Goal: Task Accomplishment & Management: Manage account settings

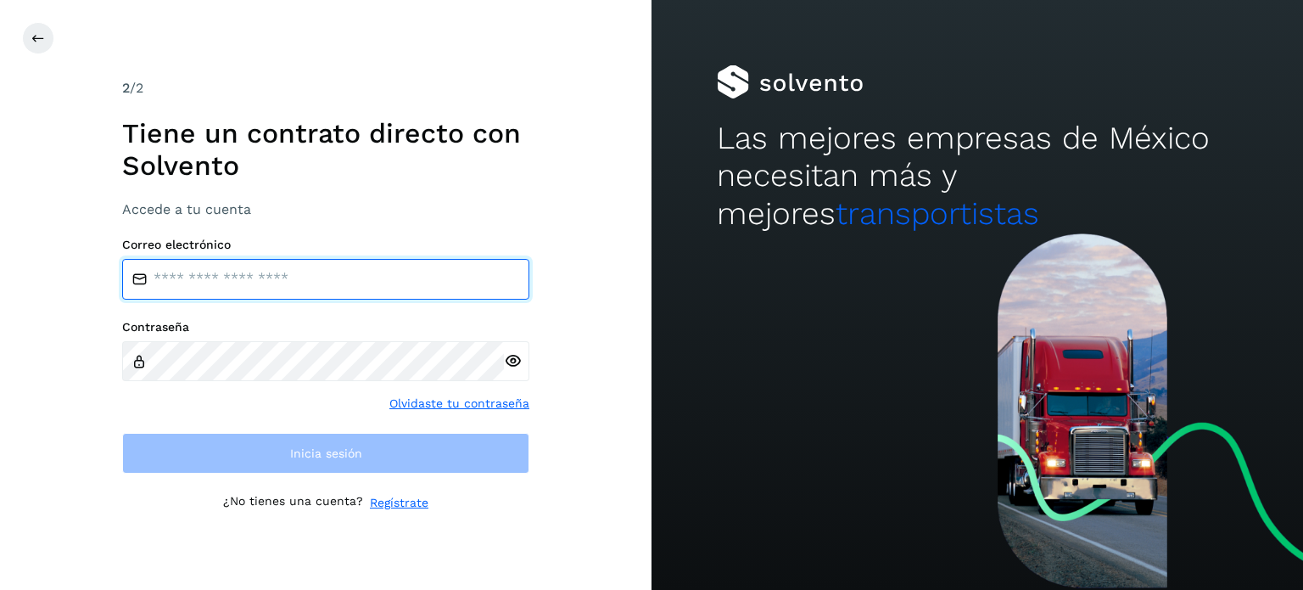
type input "**********"
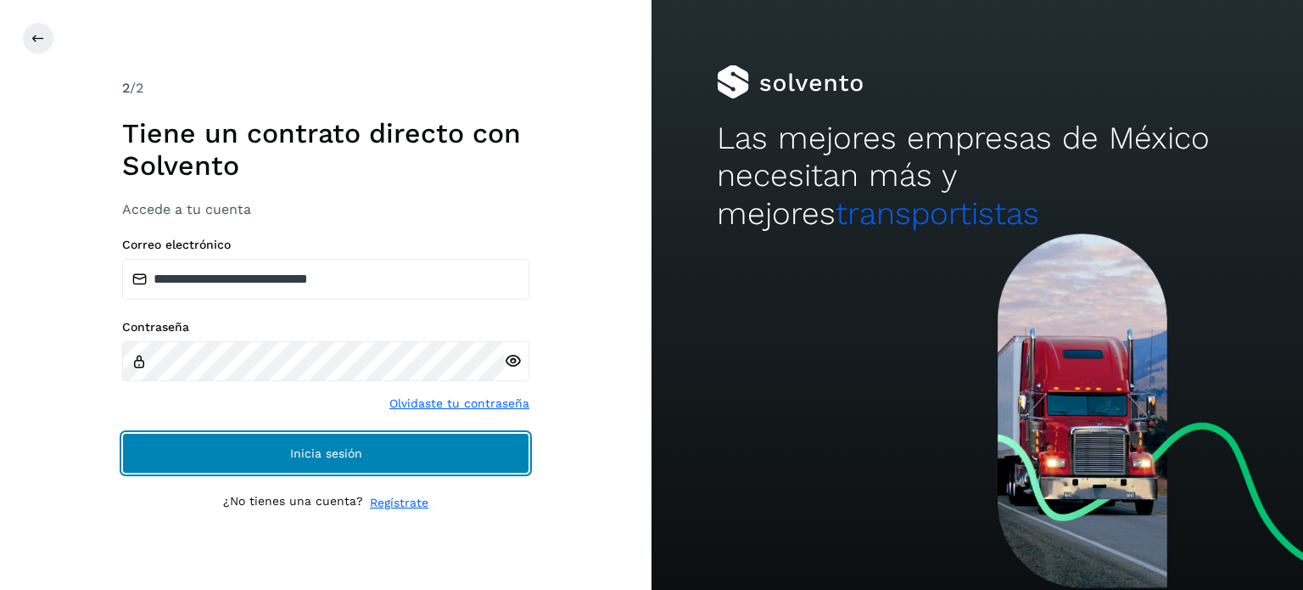
click at [180, 445] on button "Inicia sesión" at bounding box center [325, 453] width 407 height 41
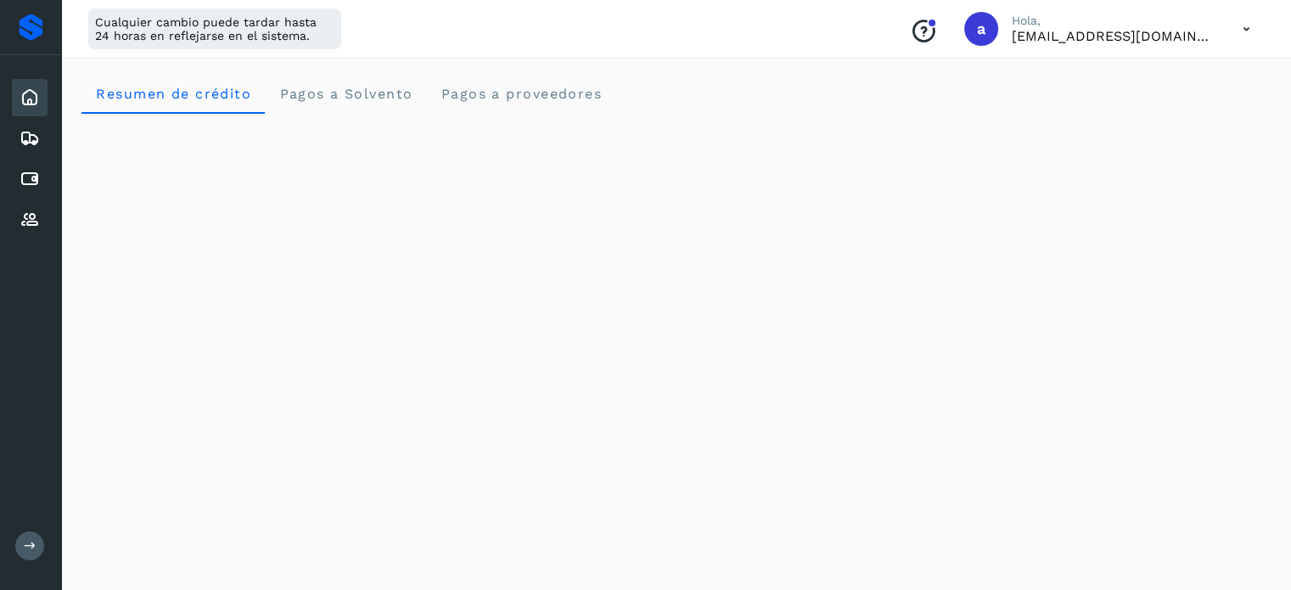
click at [27, 98] on icon at bounding box center [30, 97] width 20 height 20
click at [41, 530] on div "Inicio Embarques Cuentas por pagar Proveedores Salir" at bounding box center [30, 295] width 61 height 590
click at [29, 546] on icon at bounding box center [30, 545] width 13 height 13
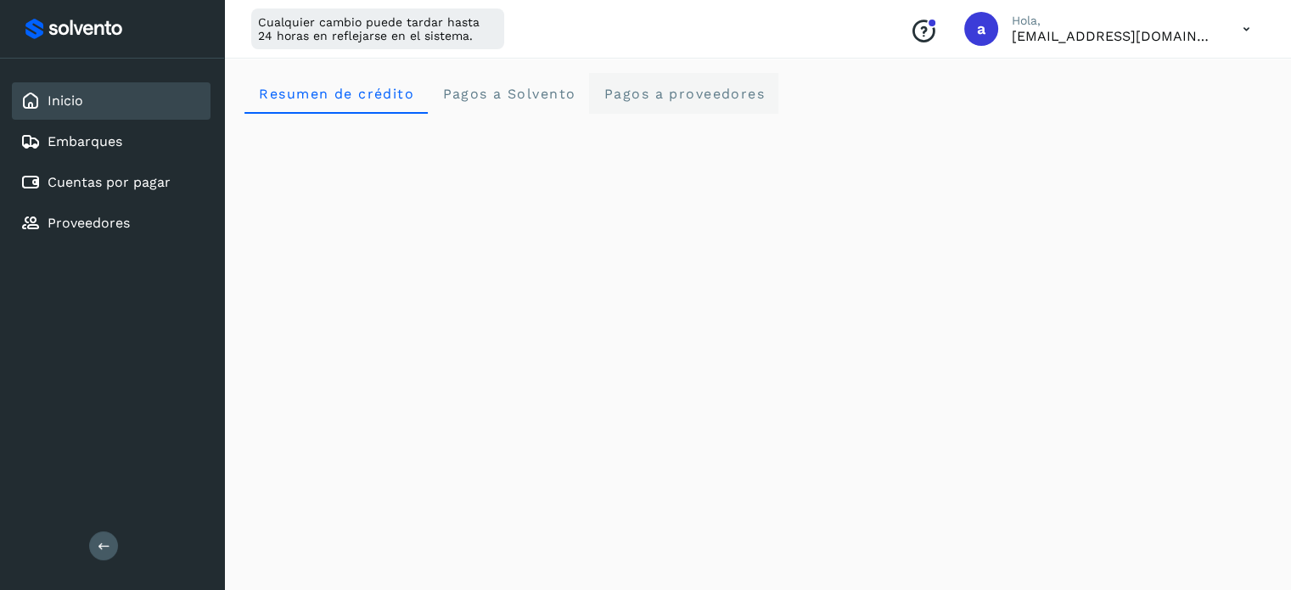
click at [653, 96] on span "Pagos a proveedores" at bounding box center [683, 94] width 162 height 16
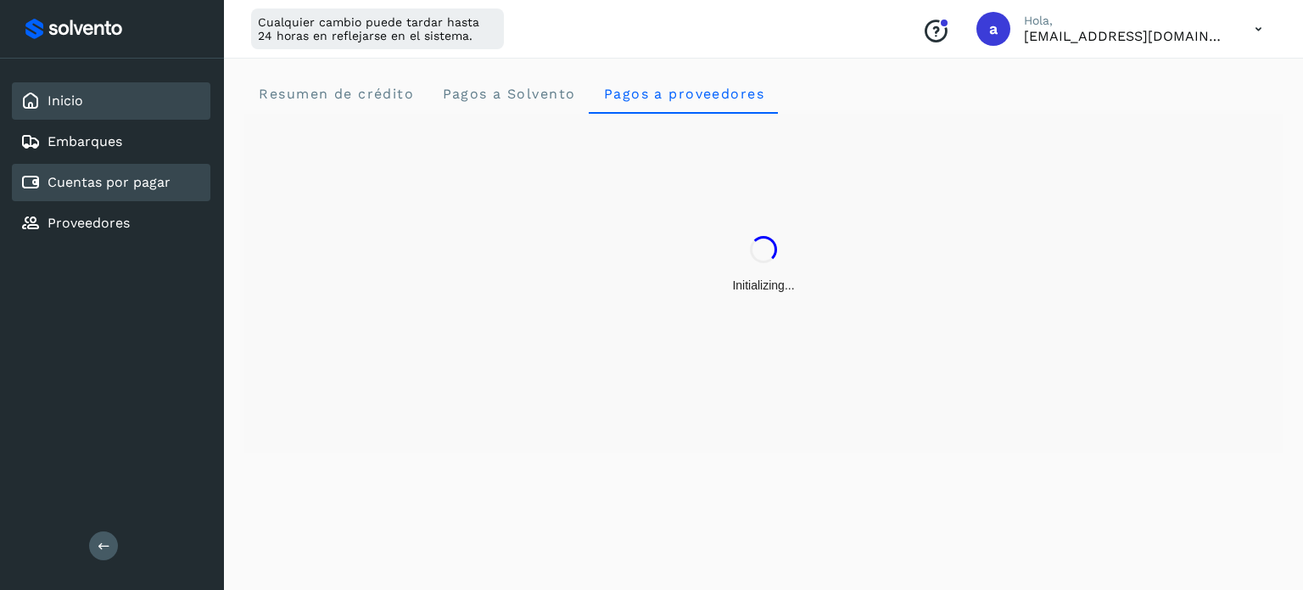
click at [121, 177] on link "Cuentas por pagar" at bounding box center [109, 182] width 123 height 16
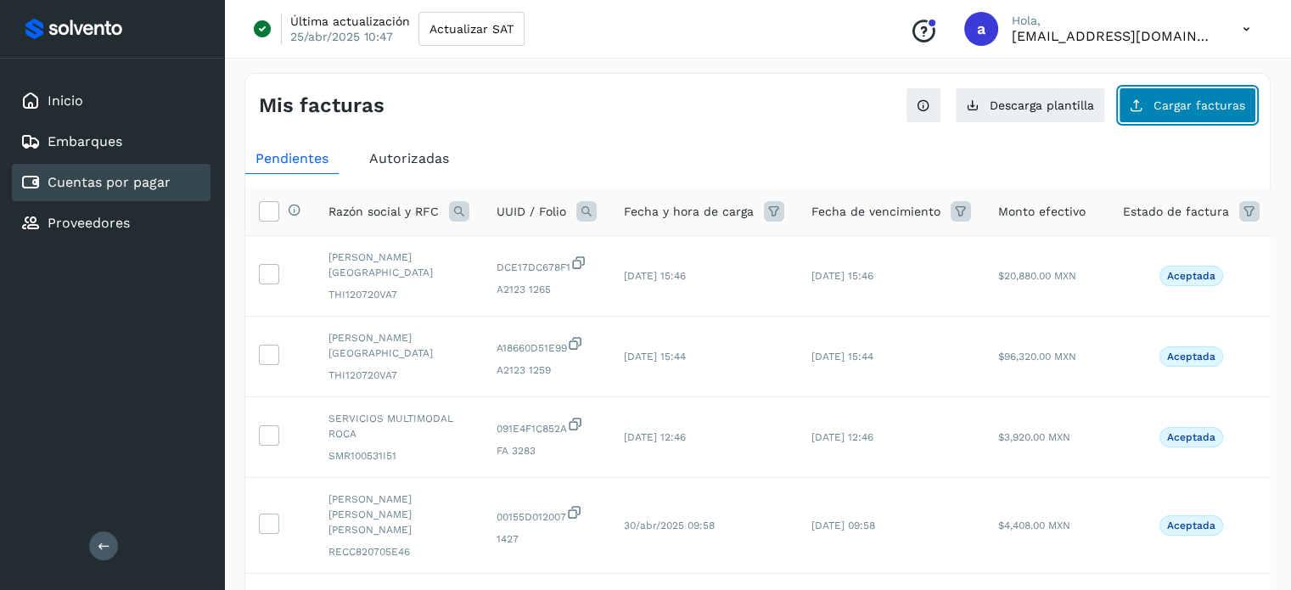
click at [1174, 111] on button "Cargar facturas" at bounding box center [1186, 105] width 137 height 36
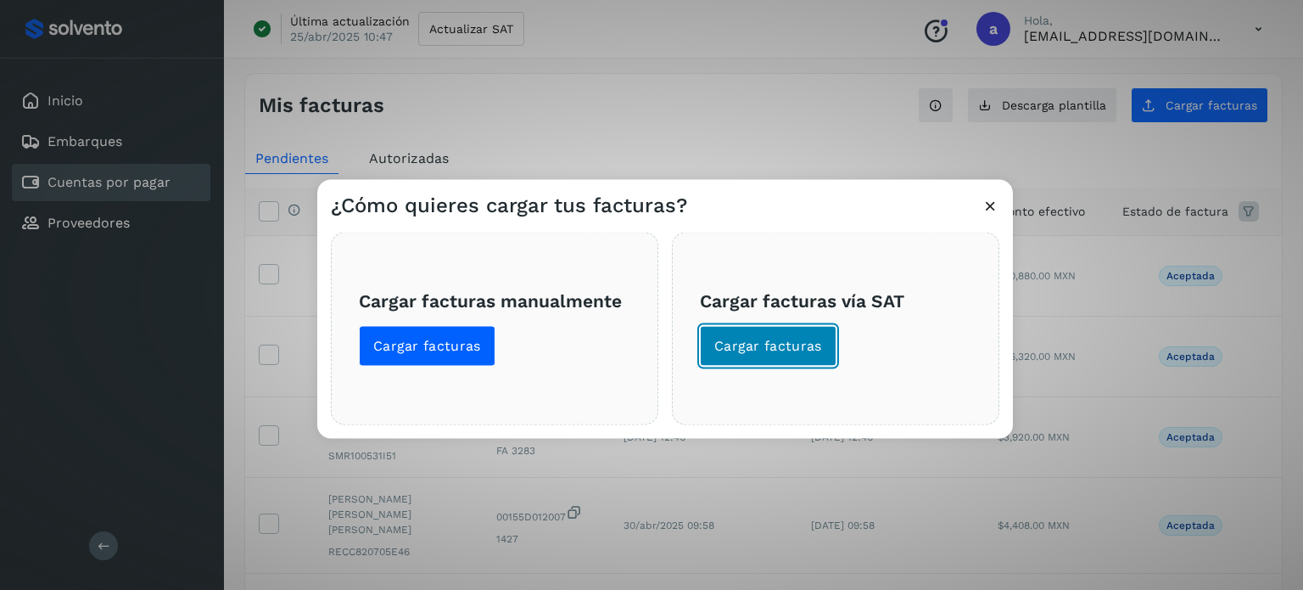
click at [775, 346] on span "Cargar facturas" at bounding box center [768, 345] width 108 height 19
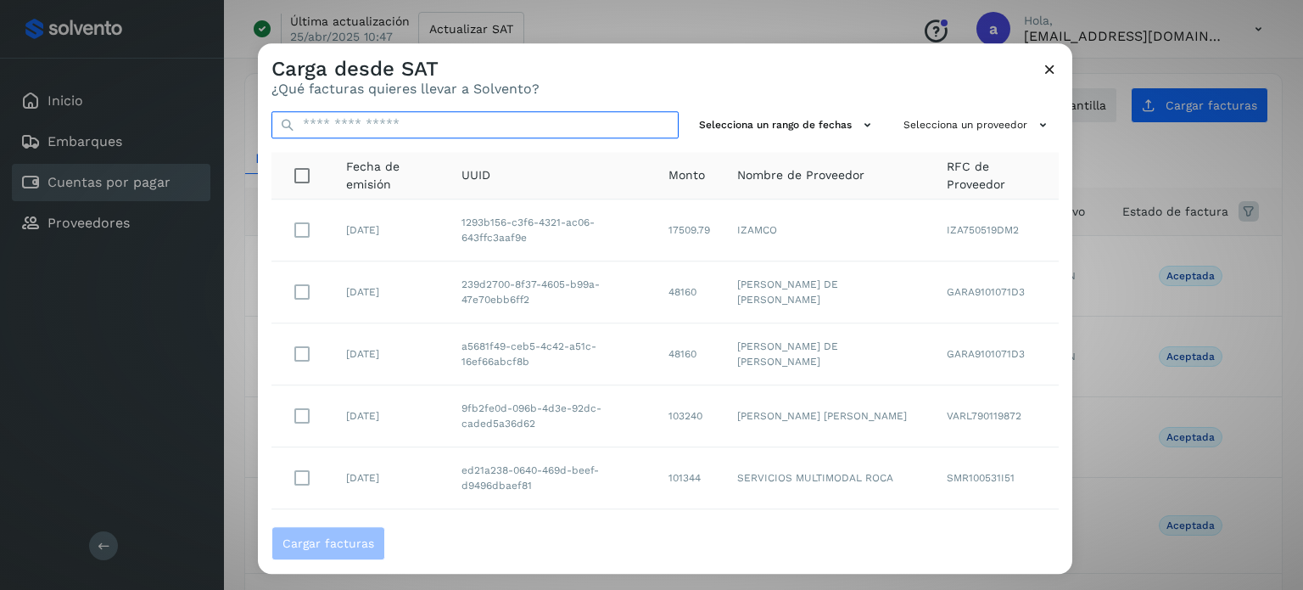
click at [606, 121] on input "text" at bounding box center [475, 124] width 407 height 27
paste input "**********"
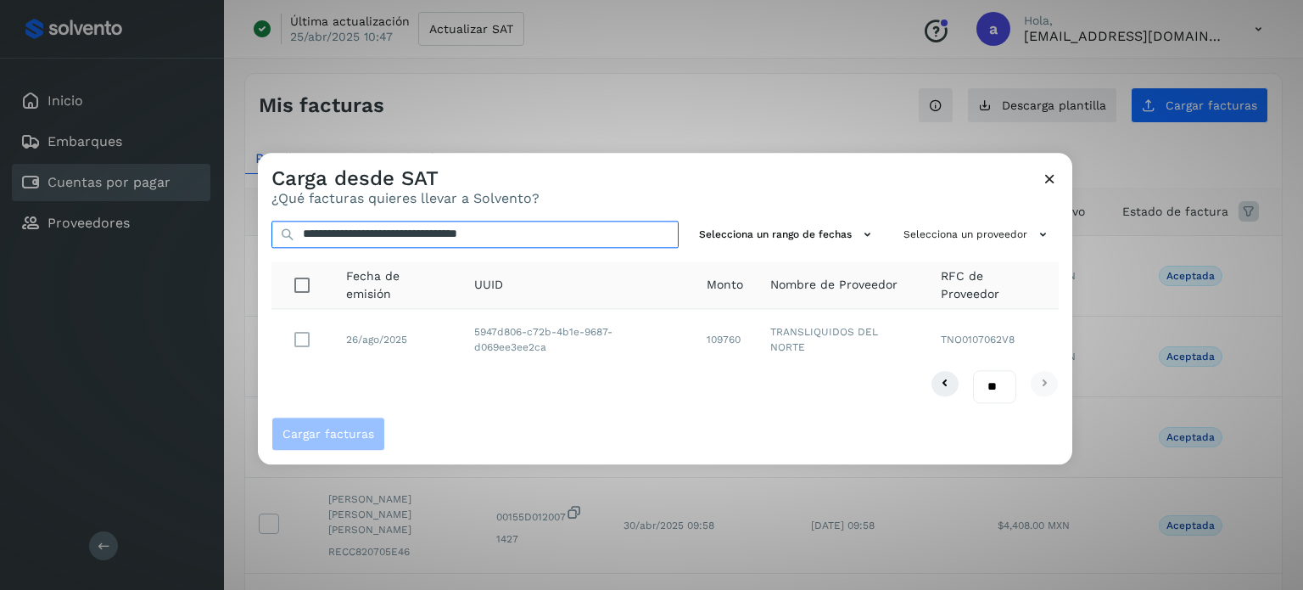
type input "**********"
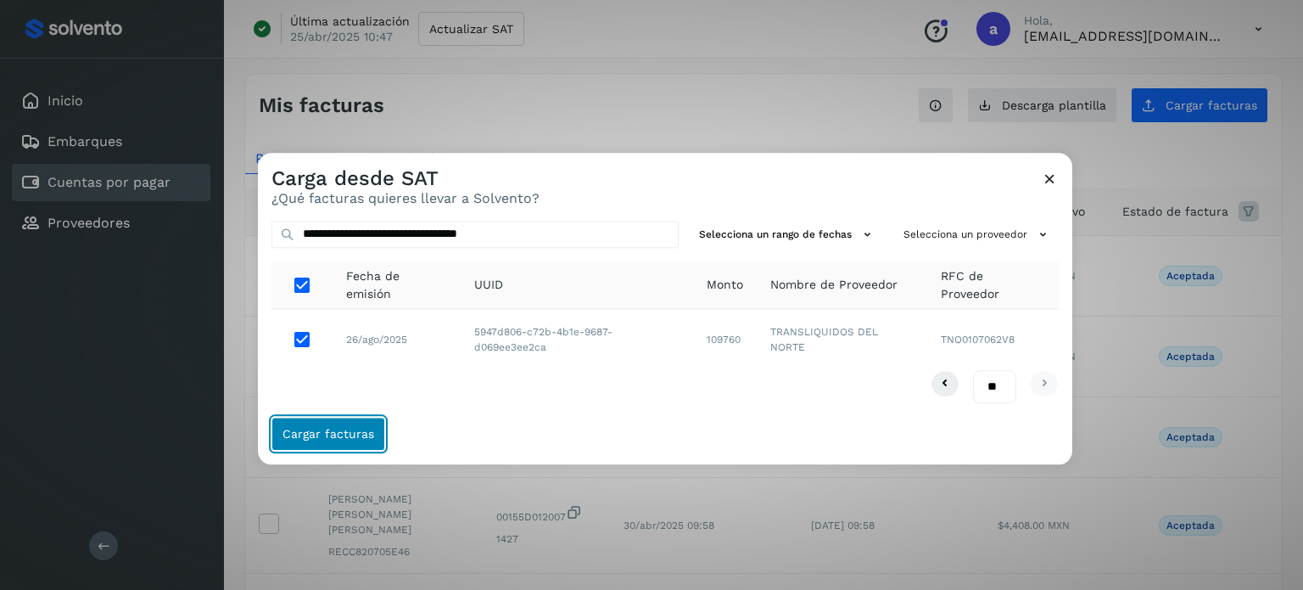
click at [328, 423] on button "Cargar facturas" at bounding box center [329, 434] width 114 height 34
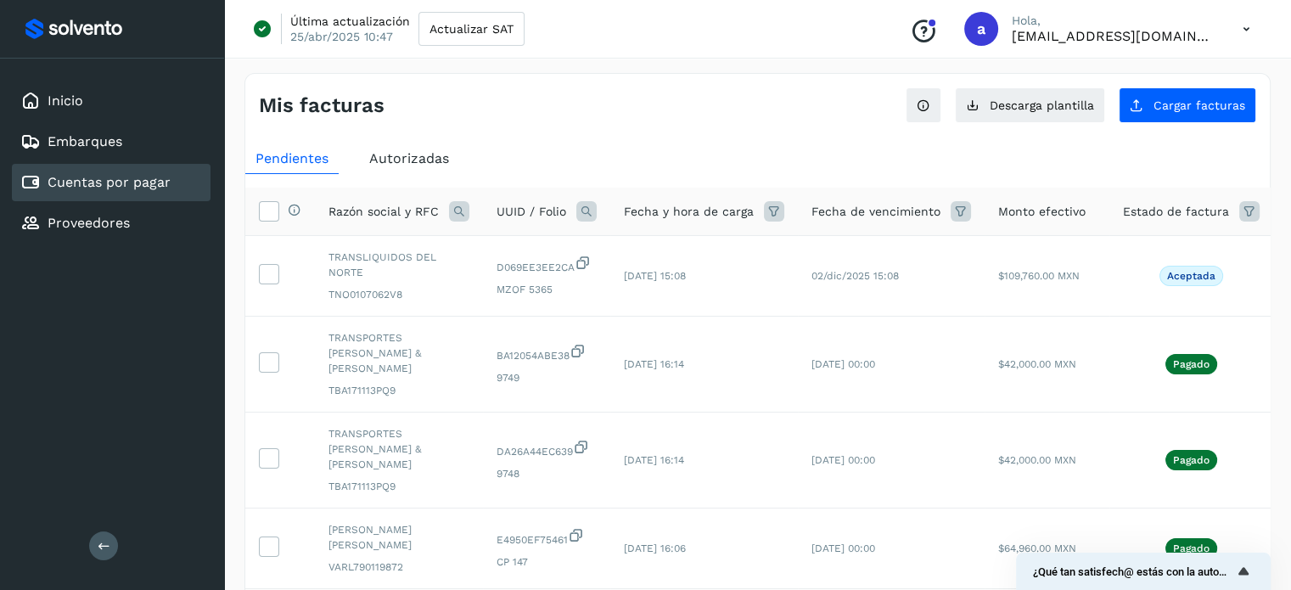
drag, startPoint x: 503, startPoint y: 92, endPoint x: 653, endPoint y: 128, distance: 154.5
click at [503, 93] on div "Mis facturas" at bounding box center [508, 105] width 499 height 25
click at [1151, 115] on button "Cargar facturas" at bounding box center [1186, 105] width 137 height 36
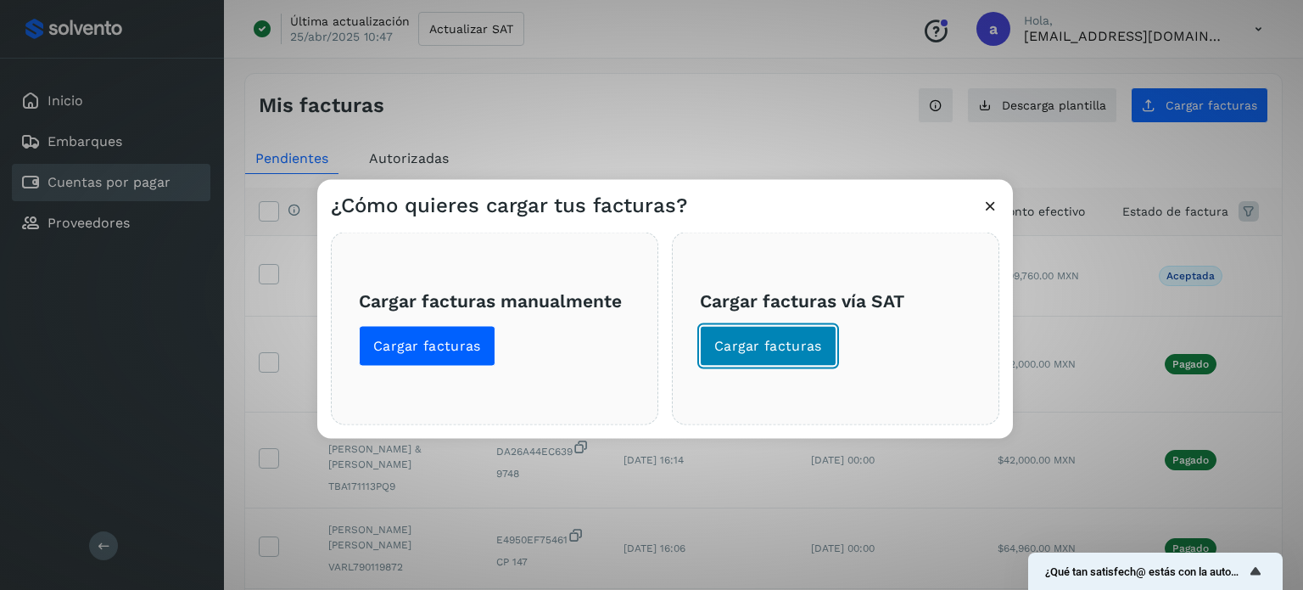
click at [764, 355] on button "Cargar facturas" at bounding box center [768, 345] width 137 height 41
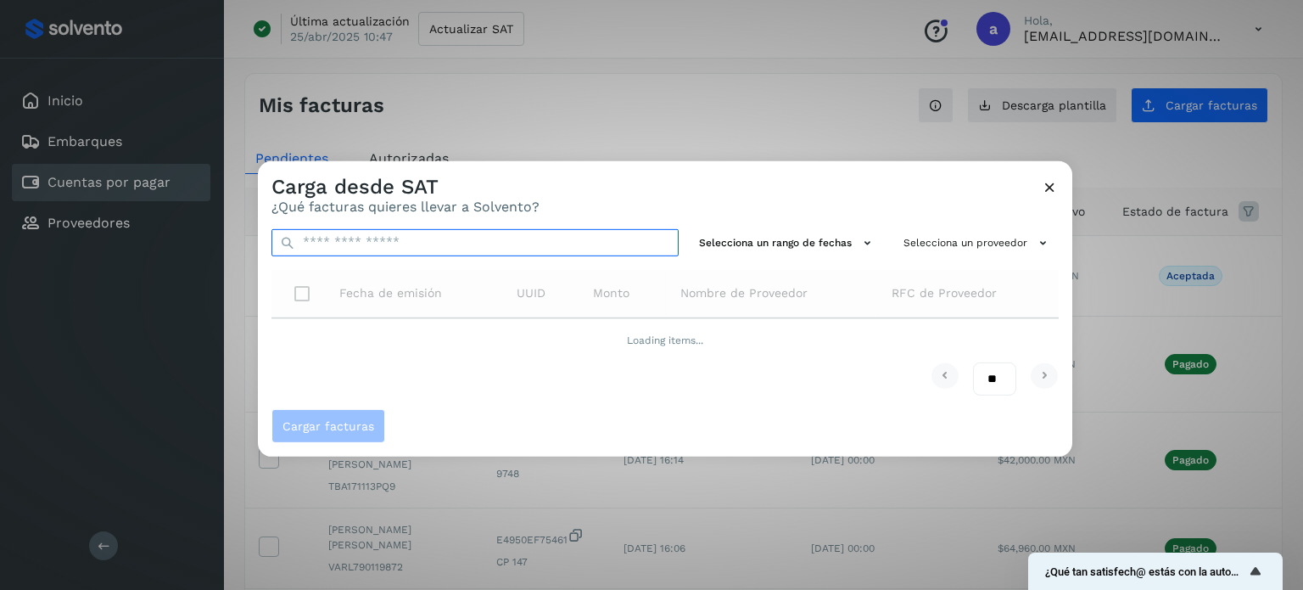
click at [452, 234] on input "text" at bounding box center [475, 241] width 407 height 27
paste input "**********"
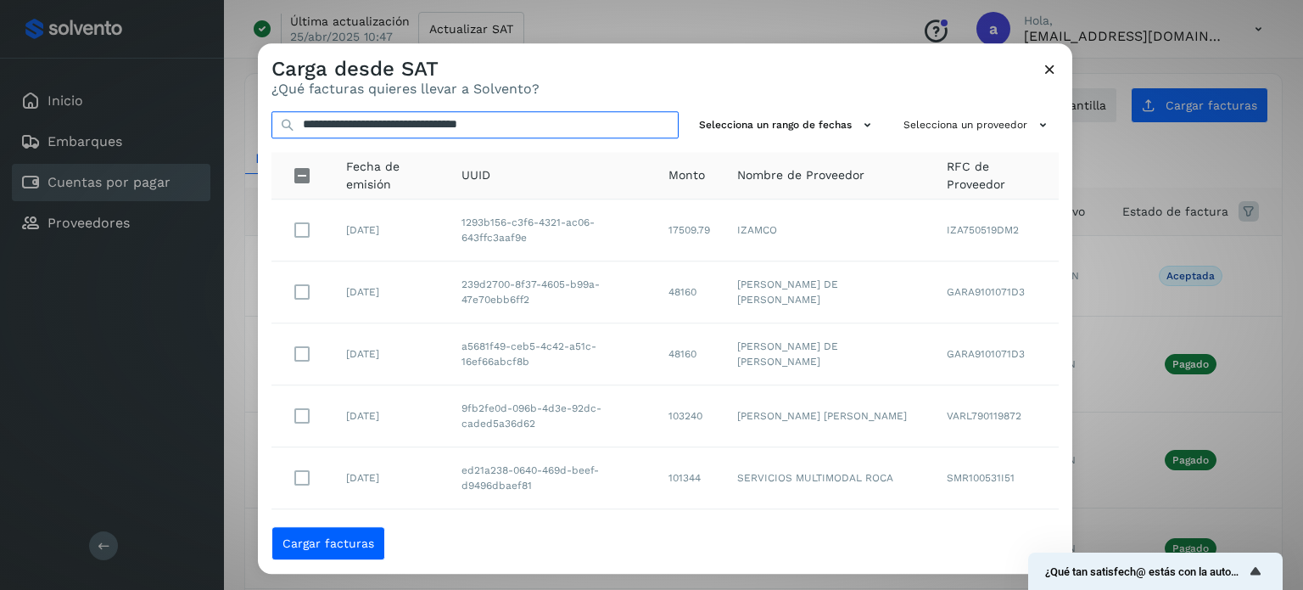
click at [580, 125] on input "**********" at bounding box center [475, 124] width 407 height 27
type input "**********"
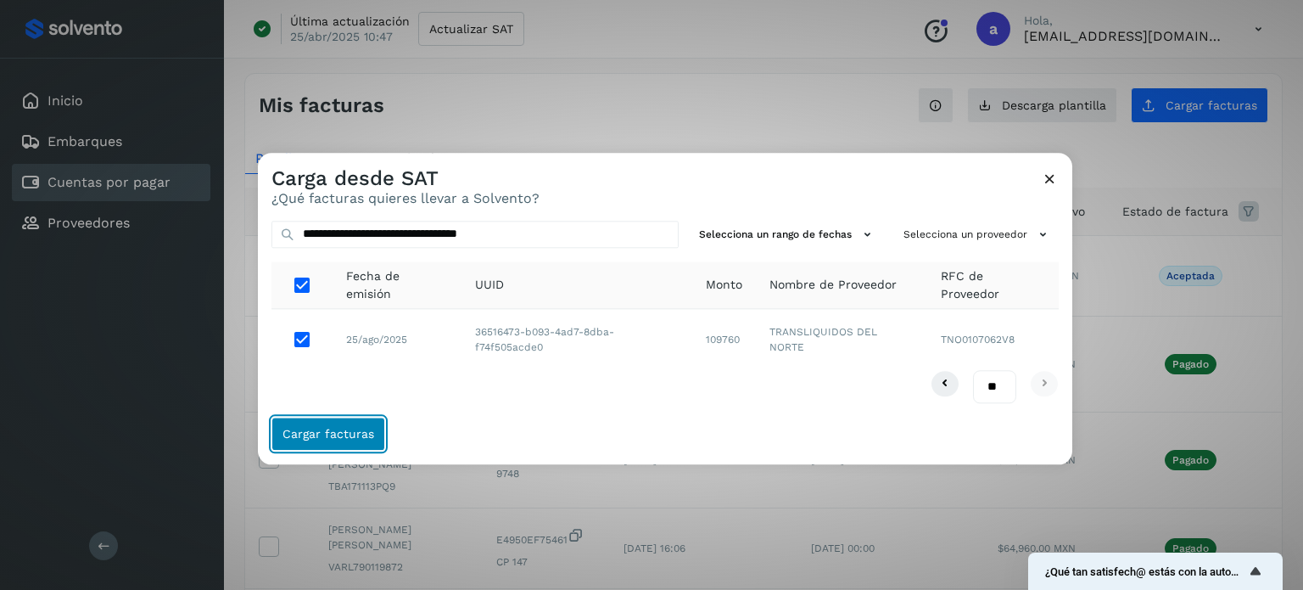
click at [325, 434] on span "Cargar facturas" at bounding box center [329, 434] width 92 height 12
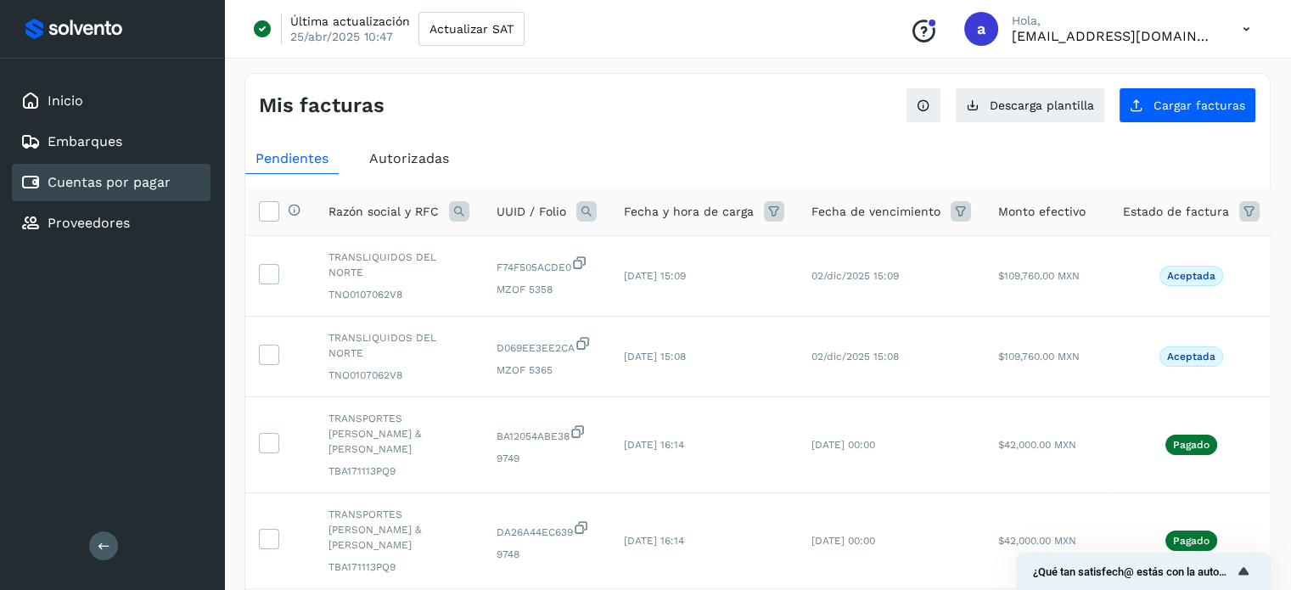
drag, startPoint x: 441, startPoint y: 120, endPoint x: 456, endPoint y: 111, distance: 16.7
click at [441, 120] on div "Mis facturas Ver instrucciones para cargar Facturas Descarga plantilla Cargar f…" at bounding box center [757, 98] width 1024 height 49
click at [1152, 104] on button "Cargar facturas" at bounding box center [1186, 105] width 137 height 36
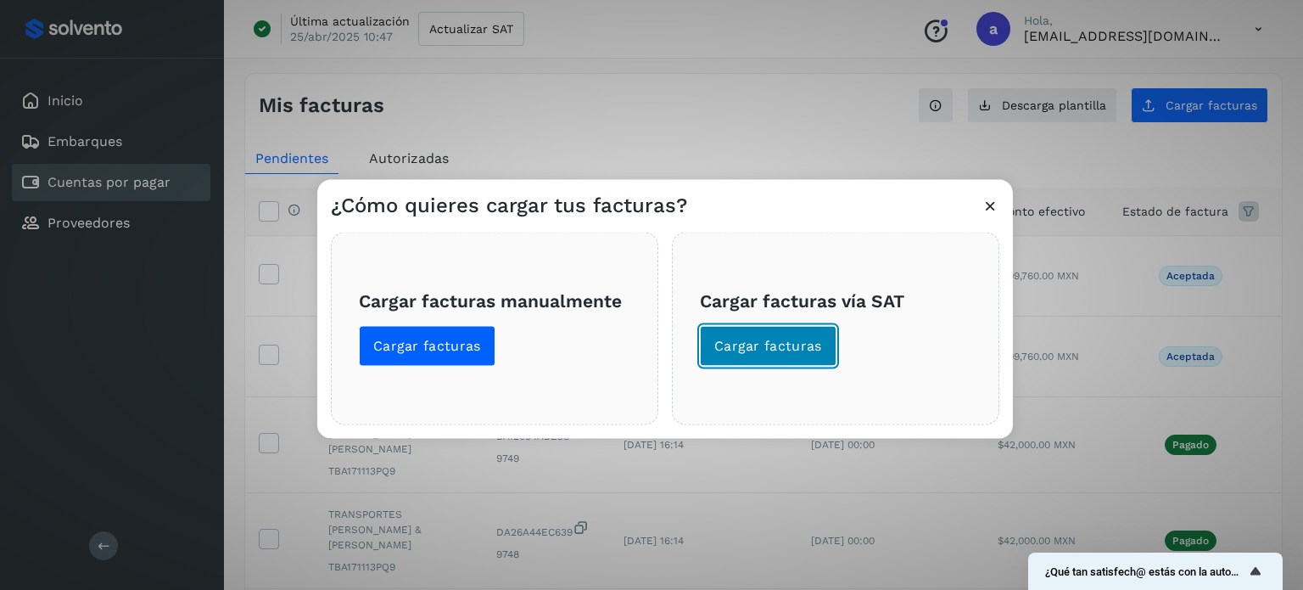
click at [750, 325] on button "Cargar facturas" at bounding box center [768, 345] width 137 height 41
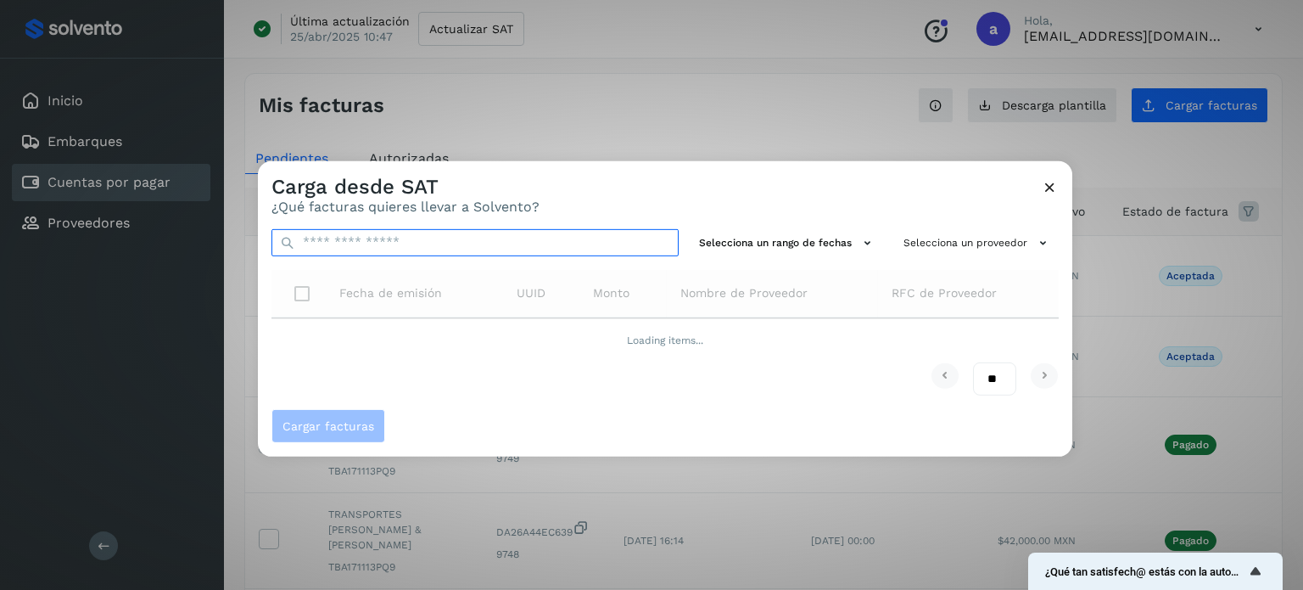
click at [470, 237] on input "text" at bounding box center [475, 241] width 407 height 27
paste input "**********"
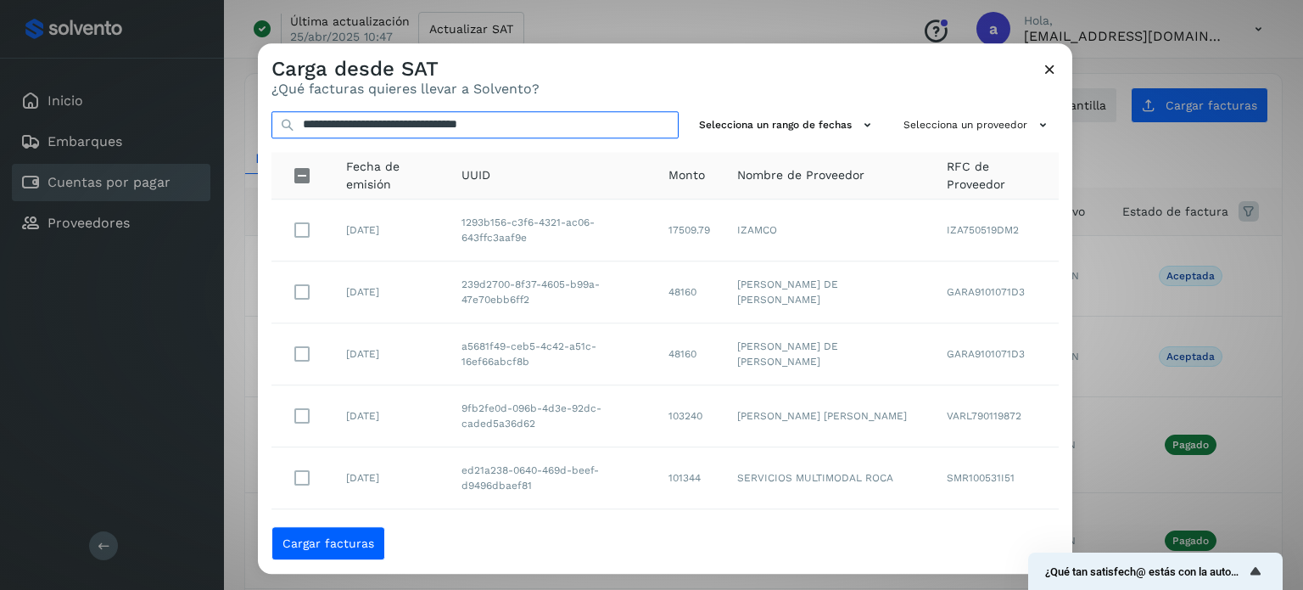
click at [584, 123] on input "**********" at bounding box center [475, 124] width 407 height 27
type input "**********"
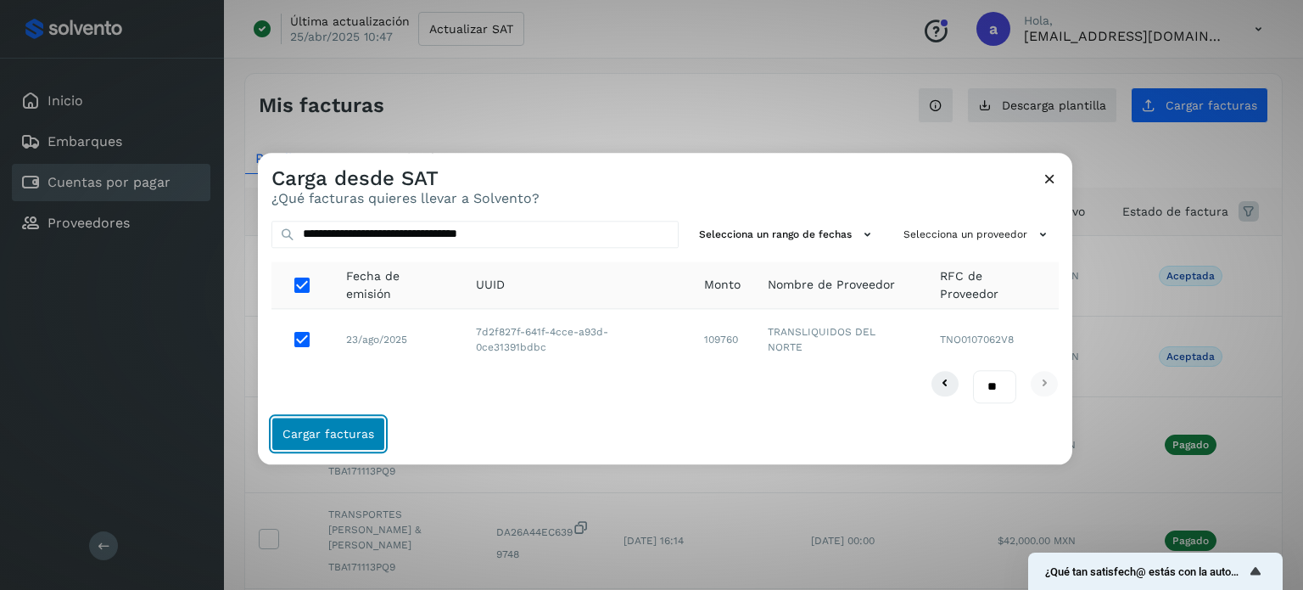
click at [346, 431] on span "Cargar facturas" at bounding box center [329, 434] width 92 height 12
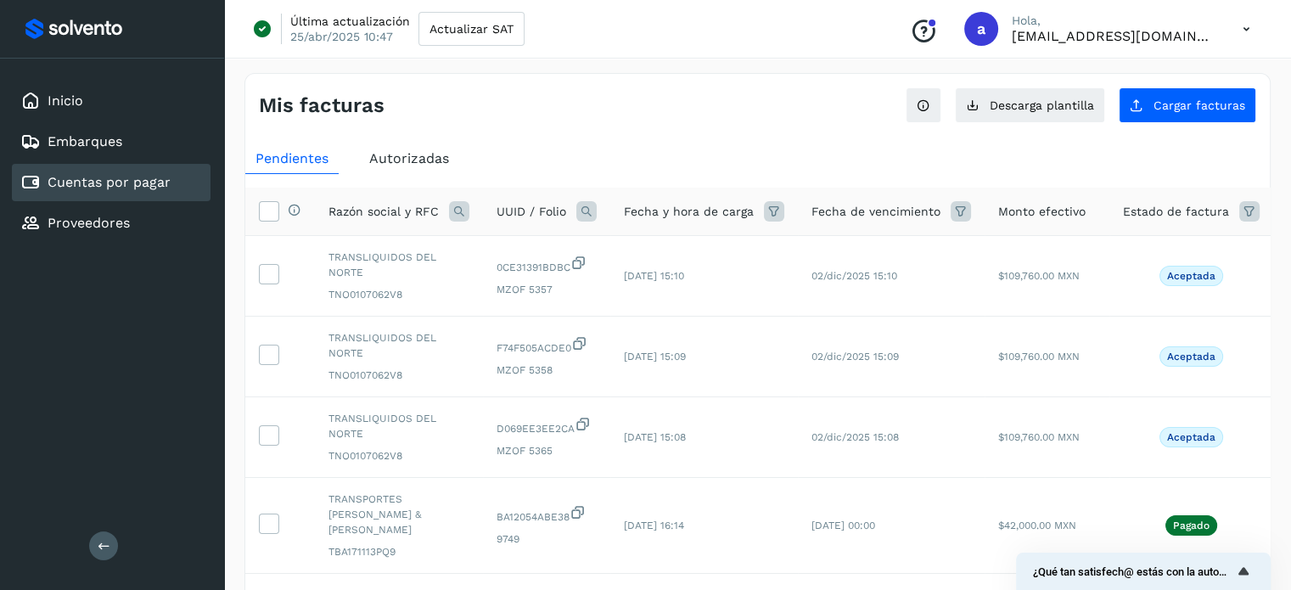
drag, startPoint x: 499, startPoint y: 106, endPoint x: 520, endPoint y: 106, distance: 21.2
click at [499, 106] on div "Mis facturas" at bounding box center [508, 105] width 499 height 25
click at [1183, 92] on button "Cargar facturas" at bounding box center [1186, 105] width 137 height 36
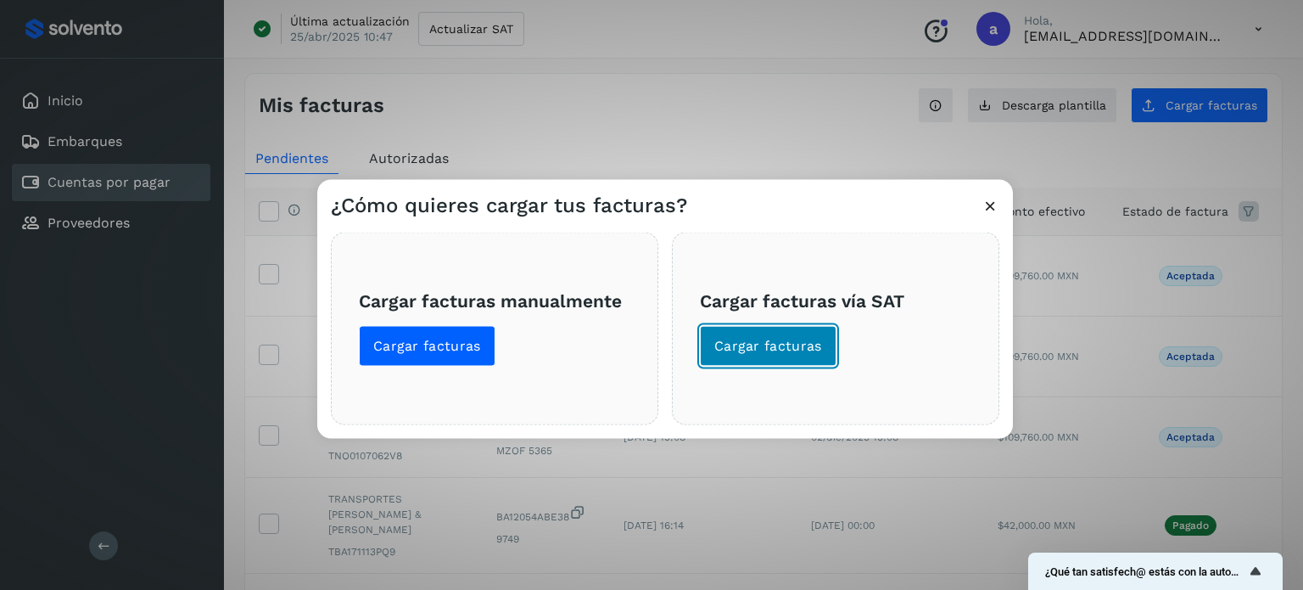
click at [774, 345] on span "Cargar facturas" at bounding box center [768, 345] width 108 height 19
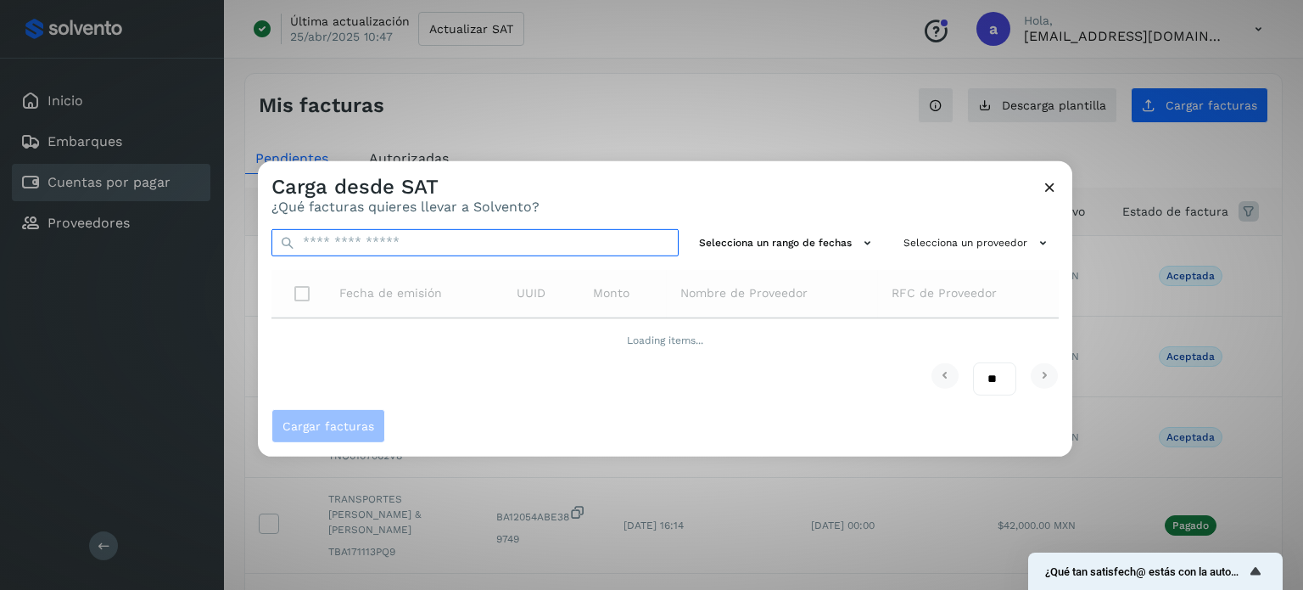
click at [417, 242] on input "text" at bounding box center [475, 241] width 407 height 27
paste input "**********"
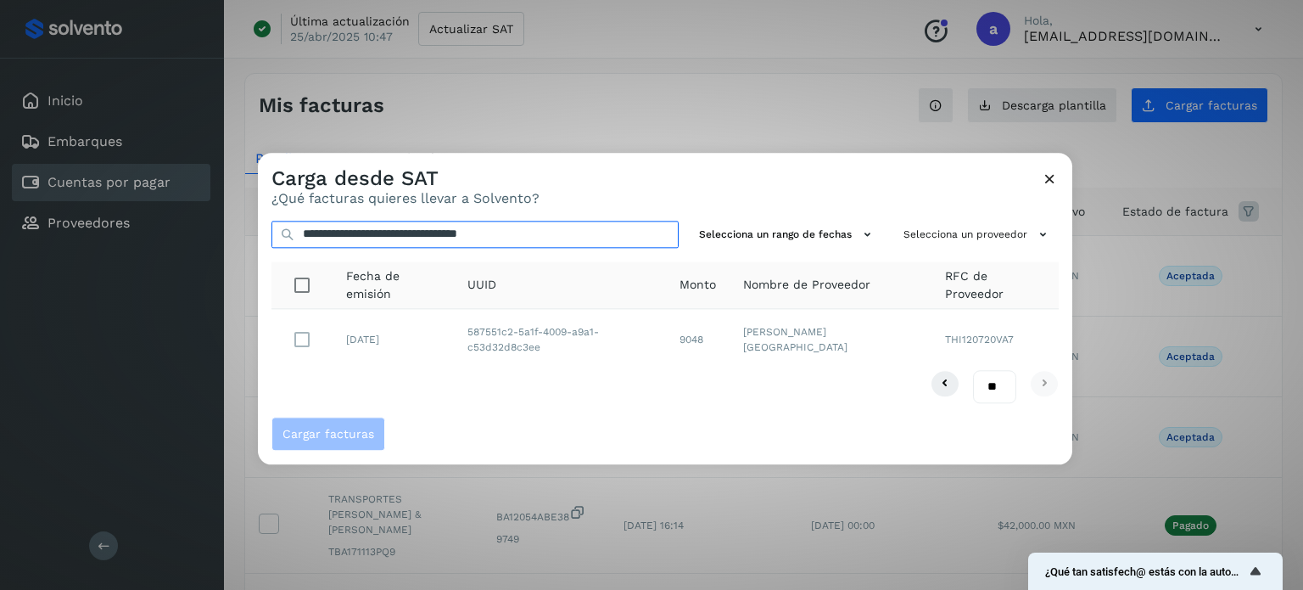
type input "**********"
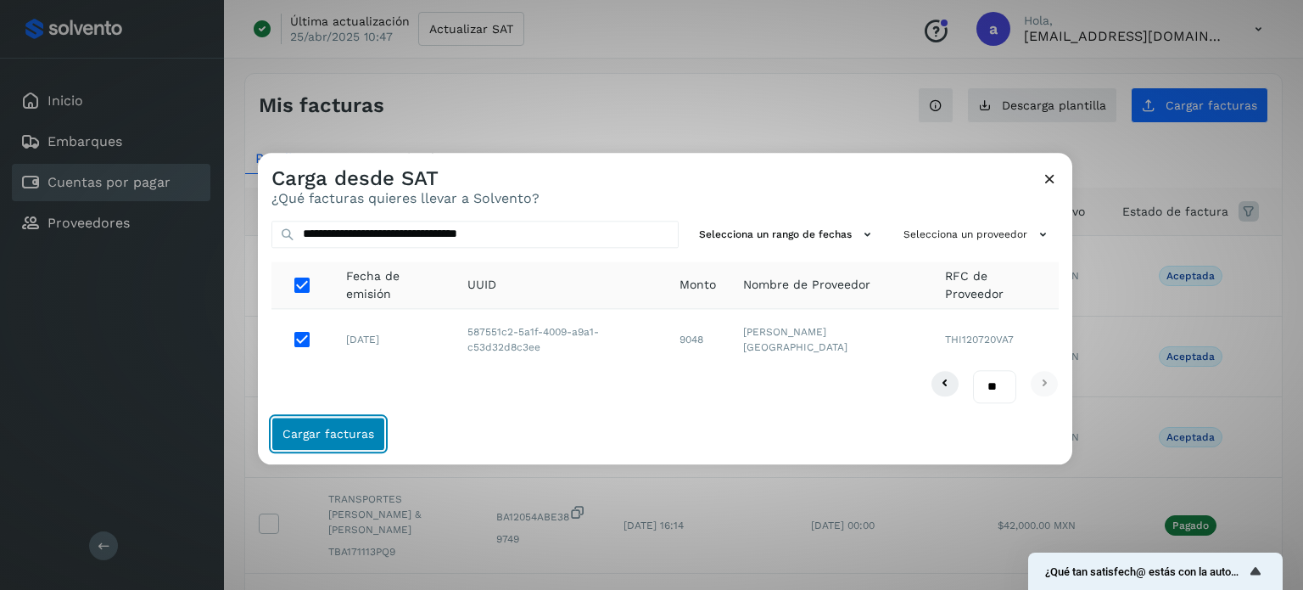
click at [338, 425] on button "Cargar facturas" at bounding box center [329, 434] width 114 height 34
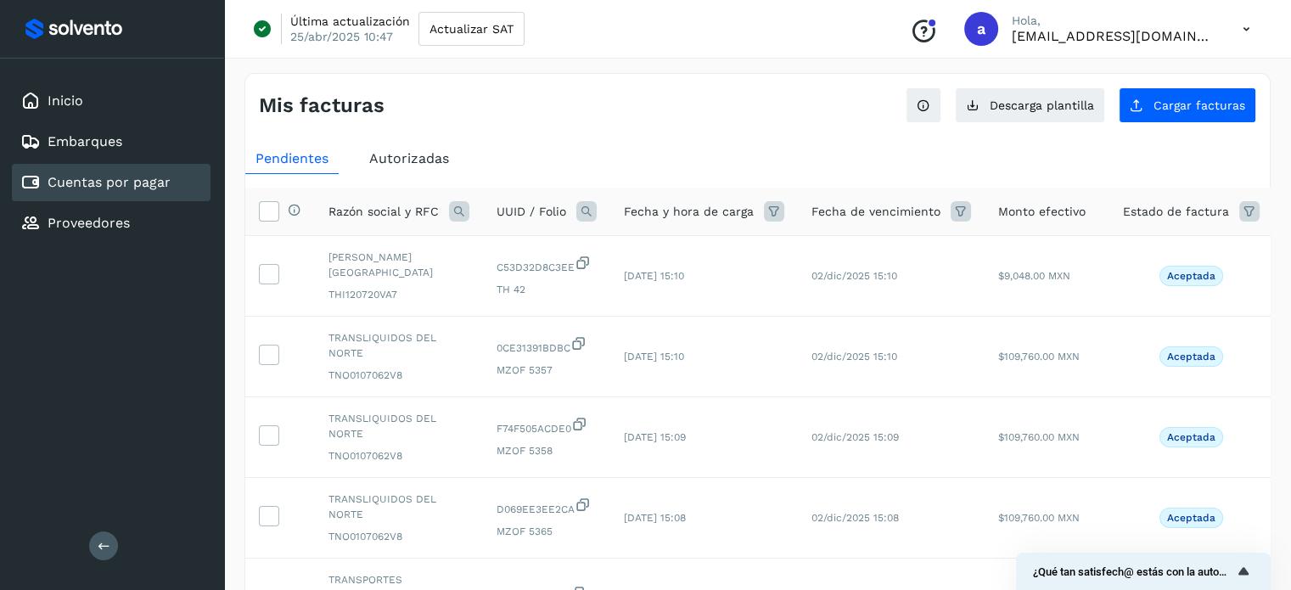
drag, startPoint x: 523, startPoint y: 101, endPoint x: 626, endPoint y: 120, distance: 105.2
click at [523, 101] on div "Mis facturas" at bounding box center [508, 105] width 499 height 25
click at [1181, 108] on span "Cargar facturas" at bounding box center [1199, 105] width 92 height 12
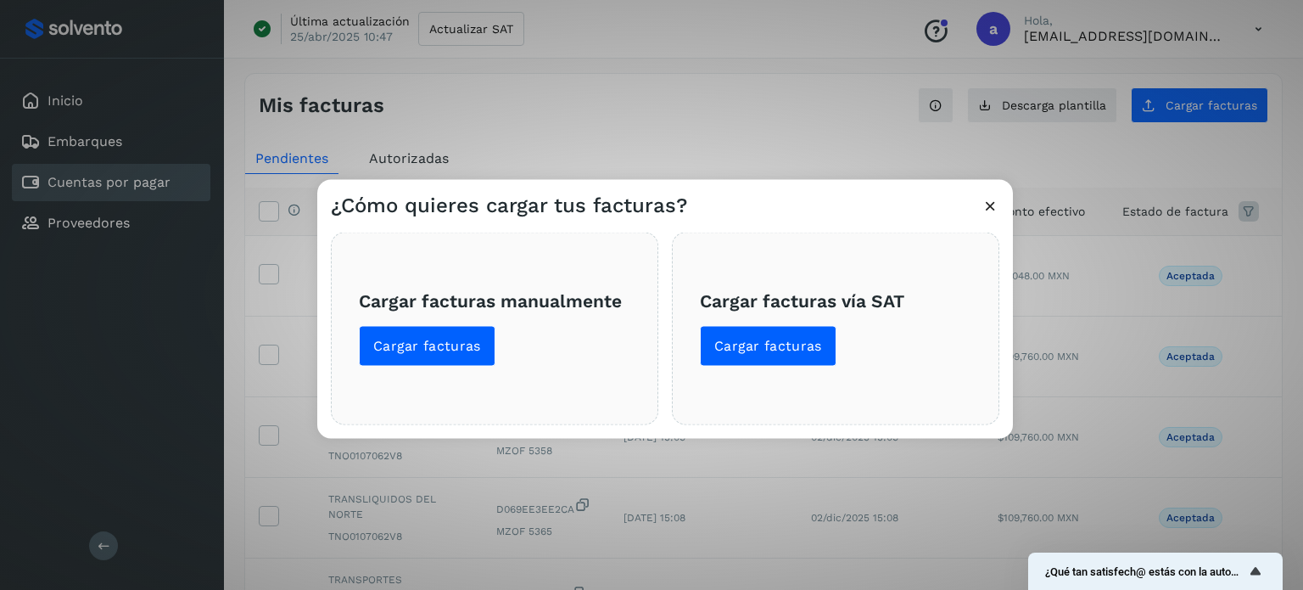
click at [818, 324] on span "Cargar facturas vía SAT Cargar facturas" at bounding box center [836, 328] width 272 height 76
click at [807, 338] on span "Cargar facturas" at bounding box center [768, 345] width 108 height 19
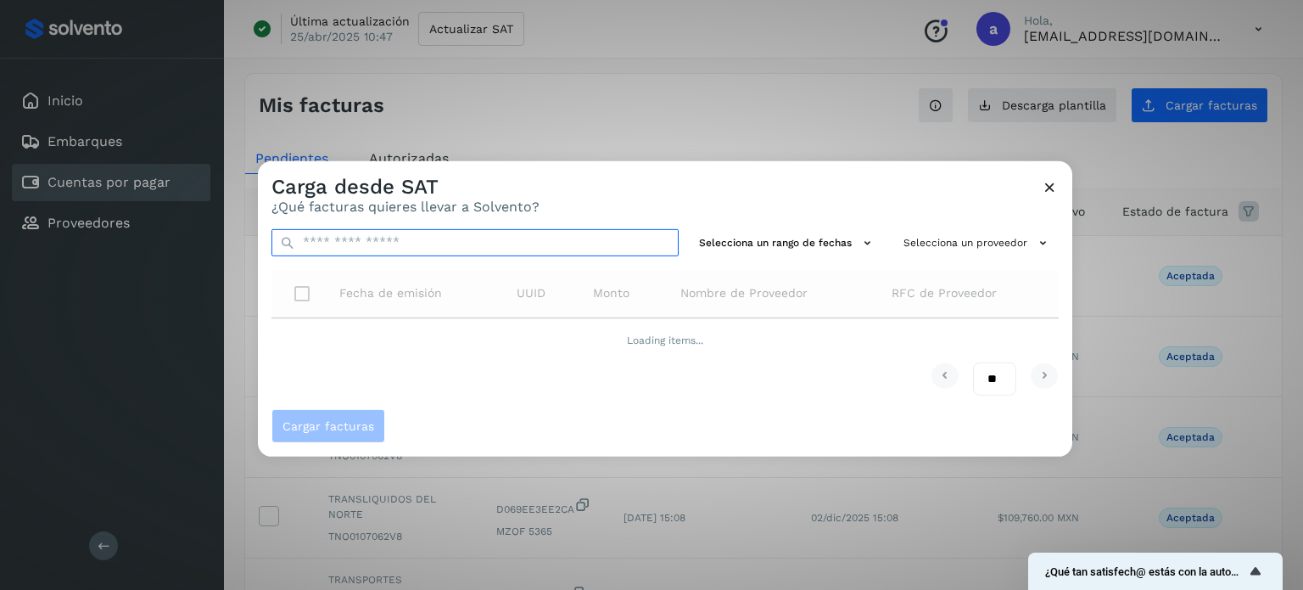
click at [487, 235] on input "text" at bounding box center [475, 241] width 407 height 27
paste input "**********"
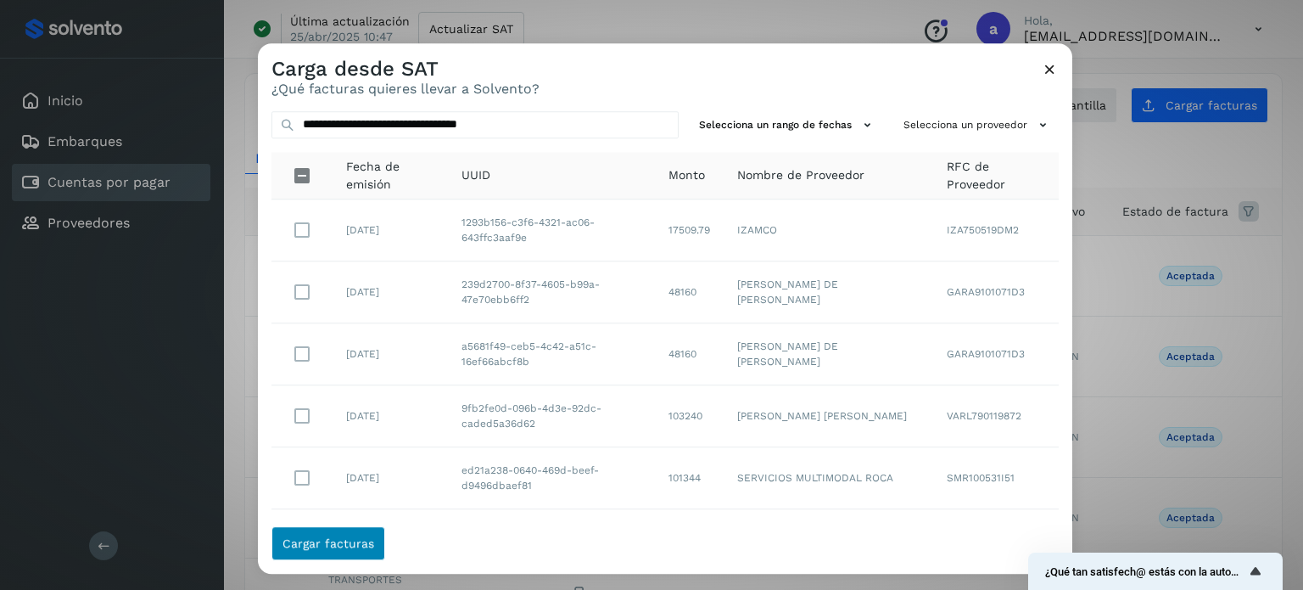
click at [325, 431] on td at bounding box center [302, 417] width 61 height 62
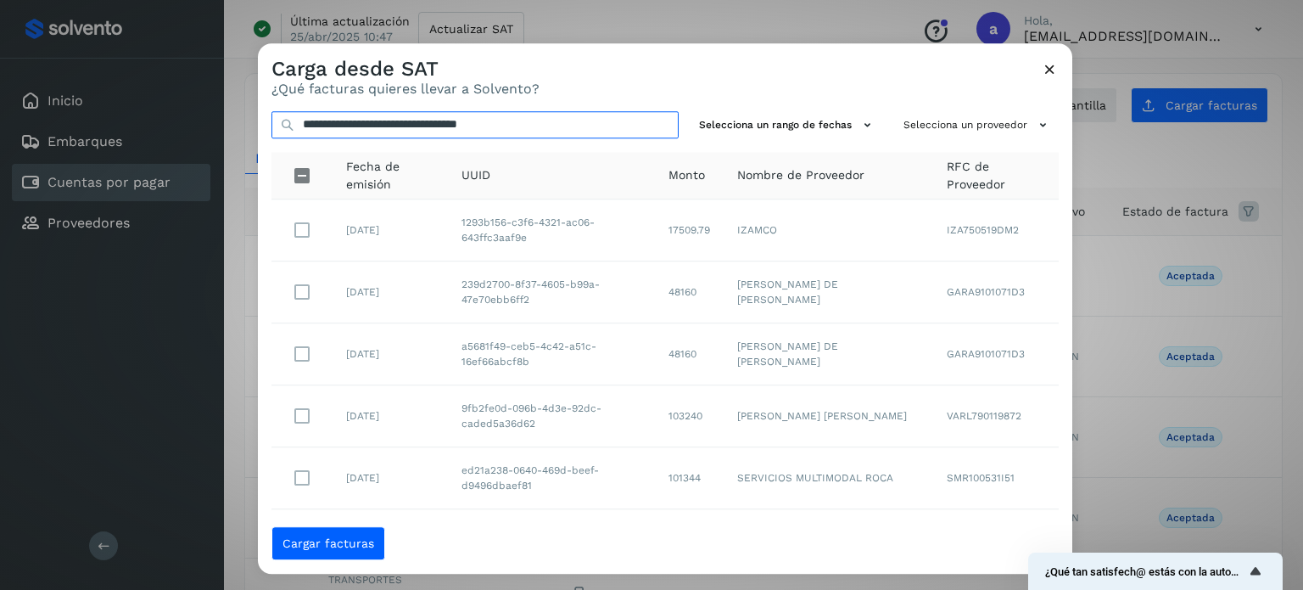
click at [567, 121] on input "**********" at bounding box center [475, 124] width 407 height 27
type input "**********"
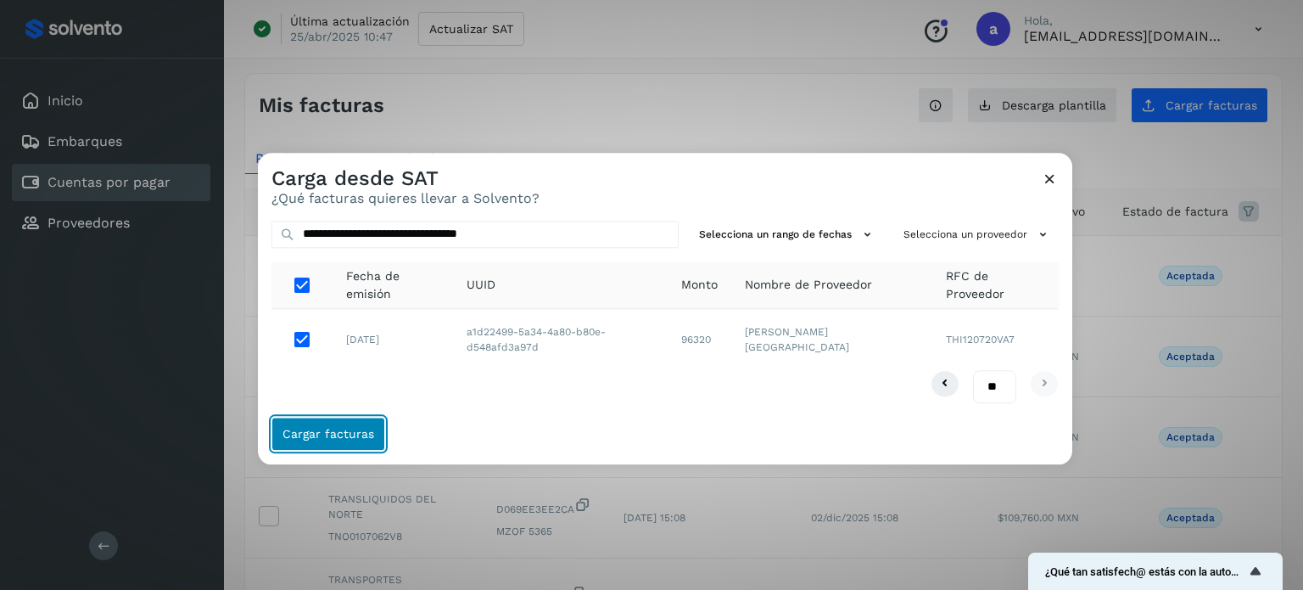
click at [349, 440] on button "Cargar facturas" at bounding box center [329, 434] width 114 height 34
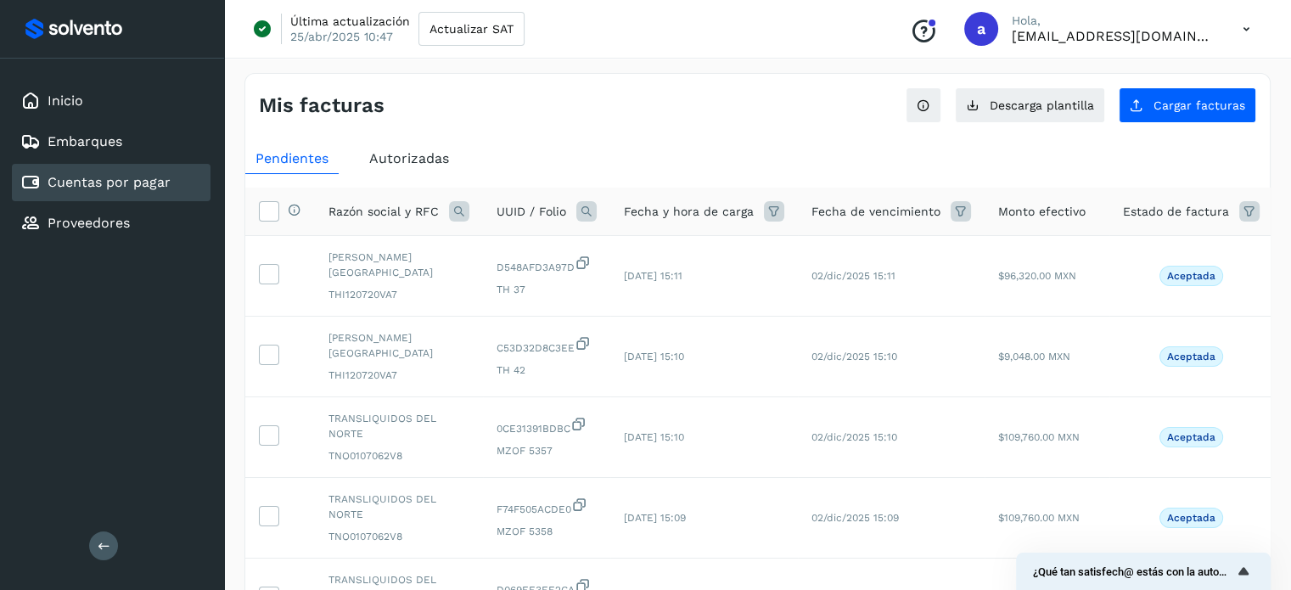
click at [518, 108] on div "Mis facturas" at bounding box center [508, 105] width 499 height 25
click at [1191, 92] on button "Cargar facturas" at bounding box center [1186, 105] width 137 height 36
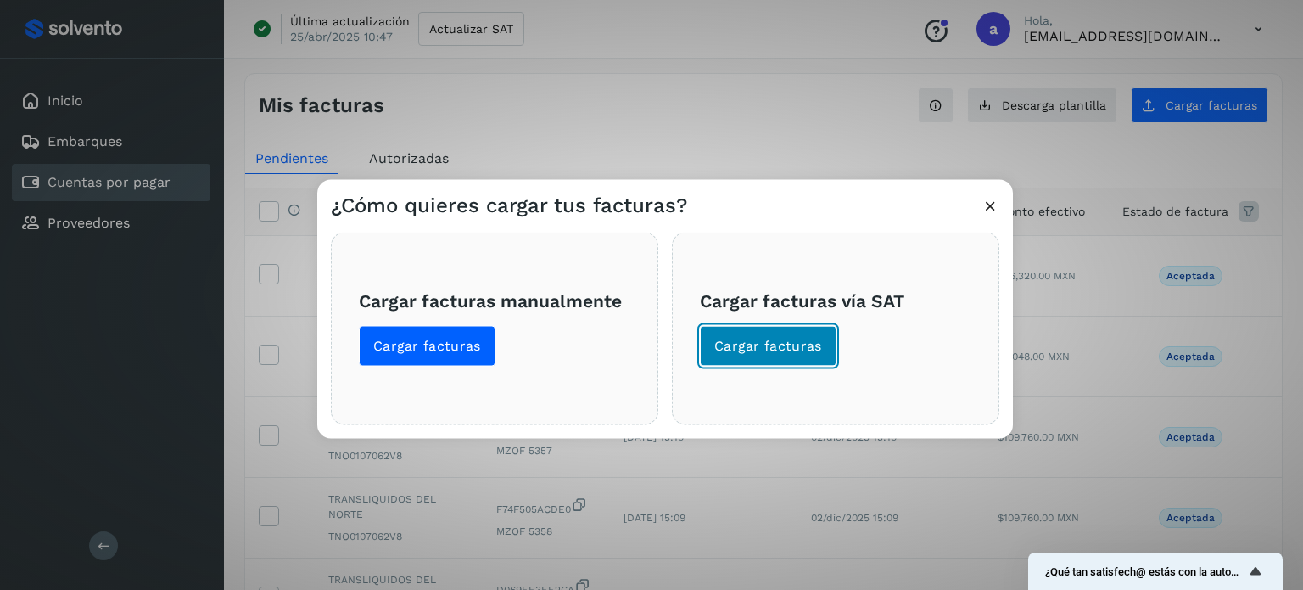
click at [791, 343] on span "Cargar facturas" at bounding box center [768, 345] width 108 height 19
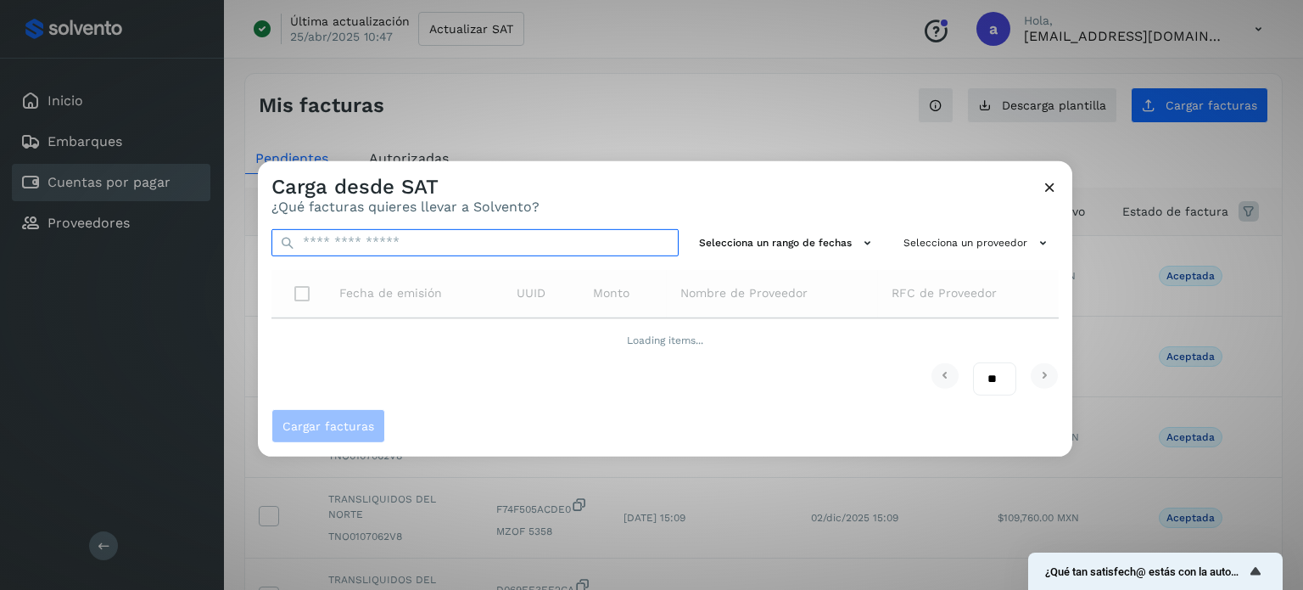
click at [488, 245] on input "text" at bounding box center [475, 241] width 407 height 27
paste input "**********"
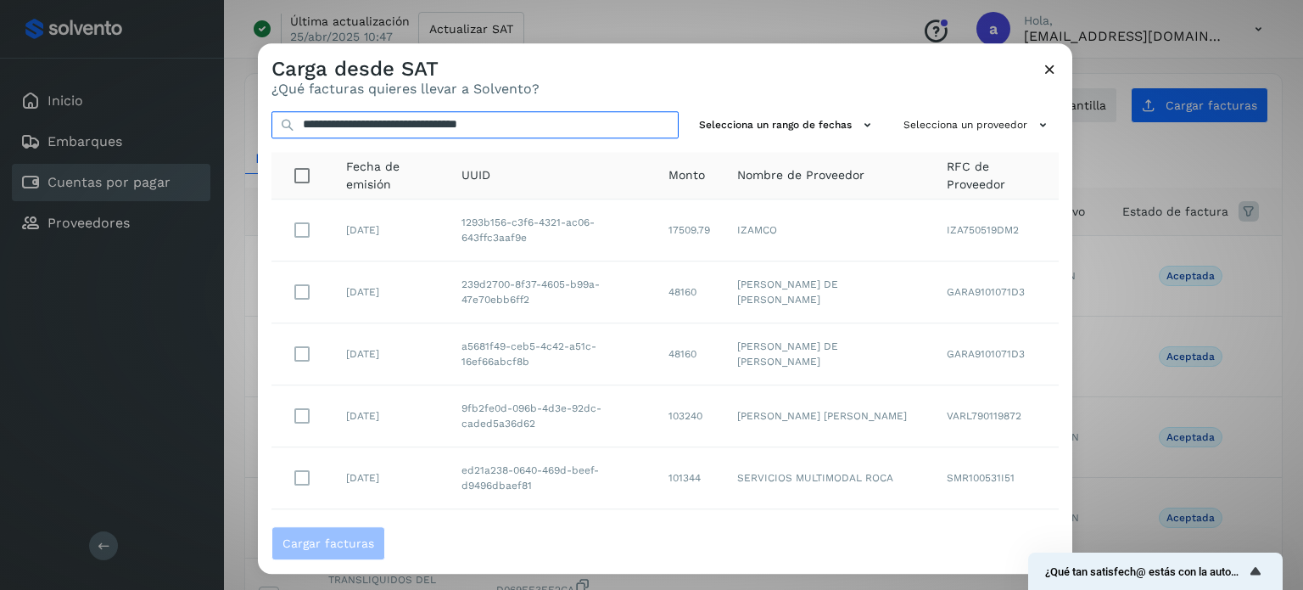
click at [577, 125] on input "**********" at bounding box center [475, 124] width 407 height 27
type input "**********"
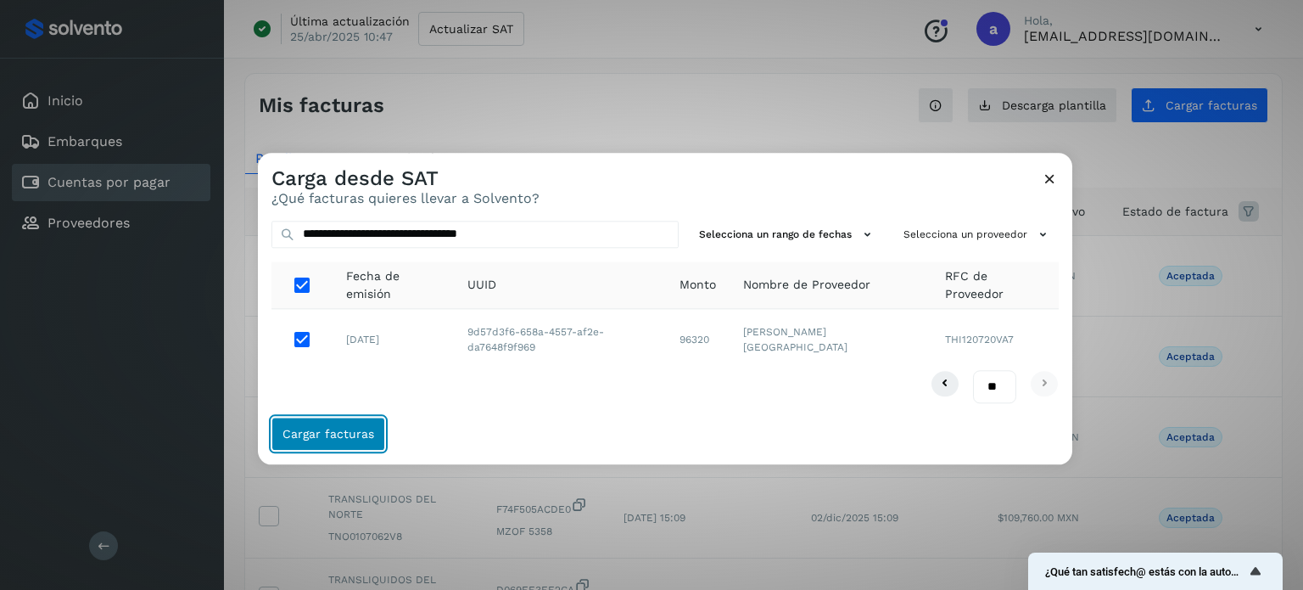
click at [338, 424] on button "Cargar facturas" at bounding box center [329, 434] width 114 height 34
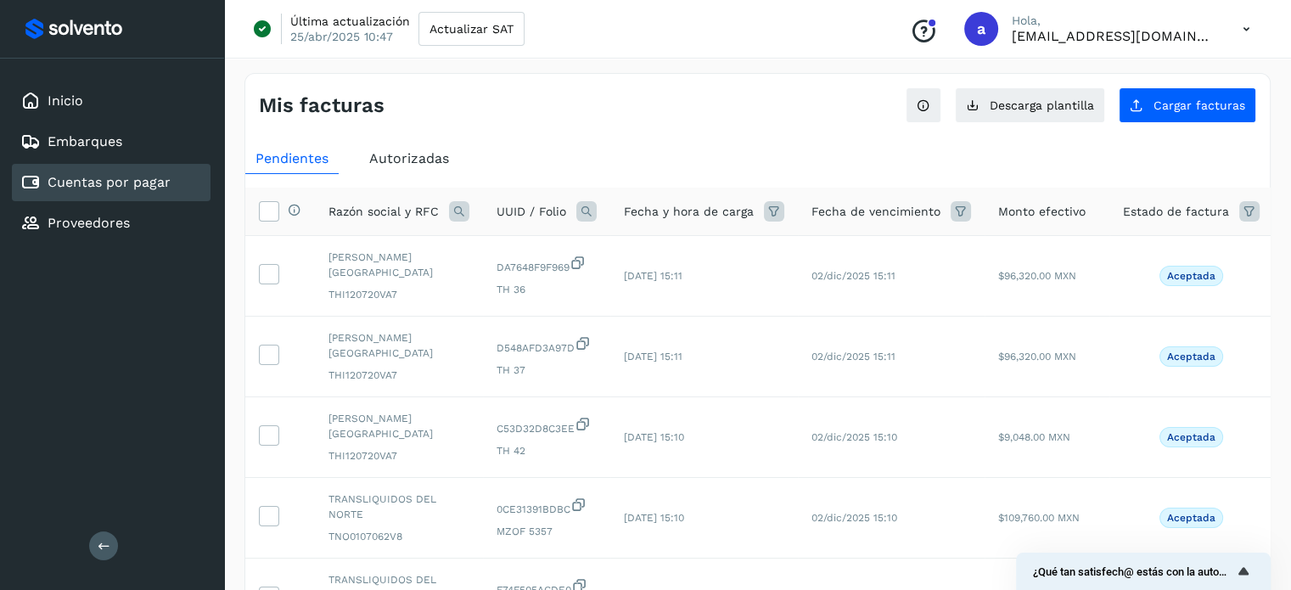
click at [506, 120] on div "Mis facturas Ver instrucciones para cargar Facturas Descarga plantilla Cargar f…" at bounding box center [757, 98] width 1024 height 49
click at [1184, 84] on div "Mis facturas Ver instrucciones para cargar Facturas Descarga plantilla Cargar f…" at bounding box center [757, 98] width 1024 height 49
click at [1184, 104] on span "Cargar facturas" at bounding box center [1199, 105] width 92 height 12
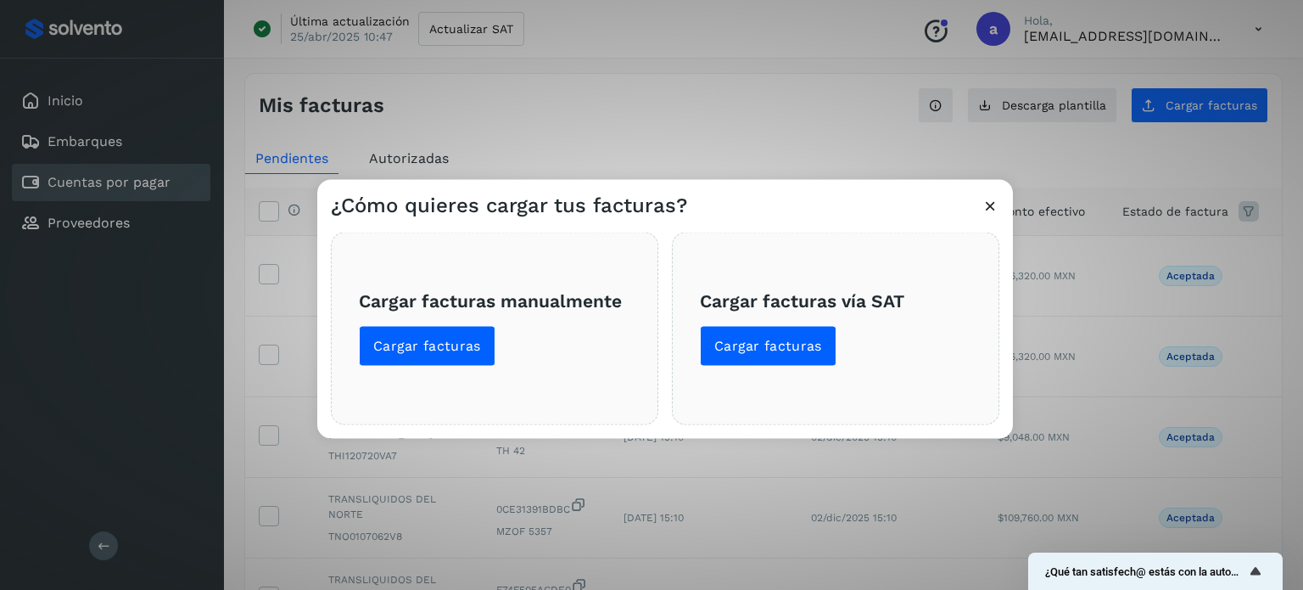
click at [753, 322] on span "Cargar facturas vía SAT Cargar facturas" at bounding box center [836, 328] width 272 height 76
click at [753, 336] on span "Cargar facturas" at bounding box center [768, 345] width 108 height 19
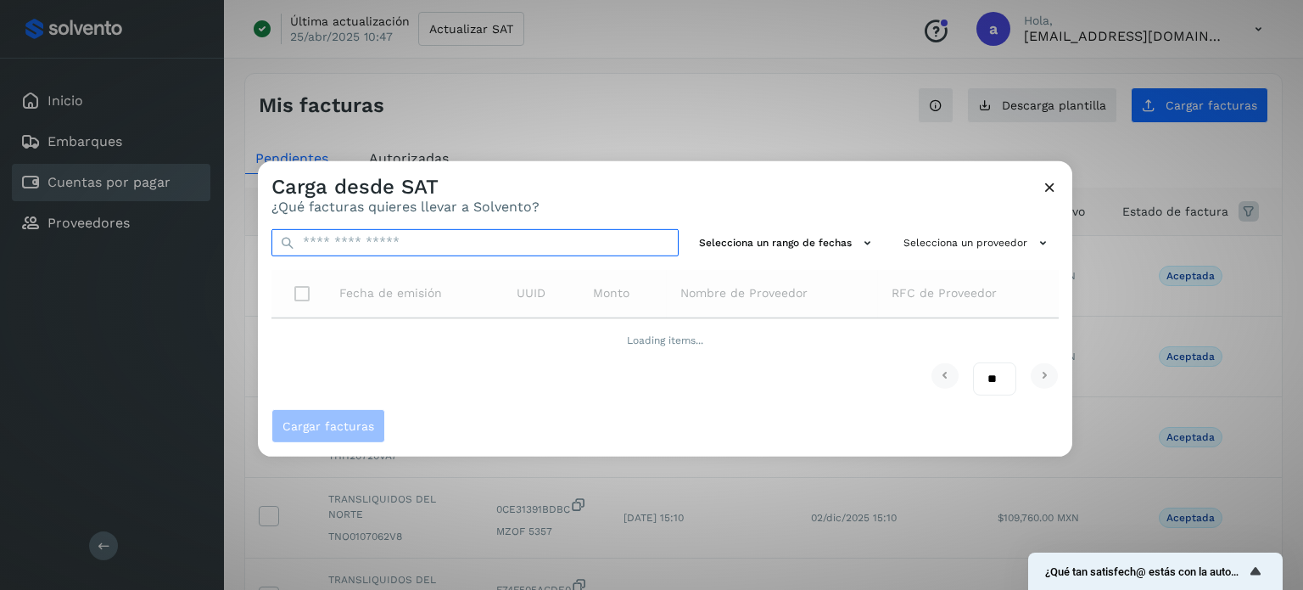
click at [596, 248] on input "text" at bounding box center [475, 241] width 407 height 27
paste input "**********"
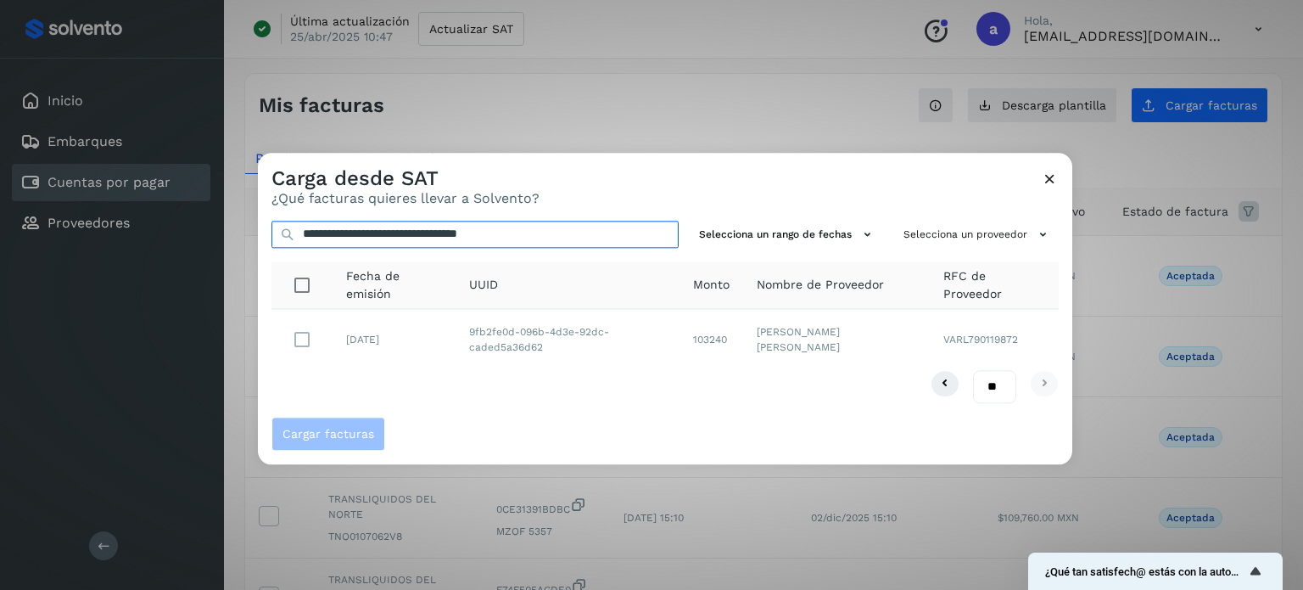
type input "**********"
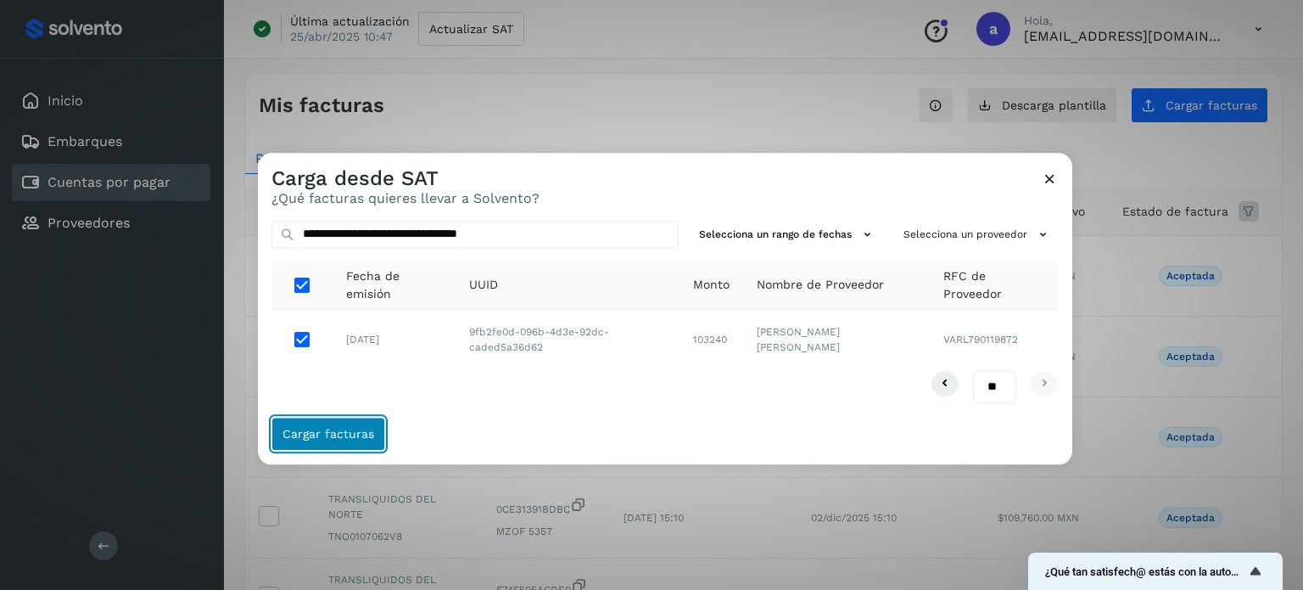
click at [356, 423] on button "Cargar facturas" at bounding box center [329, 434] width 114 height 34
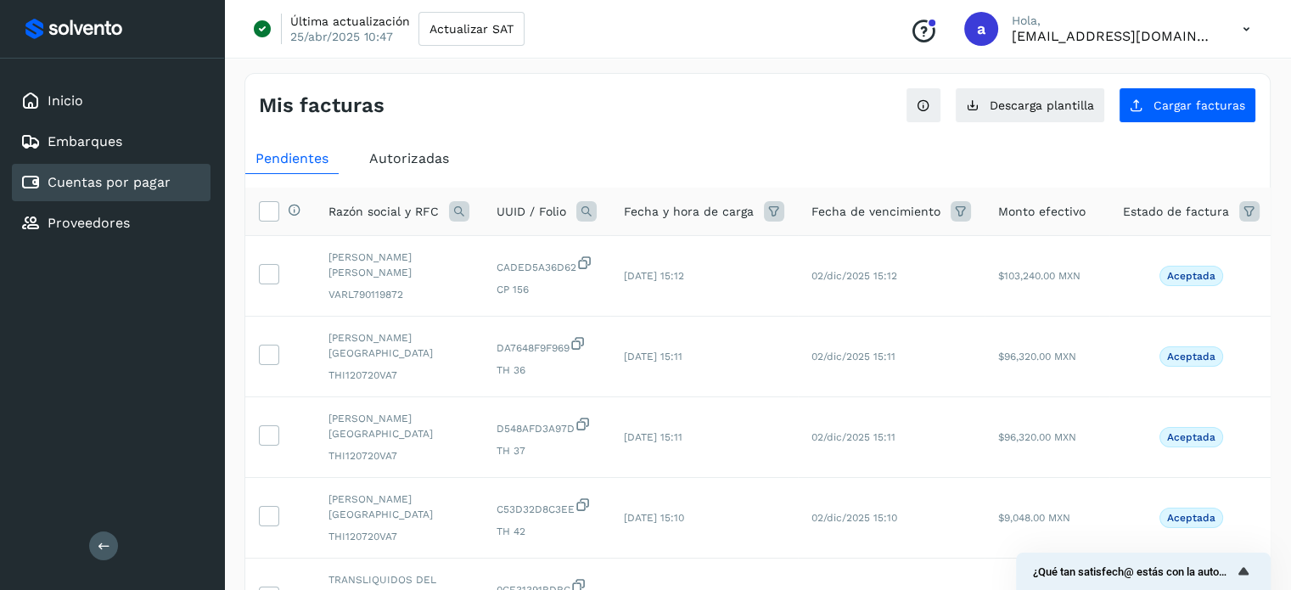
click at [509, 77] on div "Mis facturas Ver instrucciones para cargar Facturas Descarga plantilla Cargar f…" at bounding box center [757, 98] width 1024 height 49
click at [1193, 113] on button "Cargar facturas" at bounding box center [1186, 105] width 137 height 36
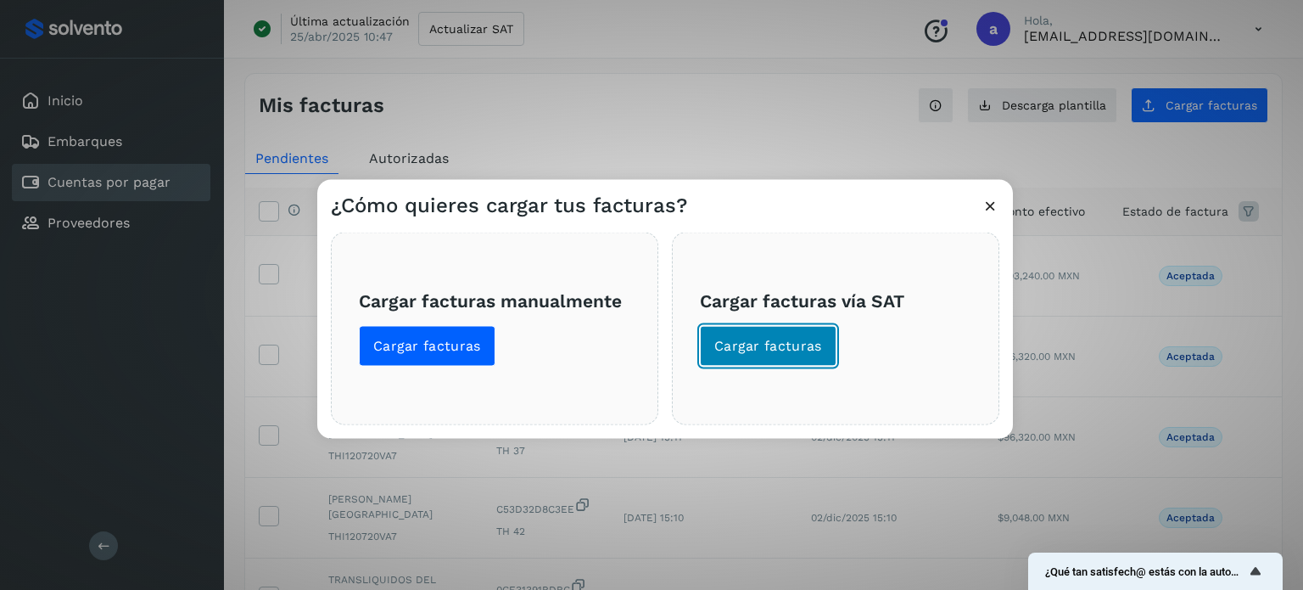
click at [774, 349] on span "Cargar facturas" at bounding box center [768, 345] width 108 height 19
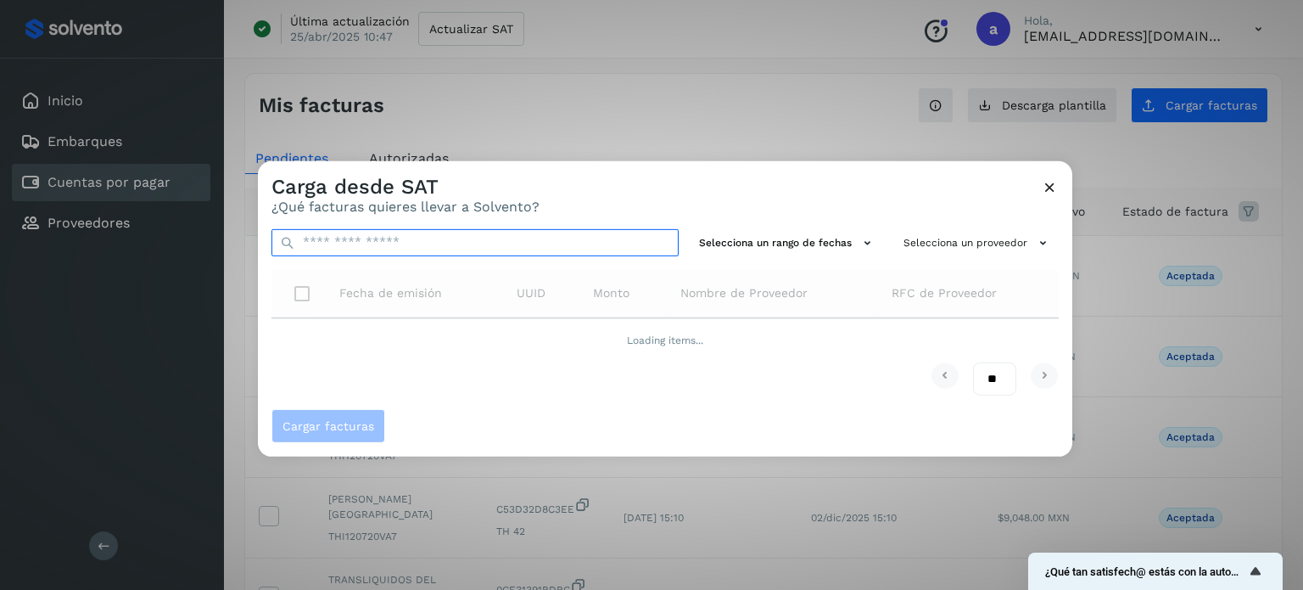
click at [429, 240] on input "text" at bounding box center [475, 241] width 407 height 27
paste input "**********"
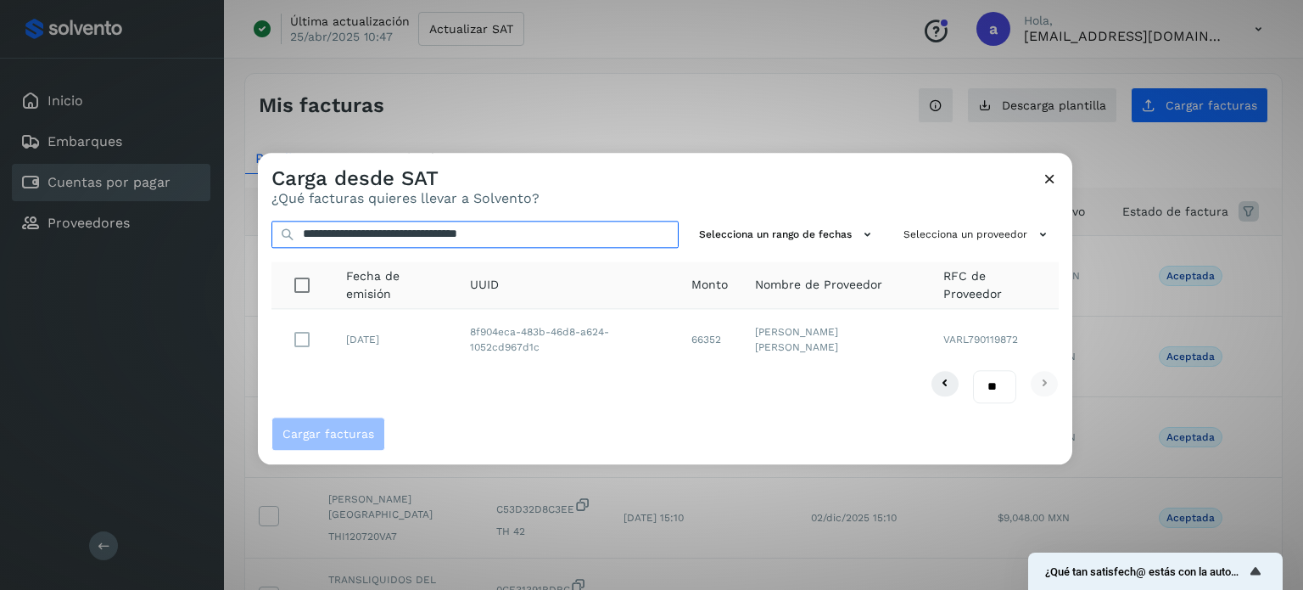
type input "**********"
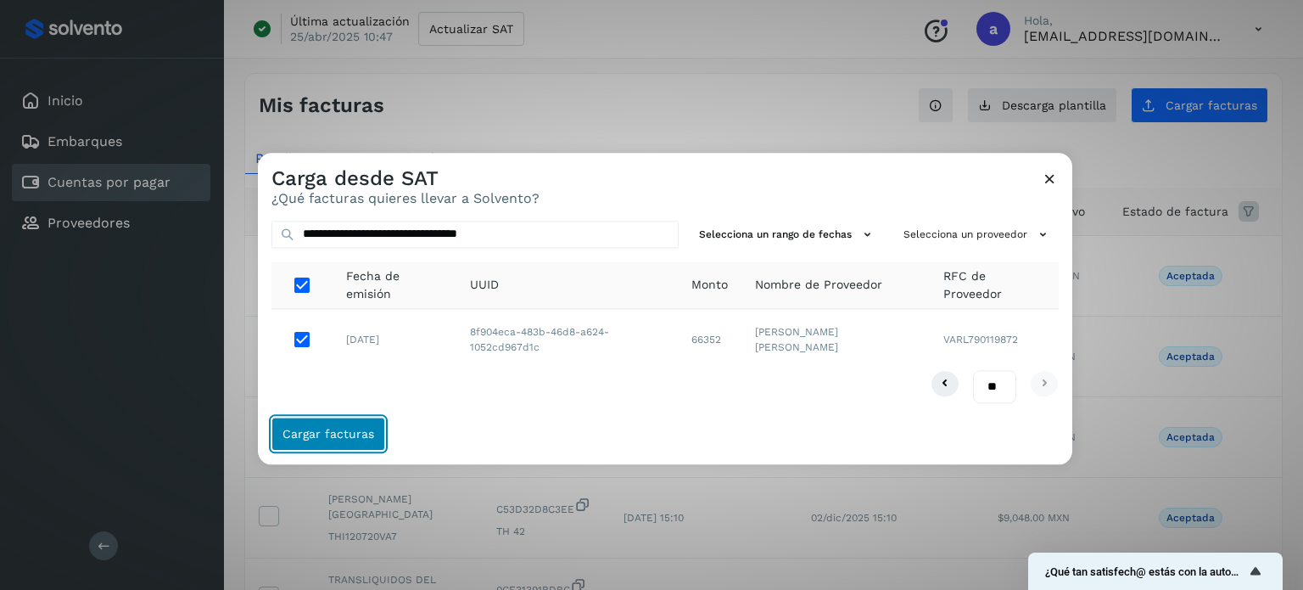
click at [350, 428] on span "Cargar facturas" at bounding box center [329, 434] width 92 height 12
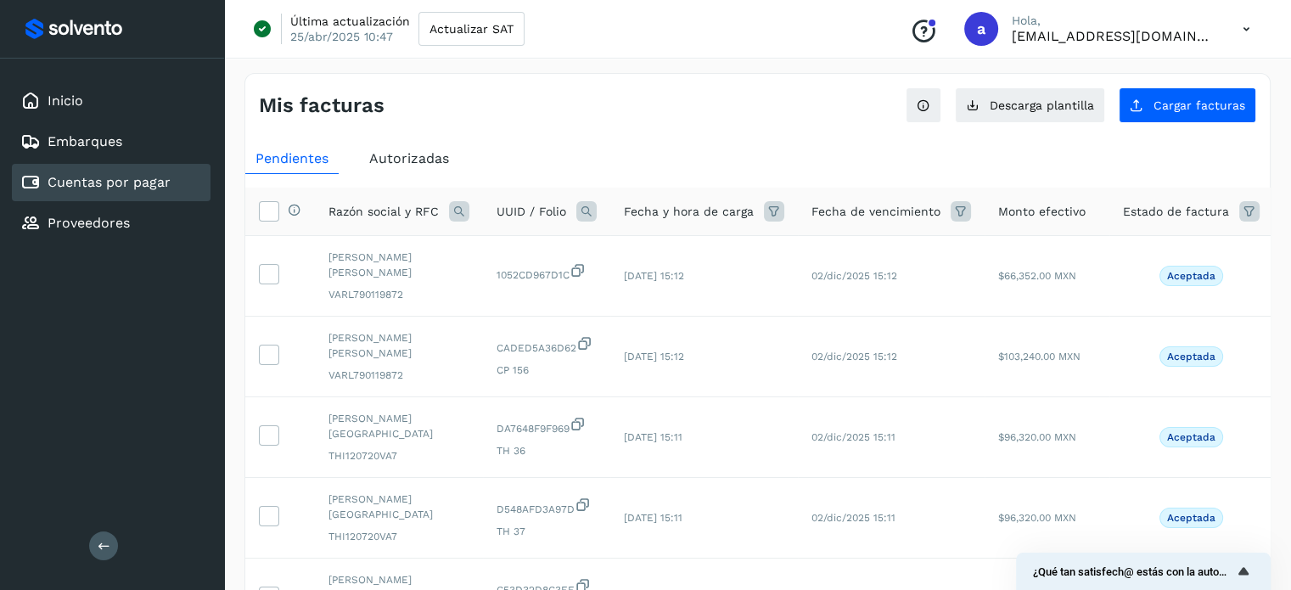
click at [509, 101] on div "Mis facturas" at bounding box center [508, 105] width 499 height 25
click at [1167, 115] on button "Cargar facturas" at bounding box center [1186, 105] width 137 height 36
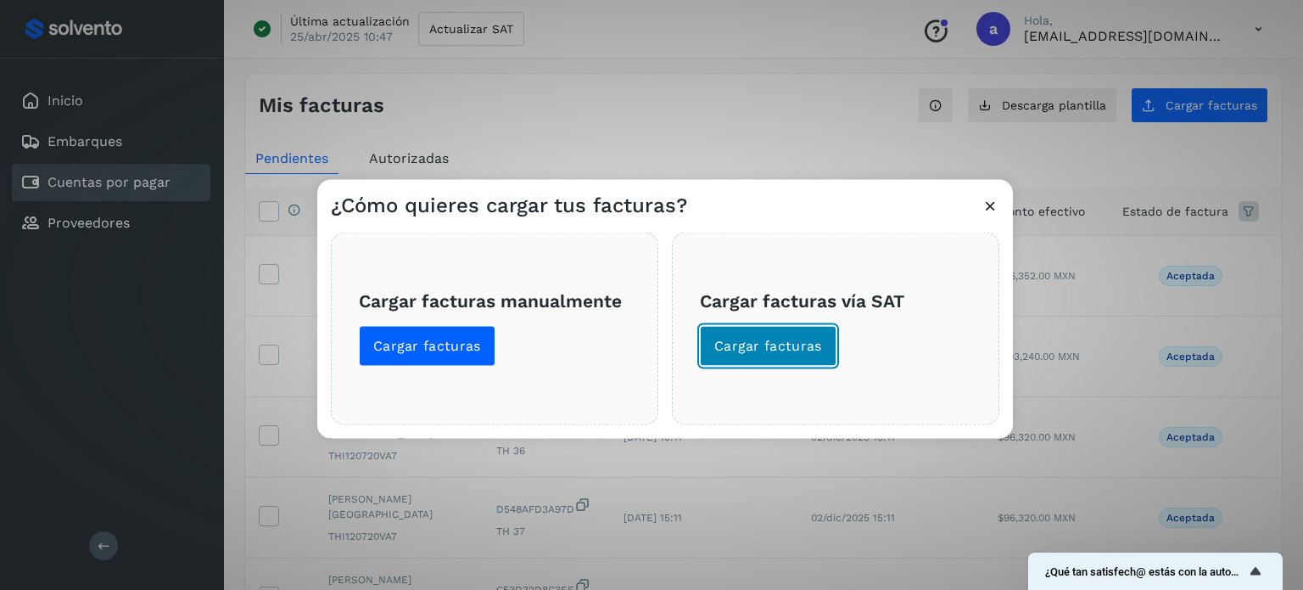
click at [787, 341] on span "Cargar facturas" at bounding box center [768, 345] width 108 height 19
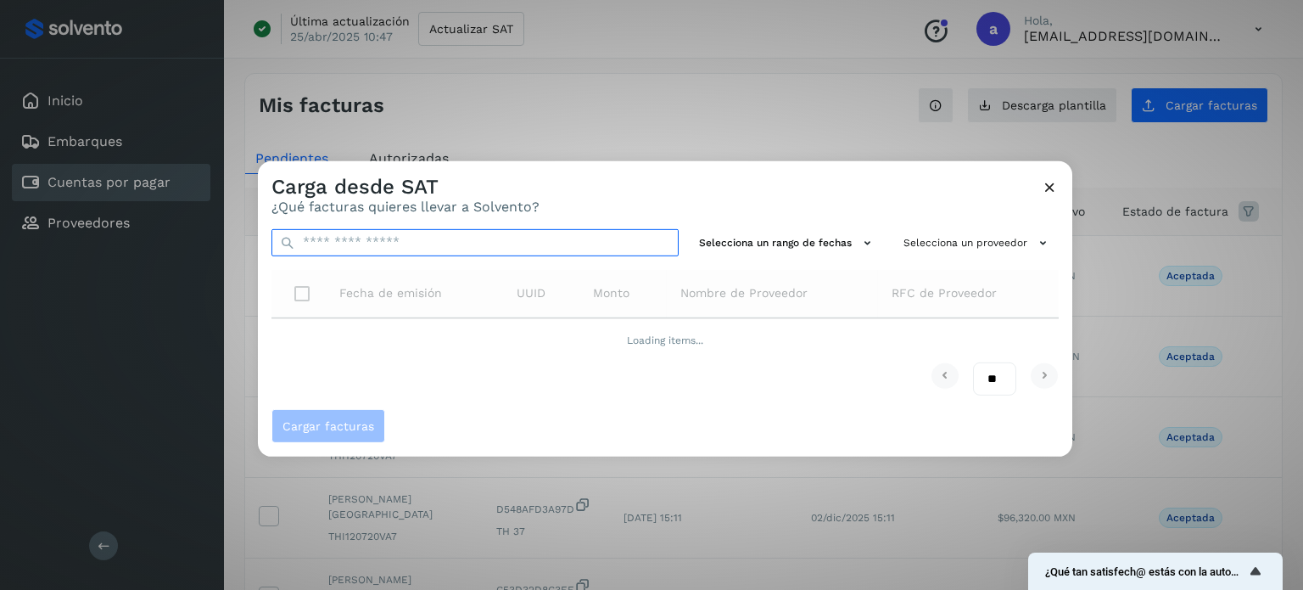
click at [543, 249] on input "text" at bounding box center [475, 241] width 407 height 27
paste input "**********"
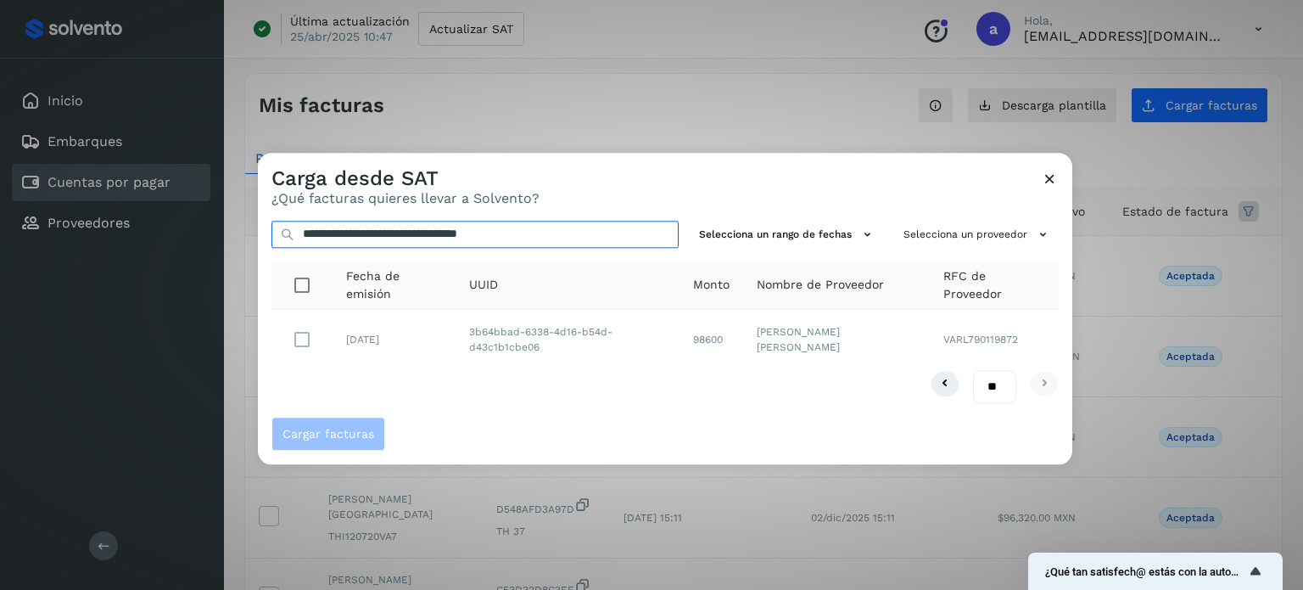
type input "**********"
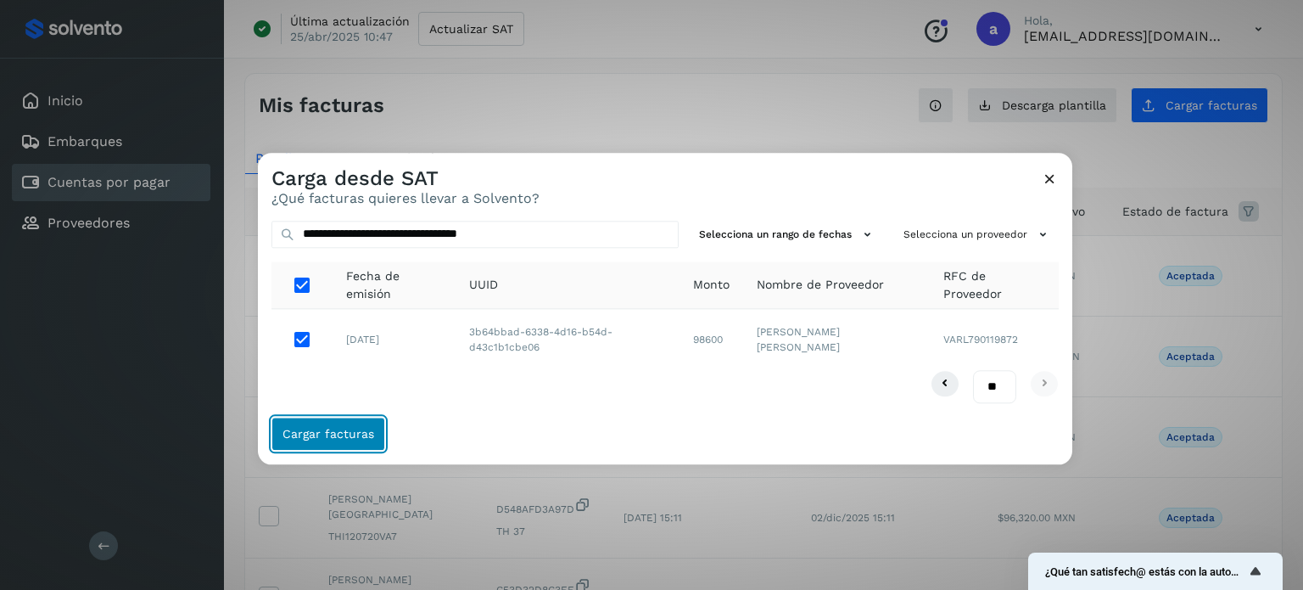
click at [343, 428] on span "Cargar facturas" at bounding box center [329, 434] width 92 height 12
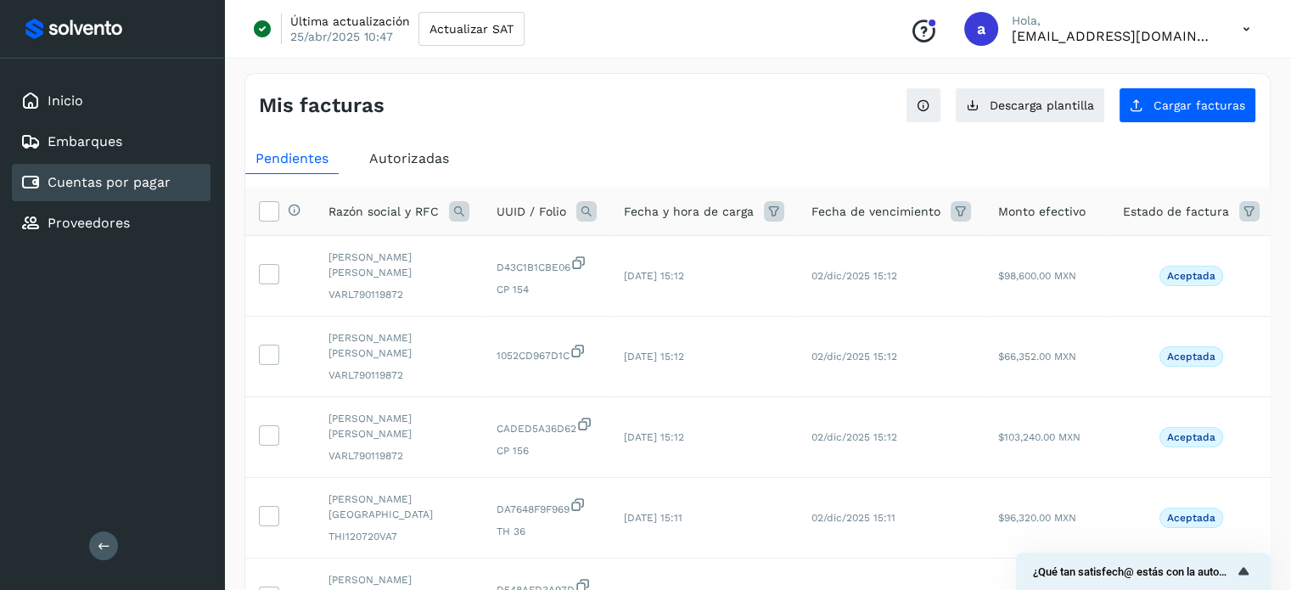
click at [502, 101] on div "Mis facturas" at bounding box center [508, 105] width 499 height 25
click at [1158, 110] on span "Cargar facturas" at bounding box center [1199, 105] width 92 height 12
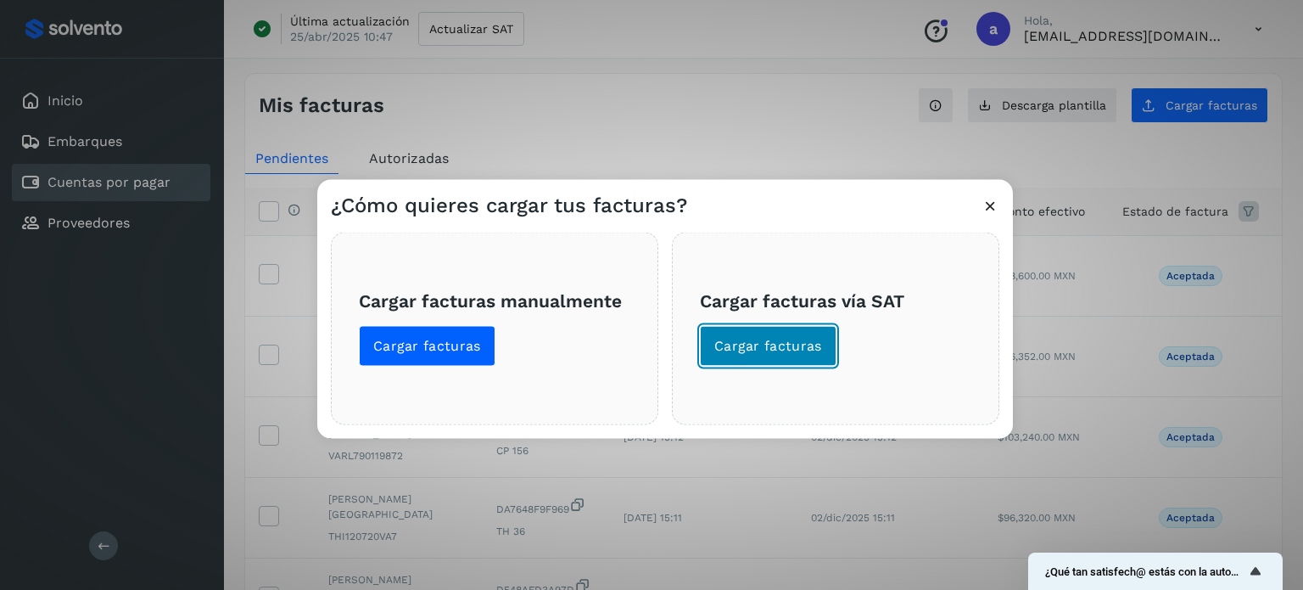
click at [782, 350] on span "Cargar facturas" at bounding box center [768, 345] width 108 height 19
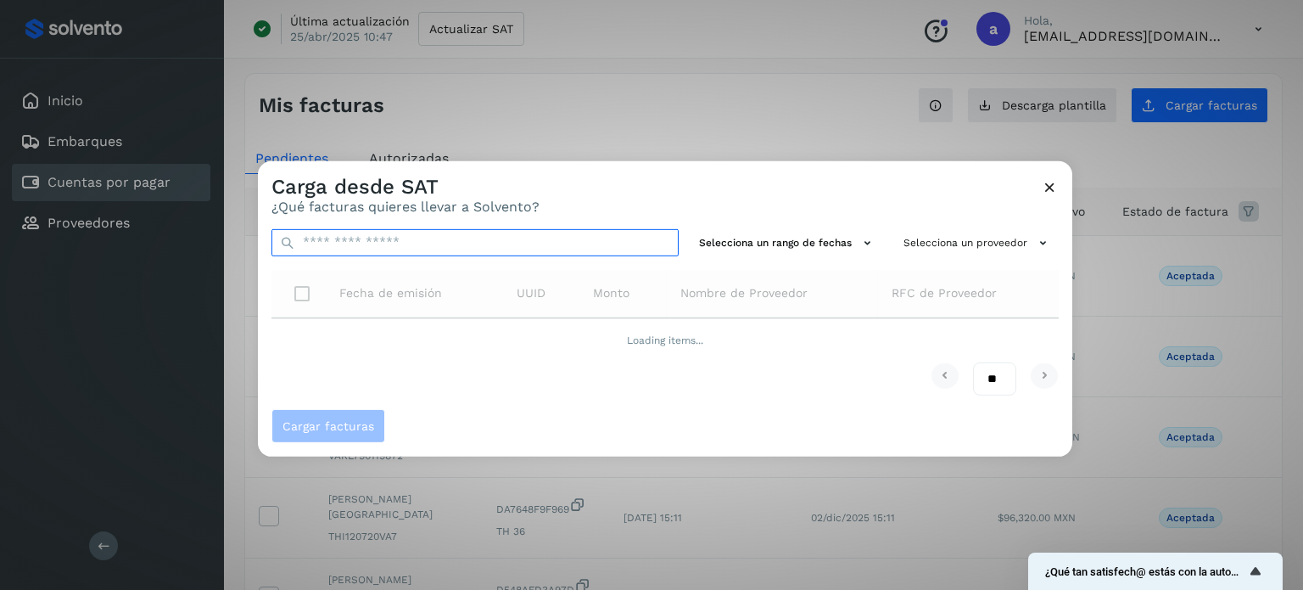
click at [474, 238] on input "text" at bounding box center [475, 241] width 407 height 27
paste input "**********"
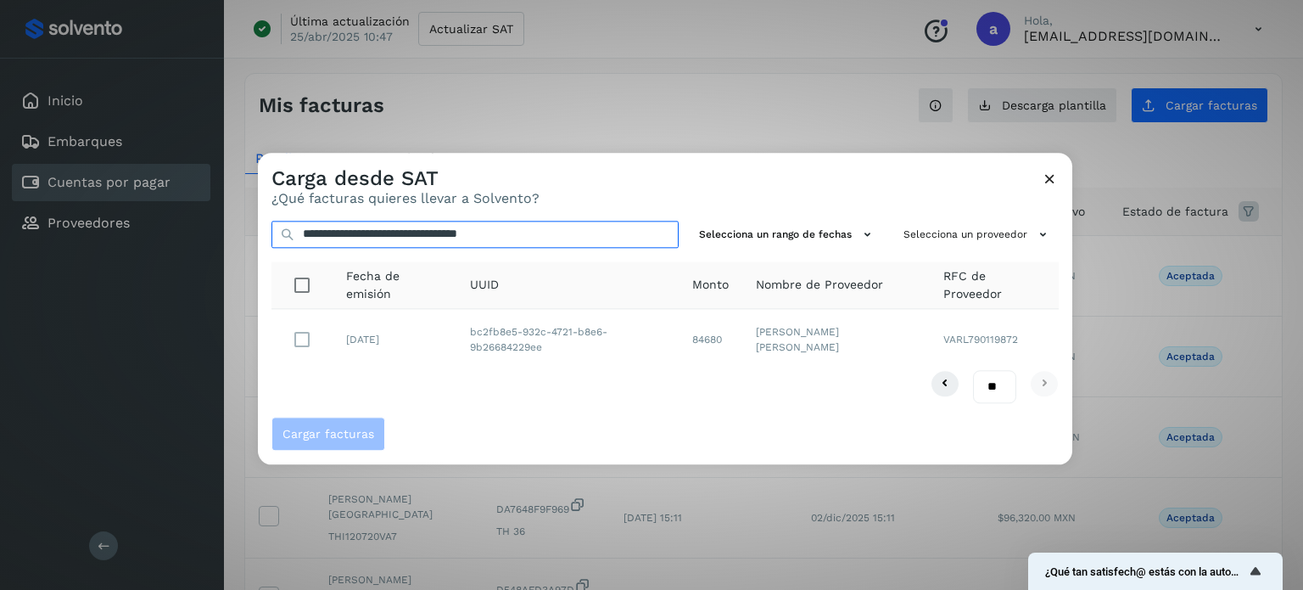
type input "**********"
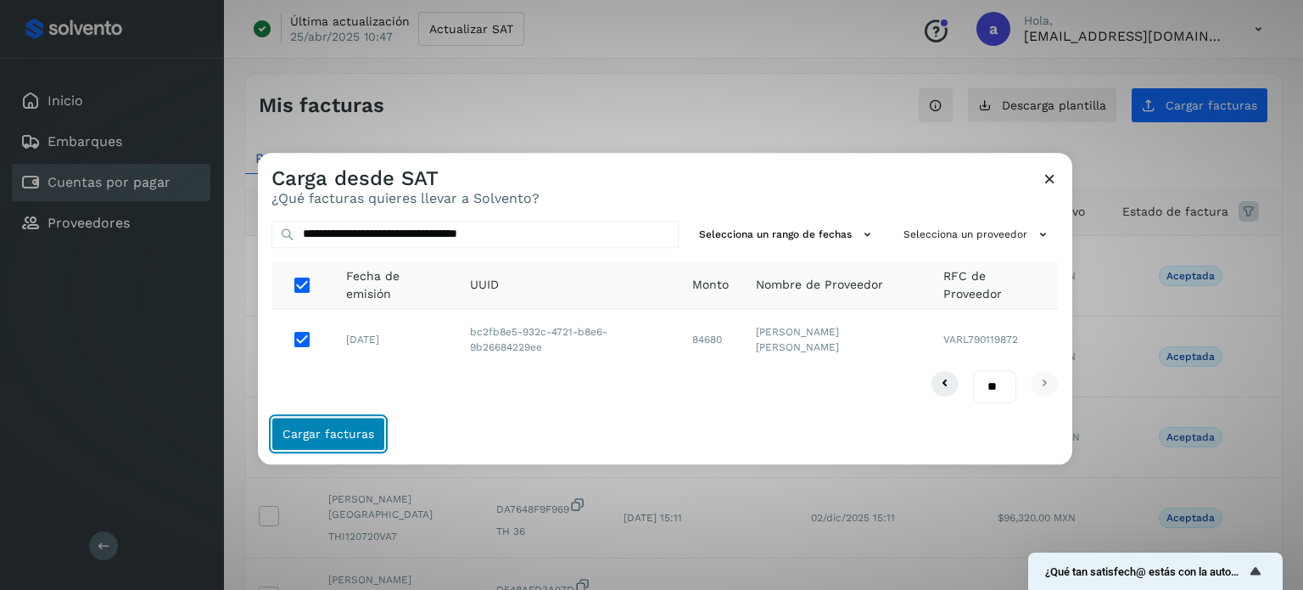
click at [356, 434] on span "Cargar facturas" at bounding box center [329, 434] width 92 height 12
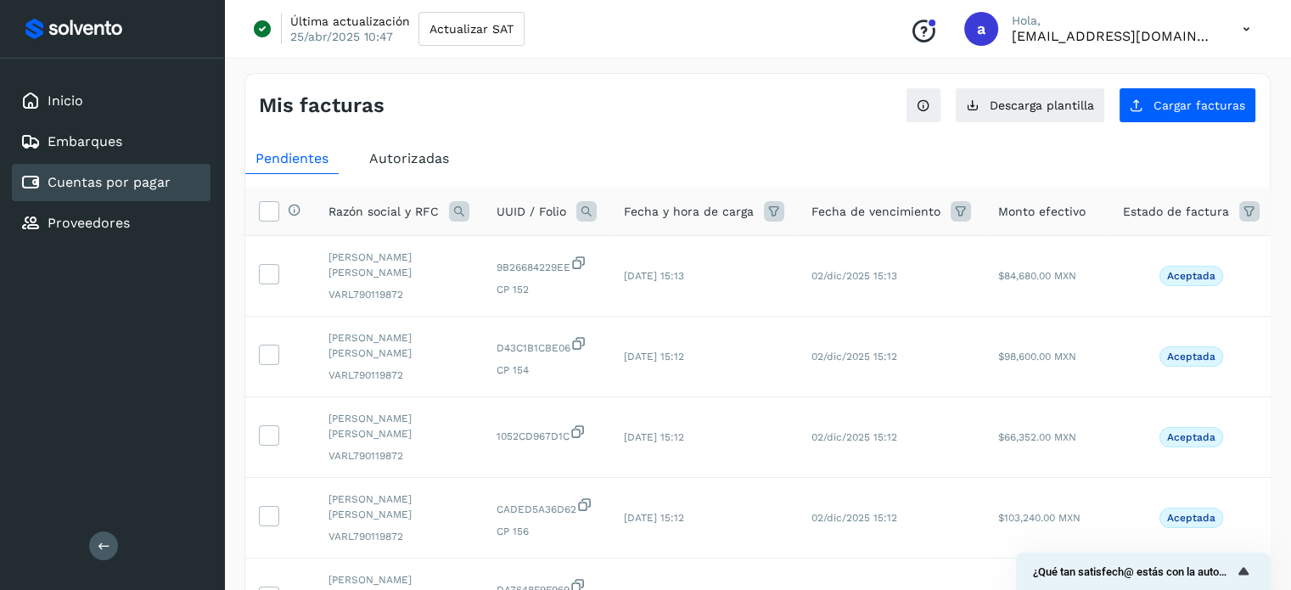
drag, startPoint x: 519, startPoint y: 112, endPoint x: 703, endPoint y: 128, distance: 184.0
click at [519, 112] on div "Mis facturas" at bounding box center [508, 105] width 499 height 25
click at [1164, 102] on span "Cargar facturas" at bounding box center [1199, 105] width 92 height 12
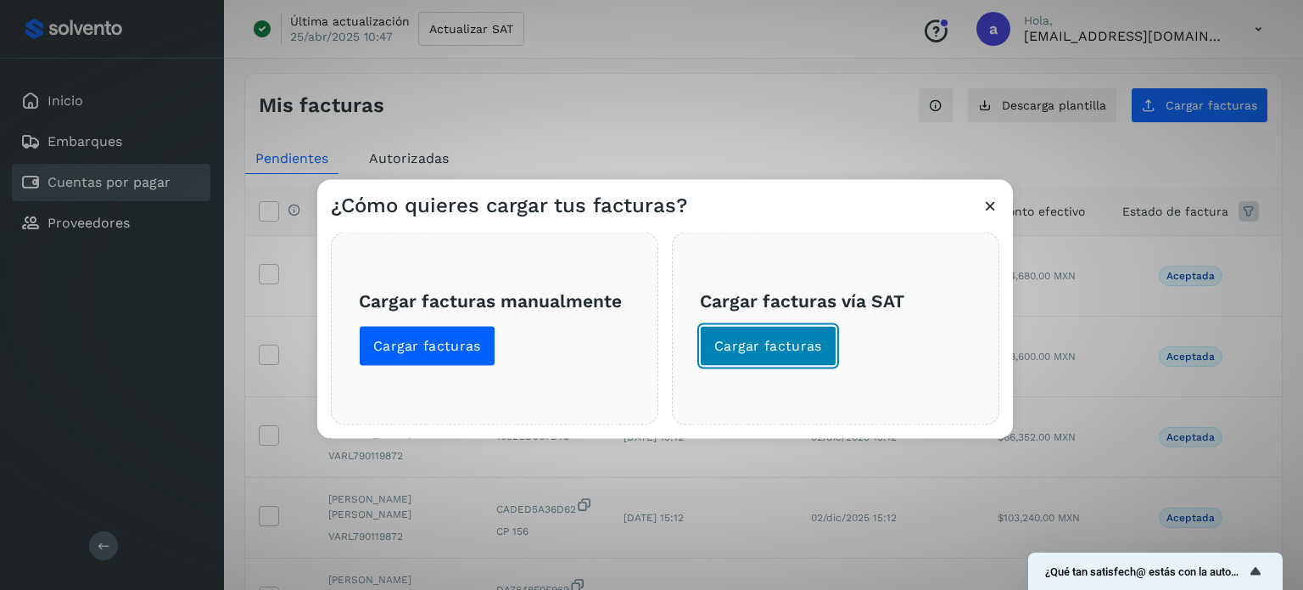
click at [791, 363] on button "Cargar facturas" at bounding box center [768, 345] width 137 height 41
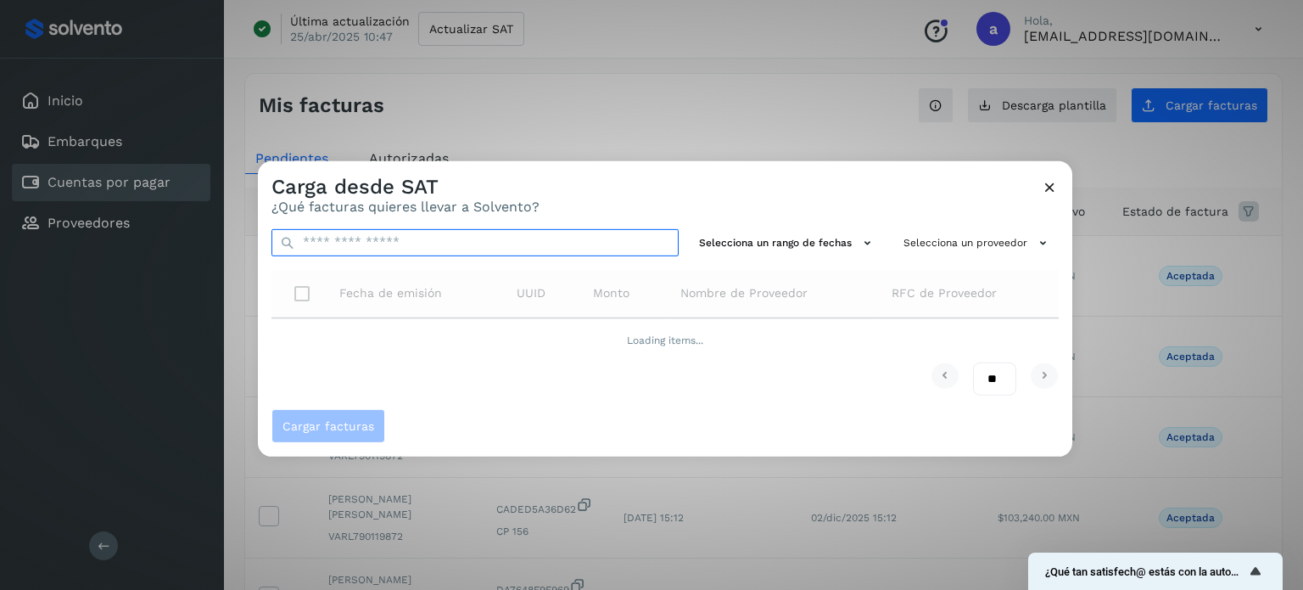
click at [563, 239] on input "text" at bounding box center [475, 241] width 407 height 27
paste input "**********"
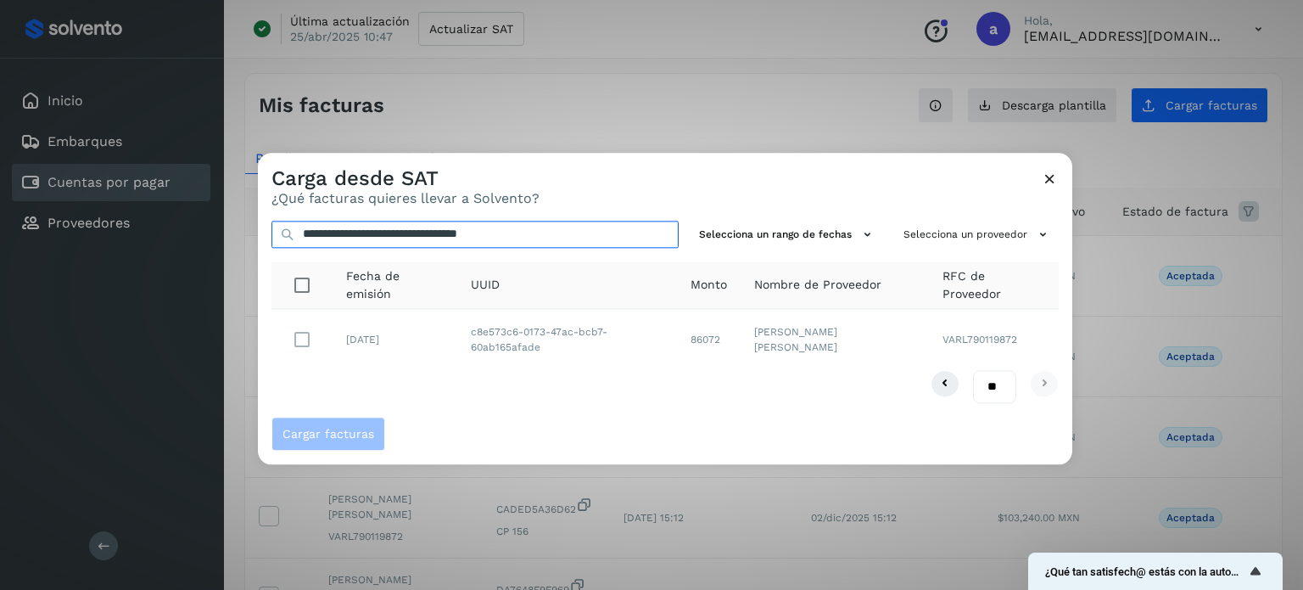
type input "**********"
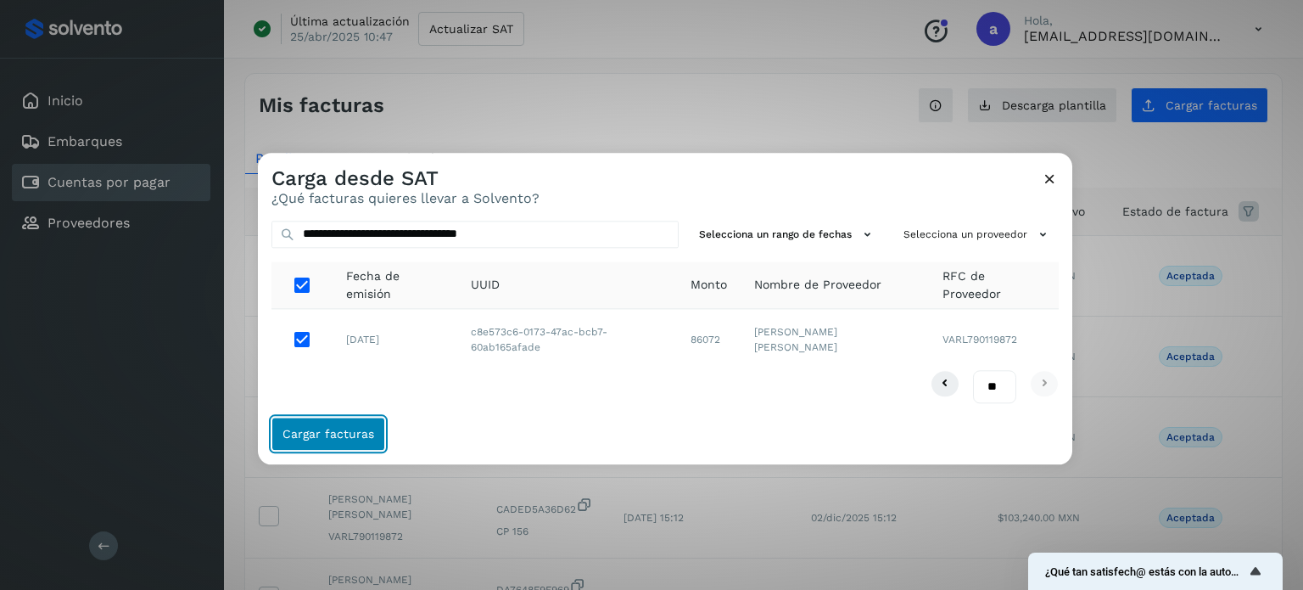
click at [357, 431] on span "Cargar facturas" at bounding box center [329, 434] width 92 height 12
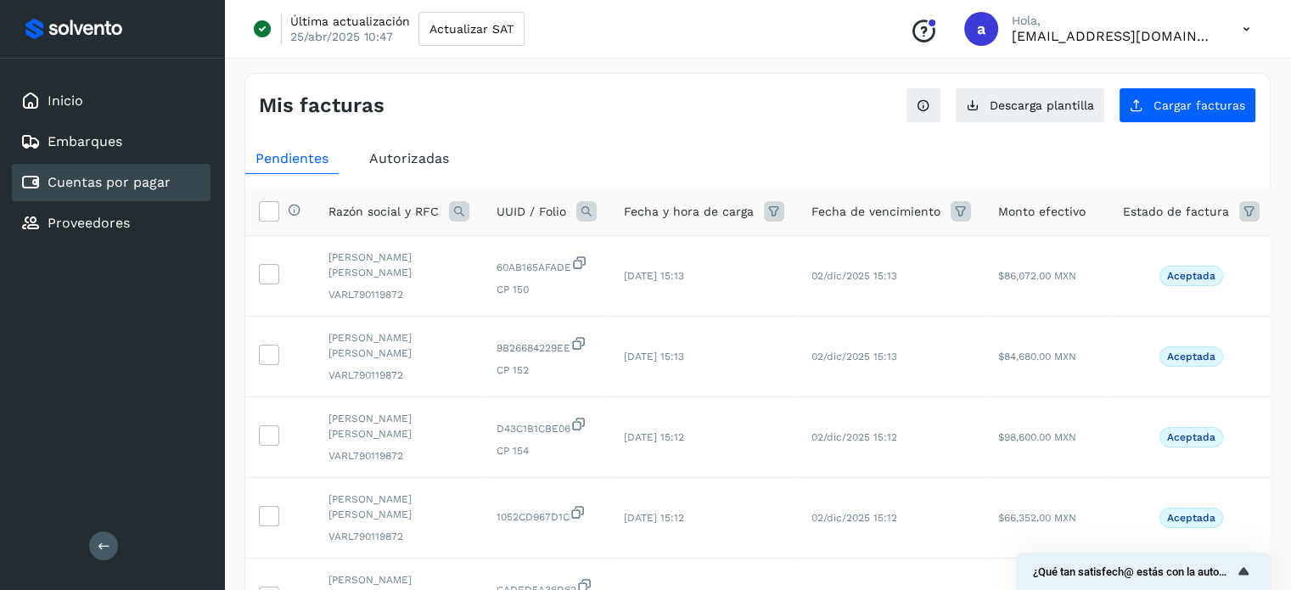
click at [518, 115] on div "Mis facturas" at bounding box center [508, 105] width 499 height 25
click at [1178, 108] on span "Cargar facturas" at bounding box center [1199, 105] width 92 height 12
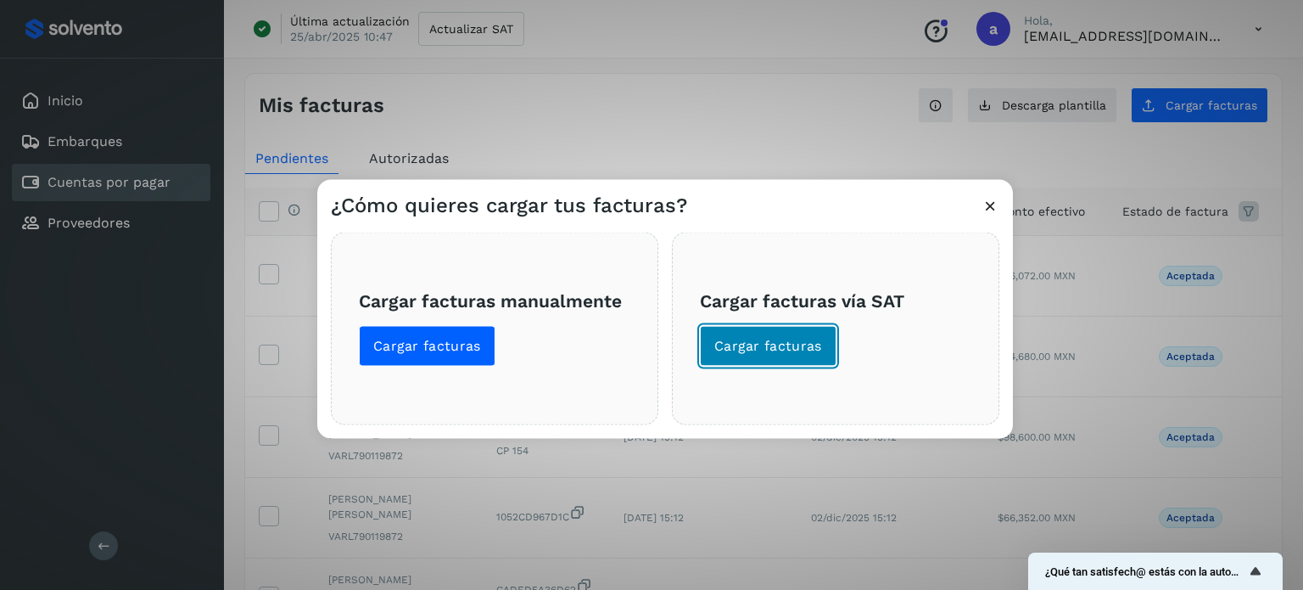
click at [787, 345] on span "Cargar facturas" at bounding box center [768, 345] width 108 height 19
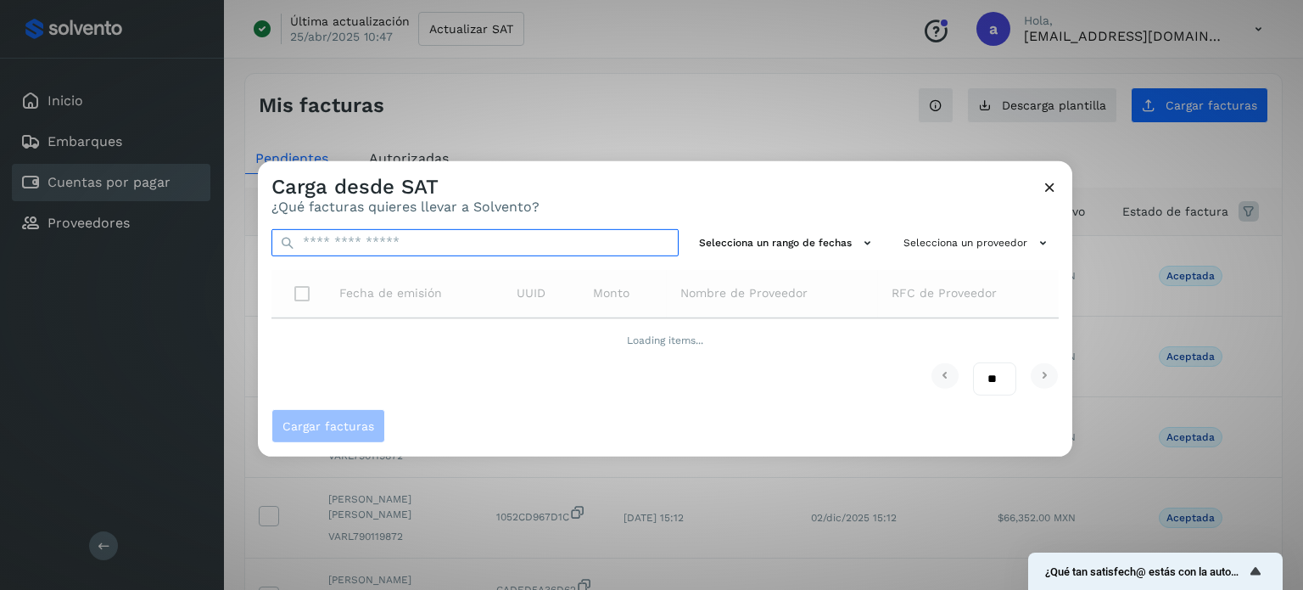
click at [562, 245] on input "text" at bounding box center [475, 241] width 407 height 27
paste input "**********"
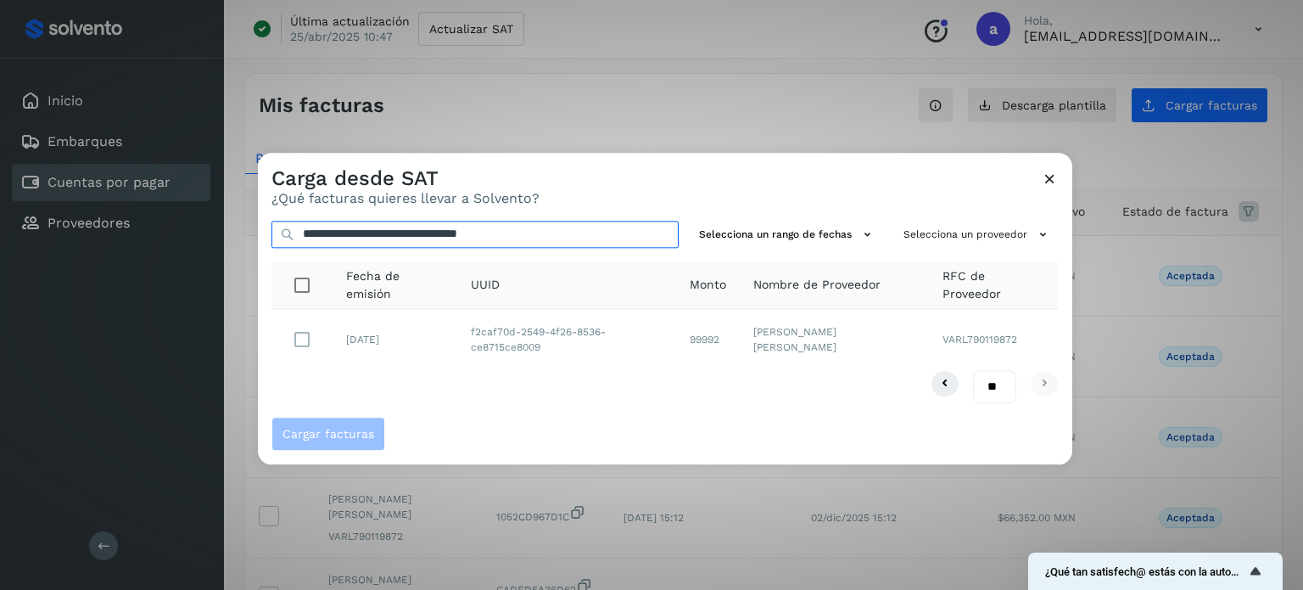
type input "**********"
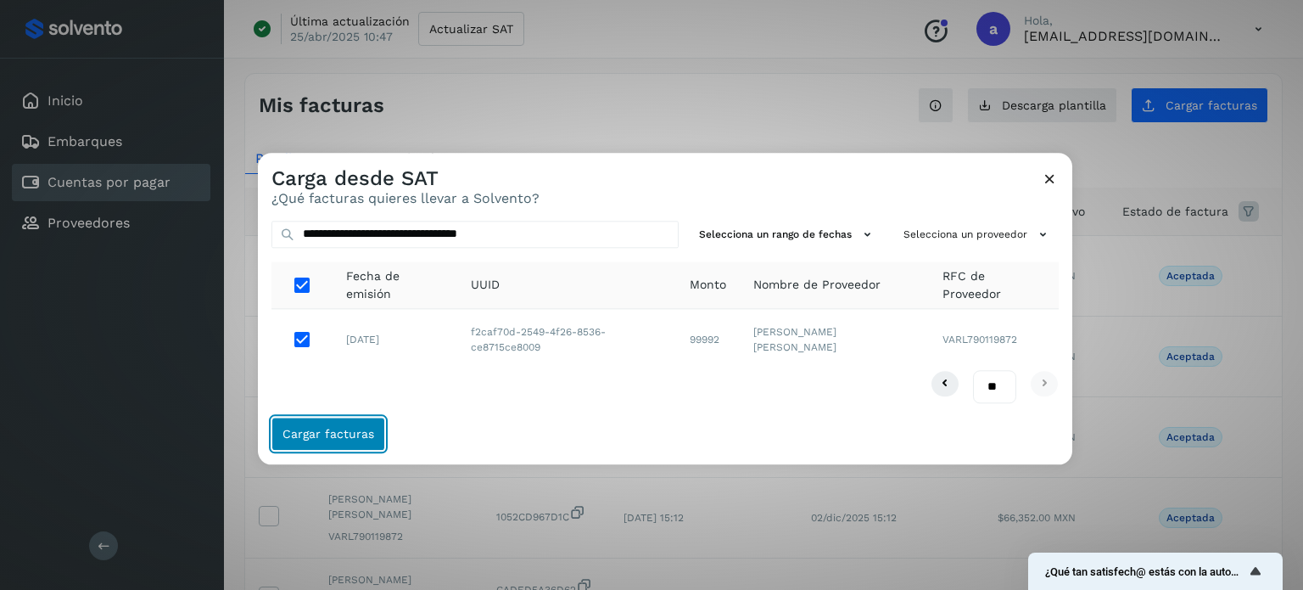
click at [356, 430] on span "Cargar facturas" at bounding box center [329, 434] width 92 height 12
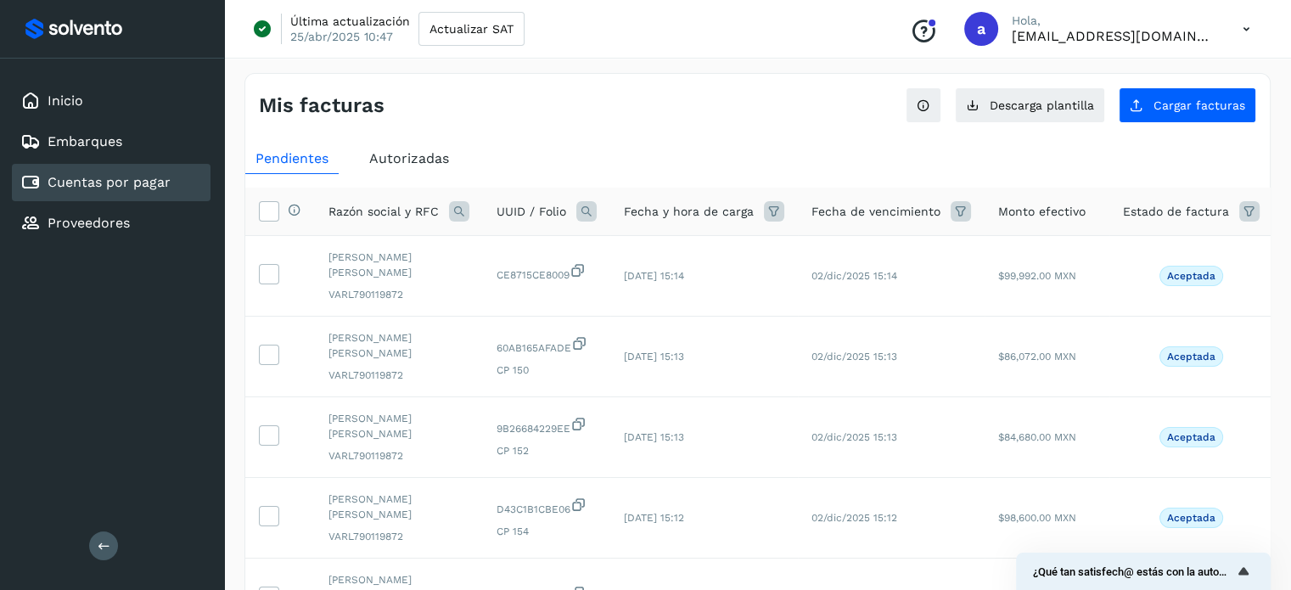
drag, startPoint x: 521, startPoint y: 134, endPoint x: 716, endPoint y: 128, distance: 195.2
click at [1195, 92] on button "Cargar facturas" at bounding box center [1186, 105] width 137 height 36
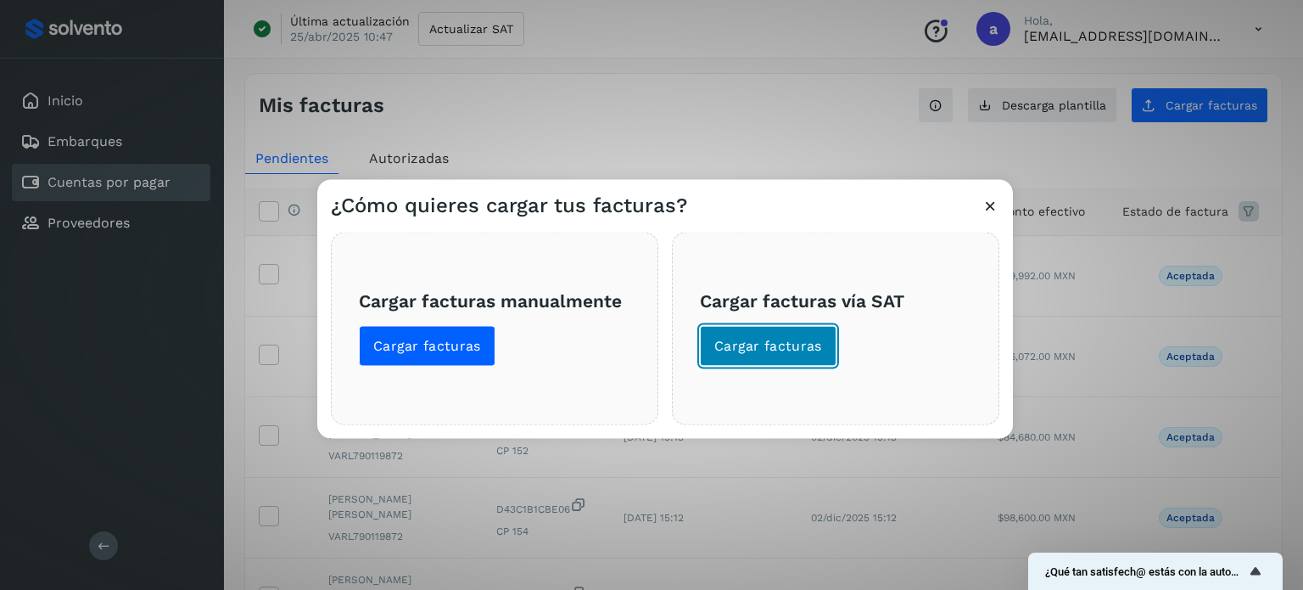
click at [782, 353] on span "Cargar facturas" at bounding box center [768, 345] width 108 height 19
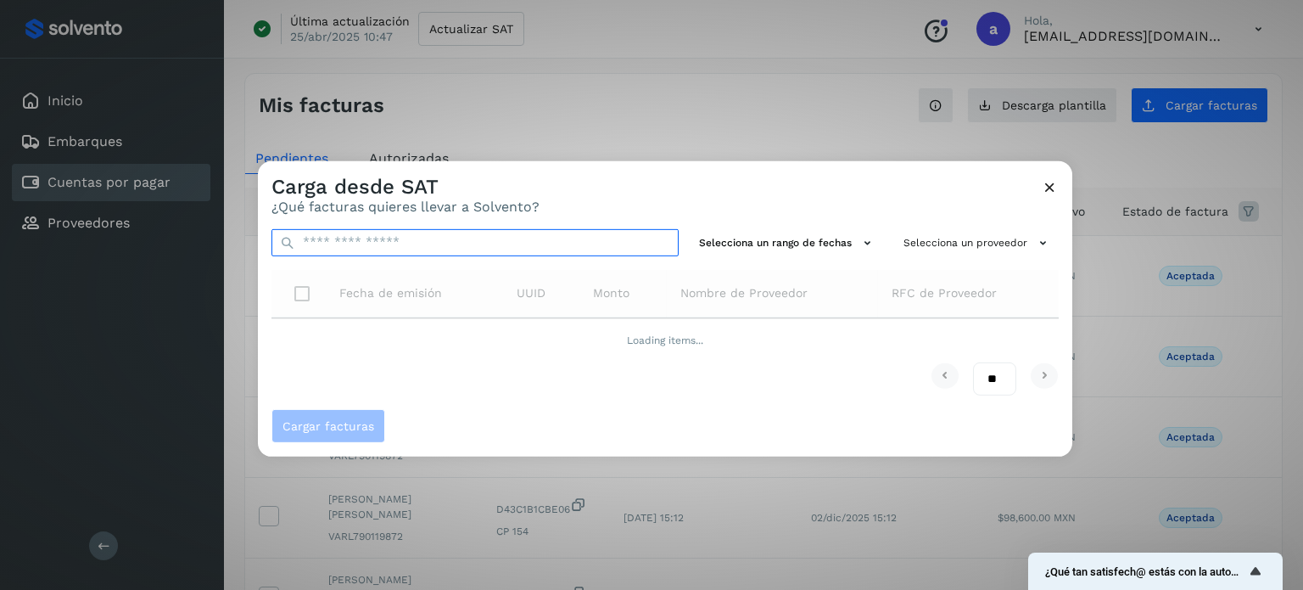
click at [543, 243] on input "text" at bounding box center [475, 241] width 407 height 27
paste input "**********"
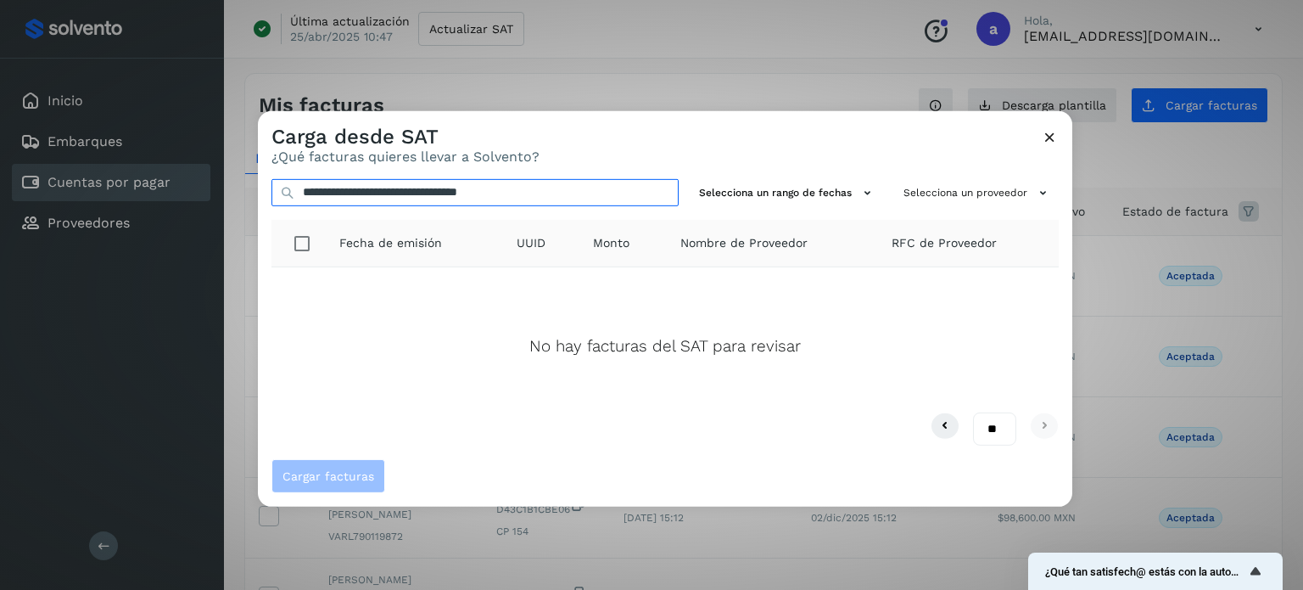
type input "**********"
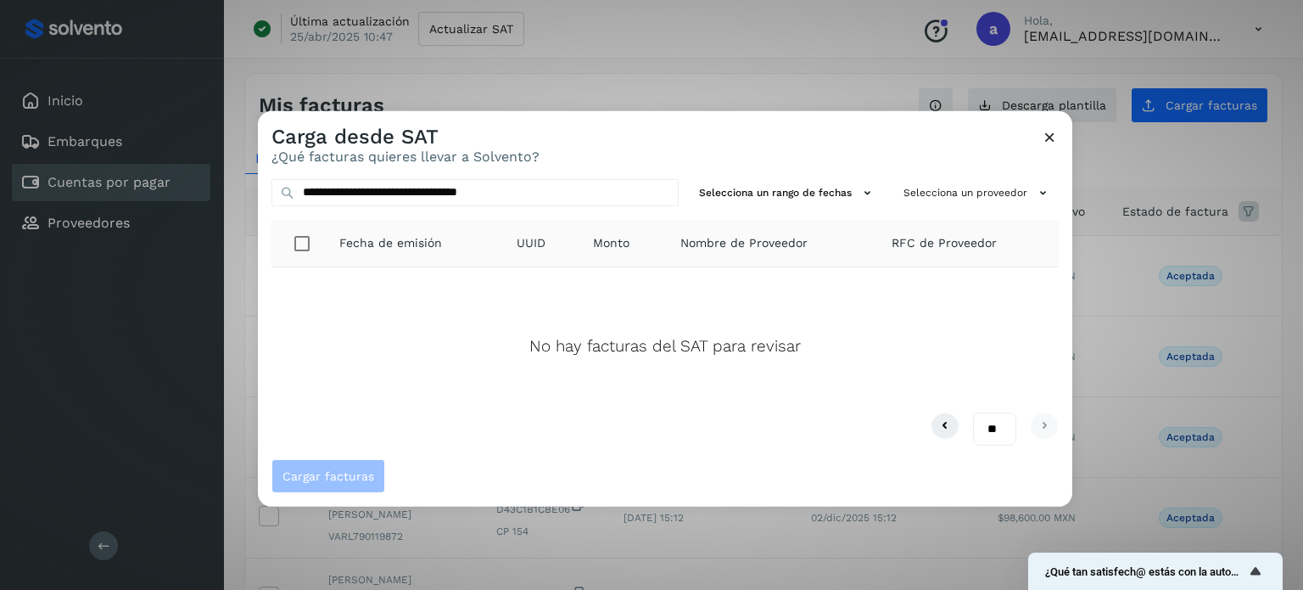
click at [1047, 135] on icon at bounding box center [1050, 136] width 18 height 18
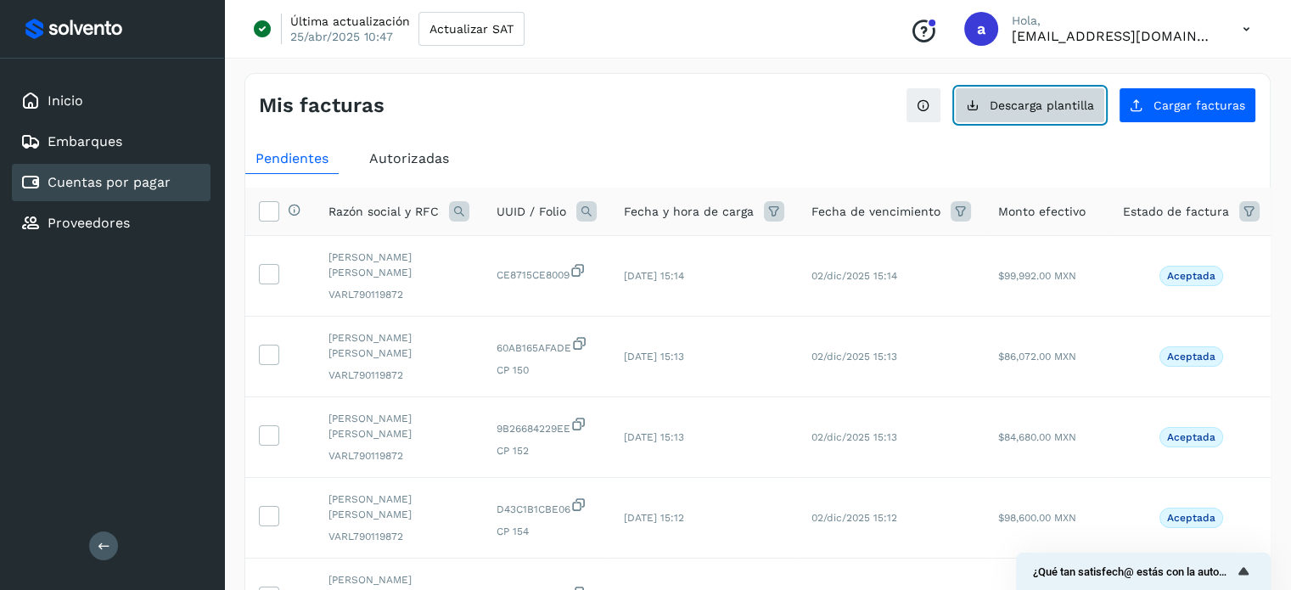
click at [1065, 110] on span "Descarga plantilla" at bounding box center [1041, 105] width 104 height 12
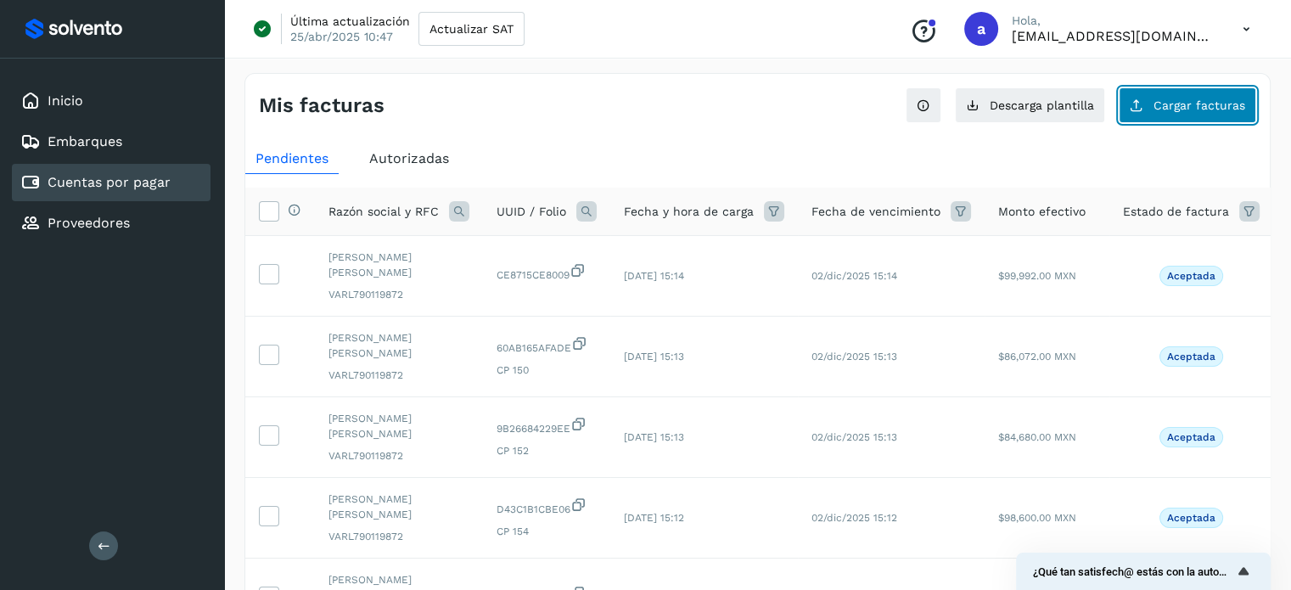
click at [1164, 109] on span "Cargar facturas" at bounding box center [1199, 105] width 92 height 12
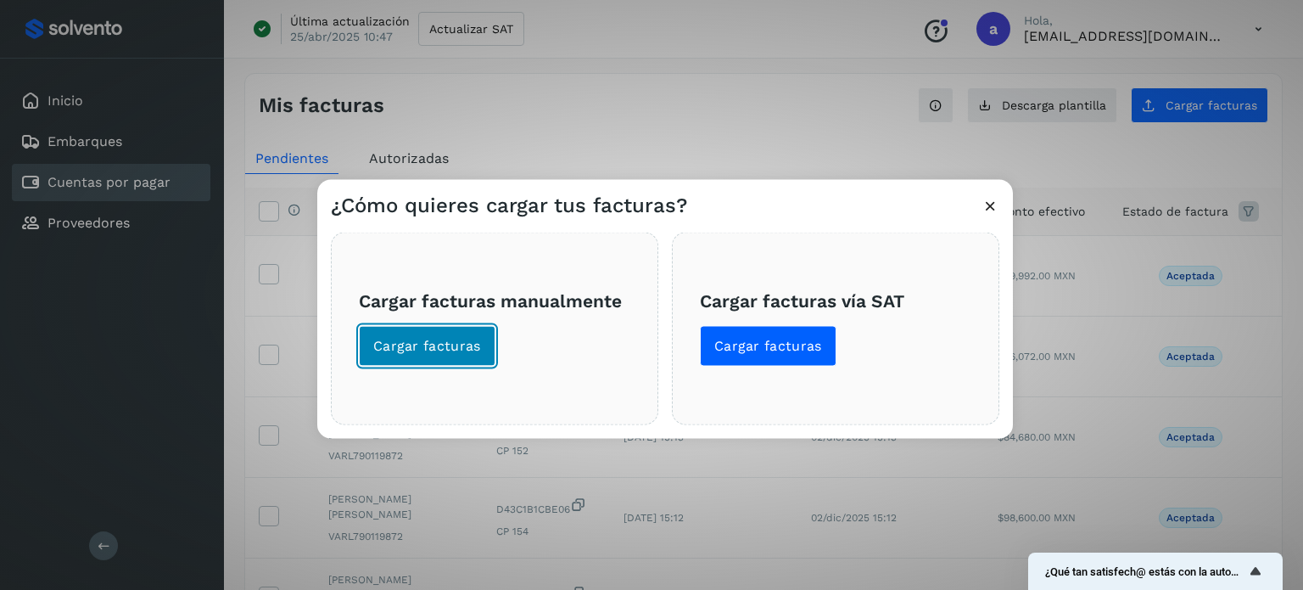
click at [445, 356] on button "Cargar facturas" at bounding box center [427, 345] width 137 height 41
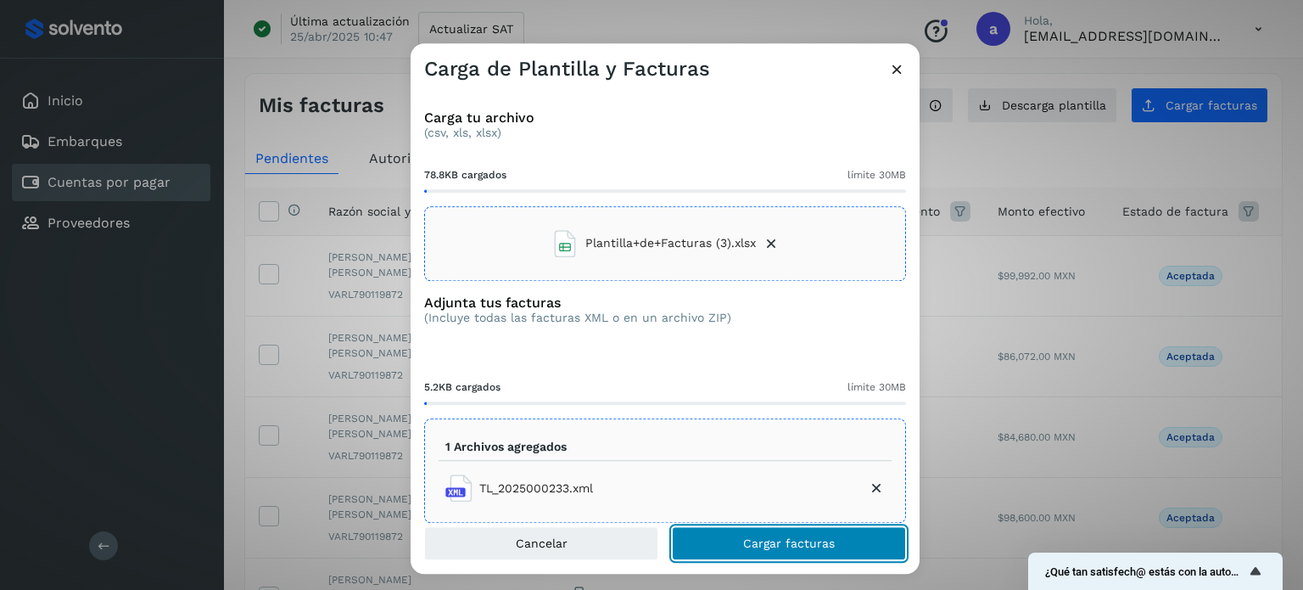
click at [782, 542] on span "Cargar facturas" at bounding box center [789, 543] width 92 height 12
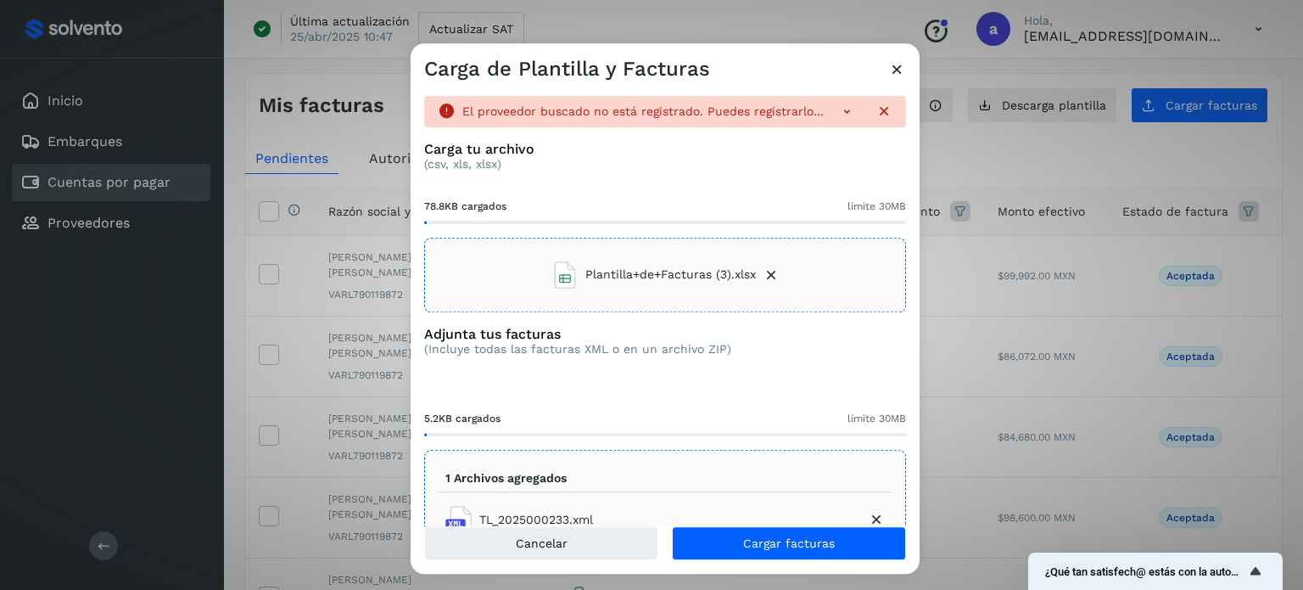
click at [835, 99] on div "El proveedor buscado no está registrado. Puedes registrarlo. Registra a todos l…" at bounding box center [665, 111] width 482 height 31
click at [838, 104] on icon at bounding box center [846, 111] width 17 height 17
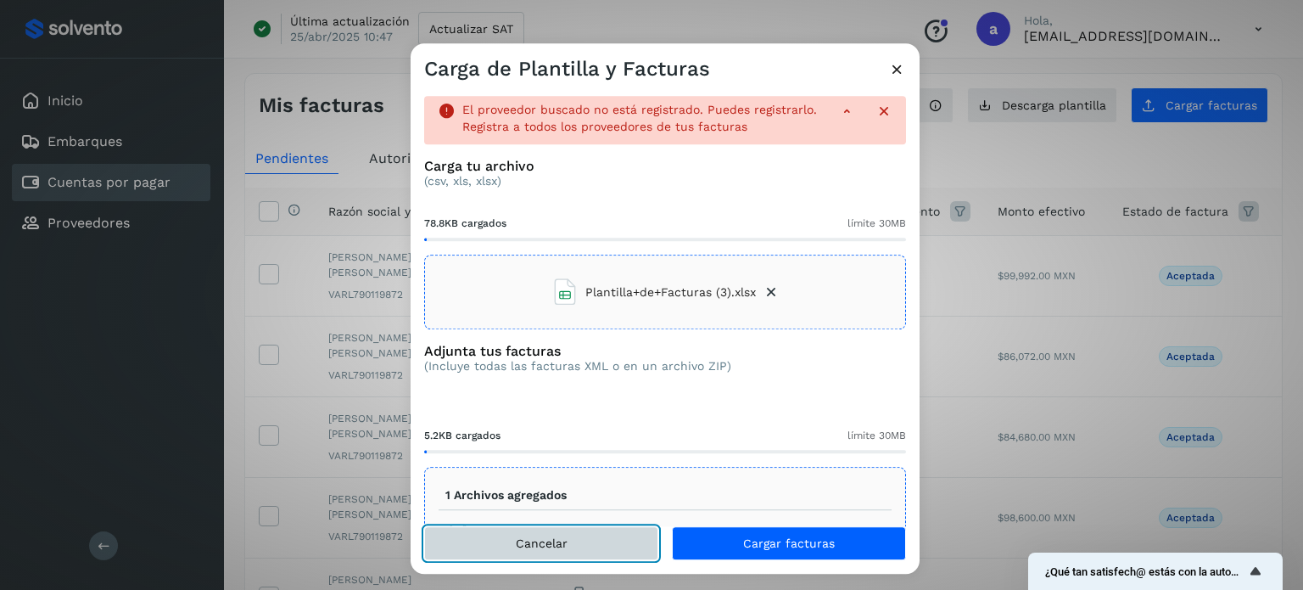
click at [557, 533] on button "Cancelar" at bounding box center [541, 543] width 234 height 34
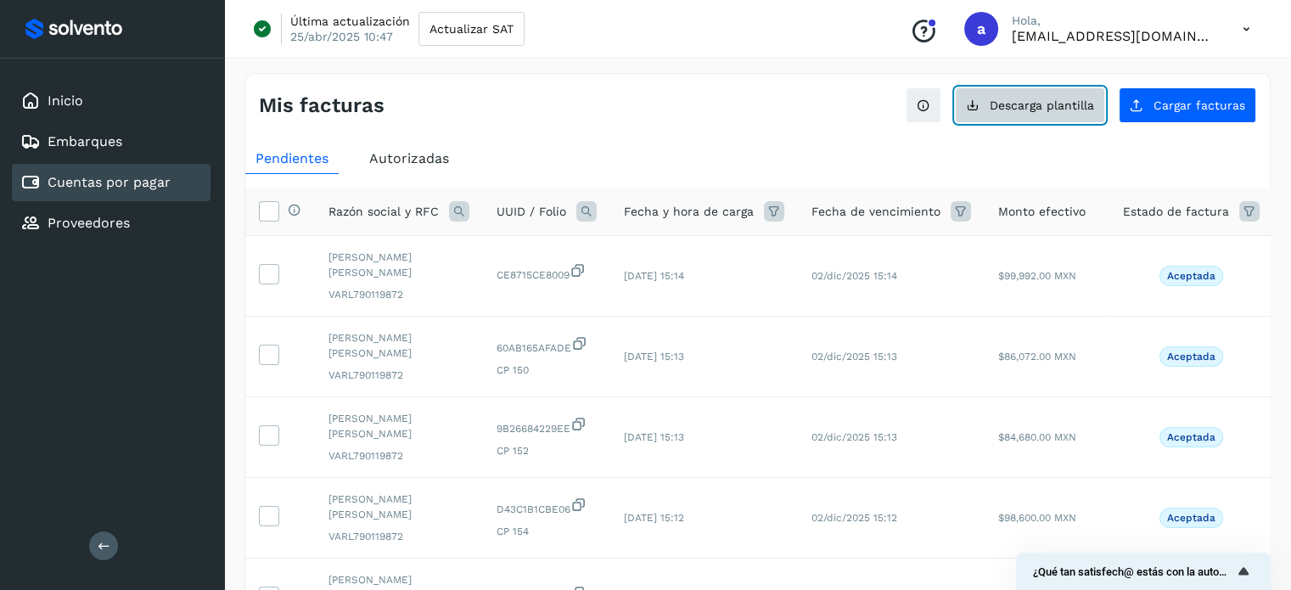
click at [1024, 96] on button "Descarga plantilla" at bounding box center [1030, 105] width 150 height 36
click at [795, 143] on ul "Pendientes Autorizadas" at bounding box center [757, 158] width 1024 height 31
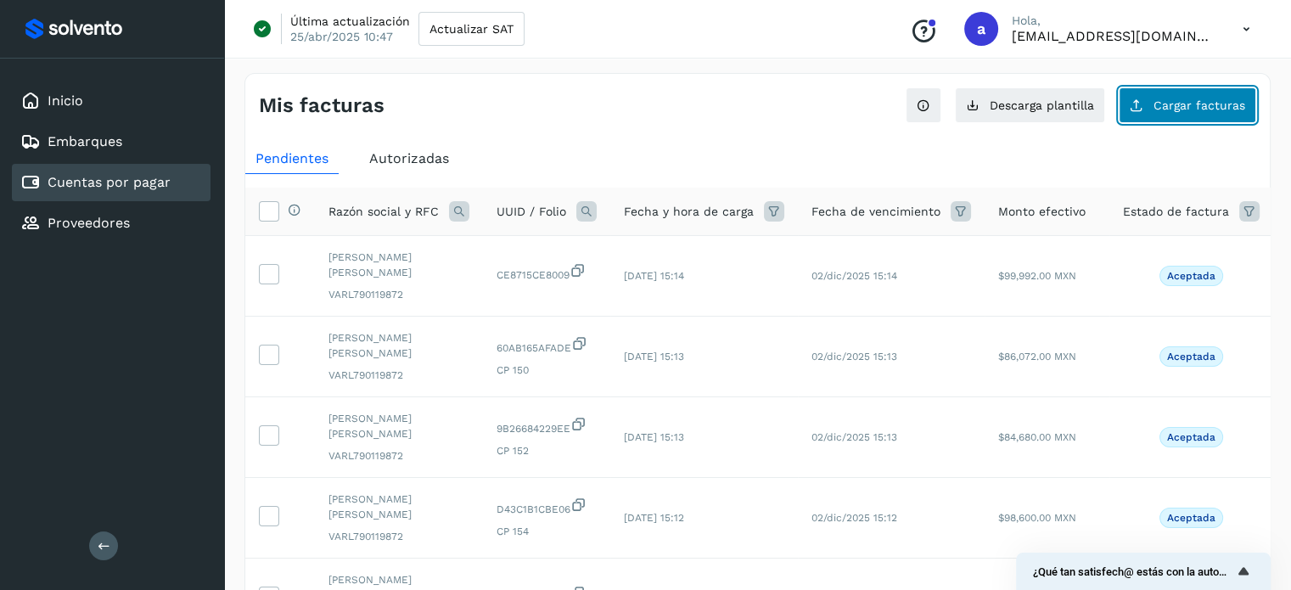
click at [1201, 120] on button "Cargar facturas" at bounding box center [1186, 105] width 137 height 36
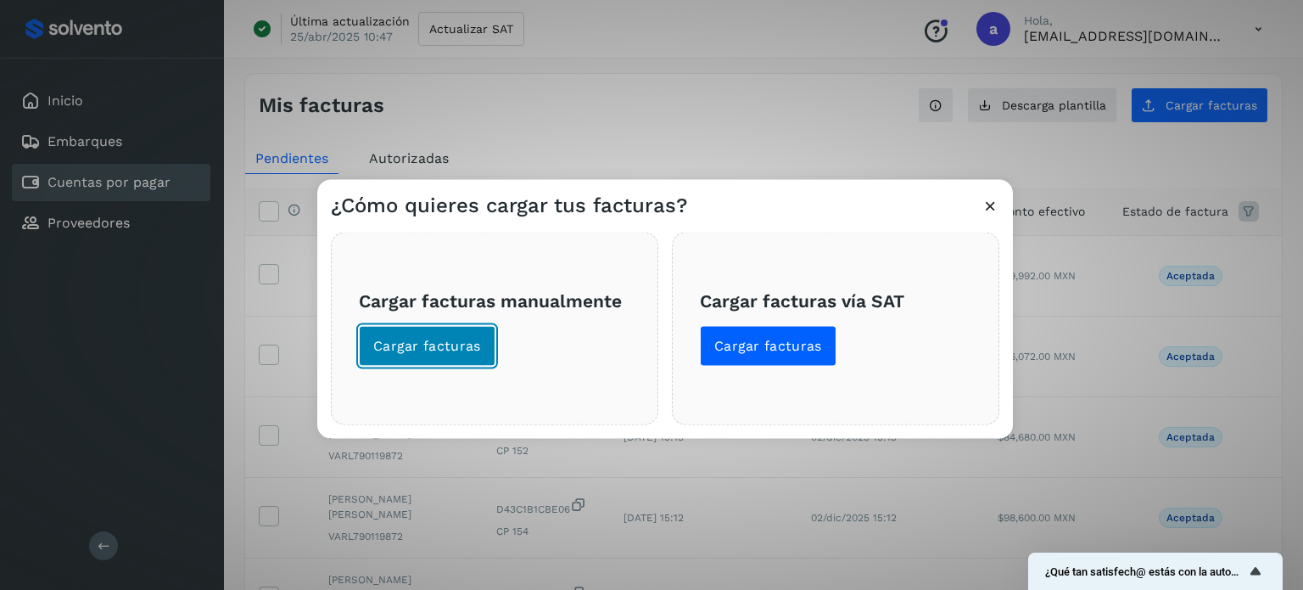
click at [443, 347] on span "Cargar facturas" at bounding box center [427, 345] width 108 height 19
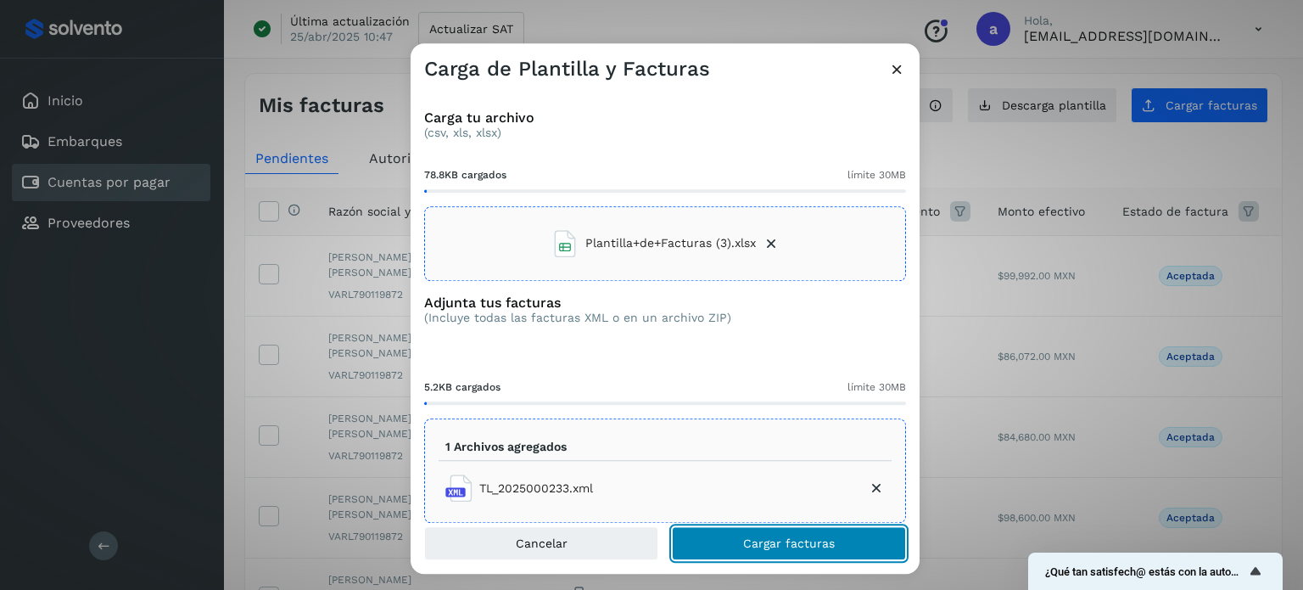
click at [763, 529] on button "Cargar facturas" at bounding box center [789, 543] width 234 height 34
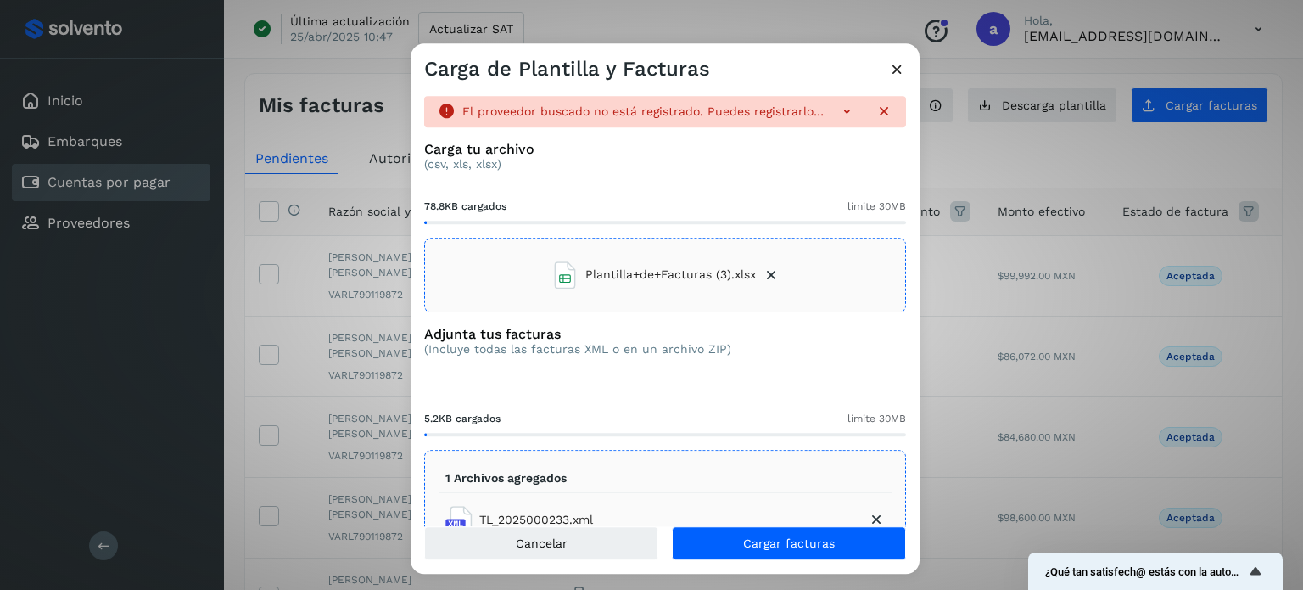
click at [838, 111] on icon at bounding box center [846, 111] width 17 height 17
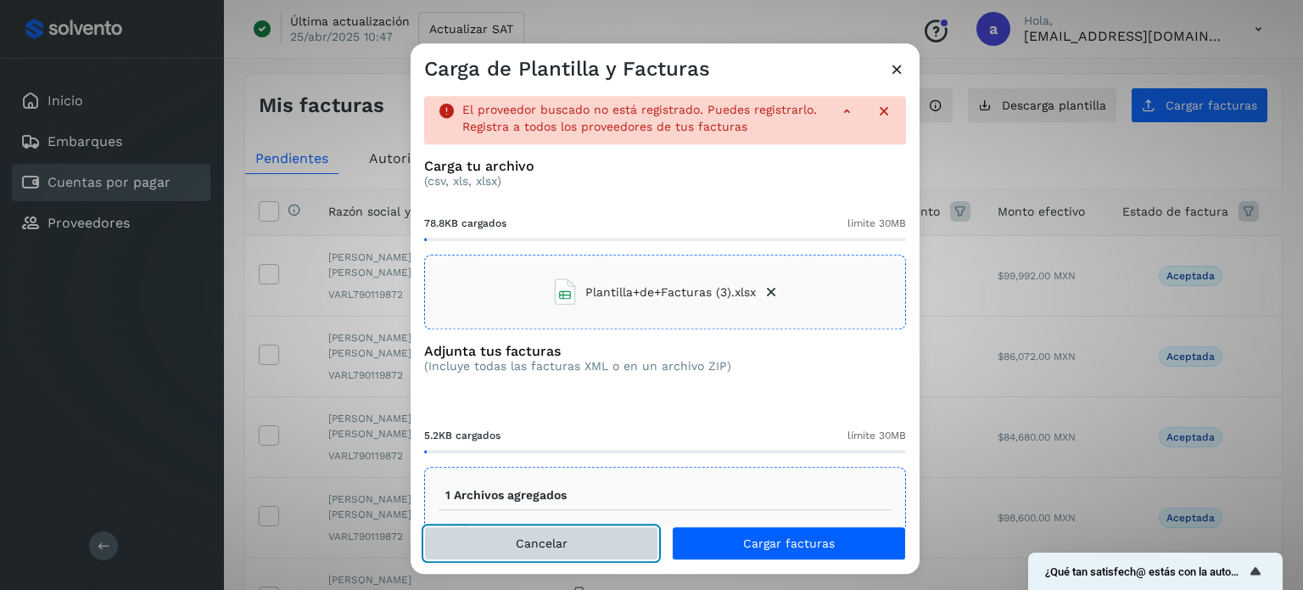
click at [523, 544] on span "Cancelar" at bounding box center [542, 543] width 52 height 12
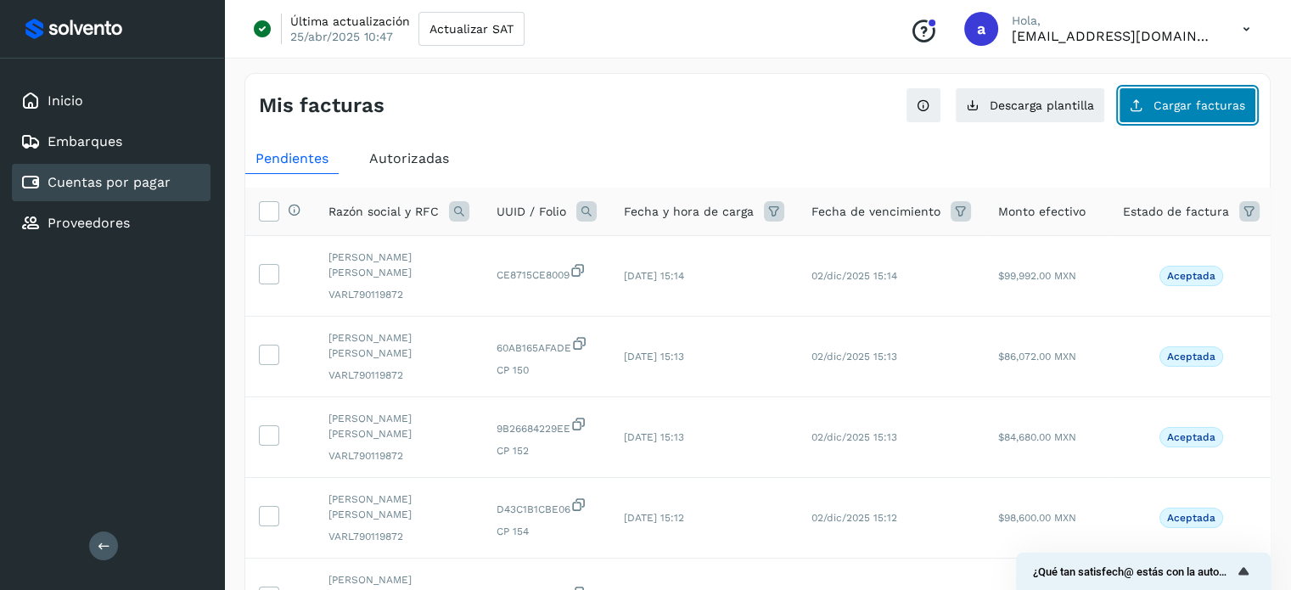
click at [1187, 105] on span "Cargar facturas" at bounding box center [1199, 105] width 92 height 12
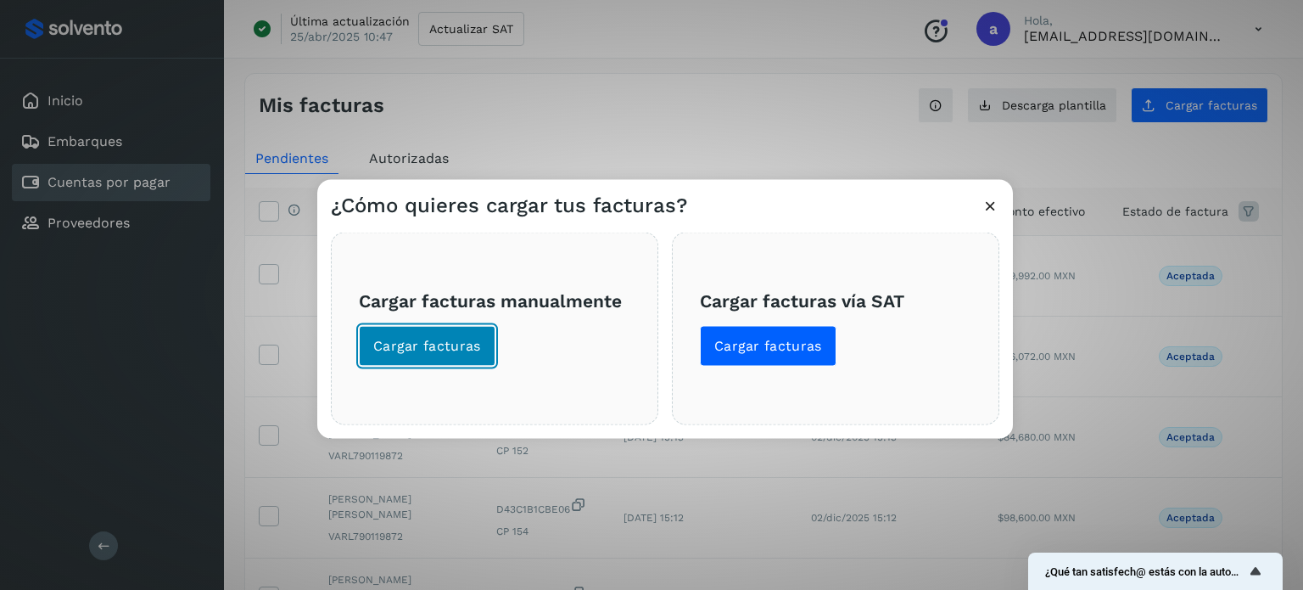
click at [421, 333] on button "Cargar facturas" at bounding box center [427, 345] width 137 height 41
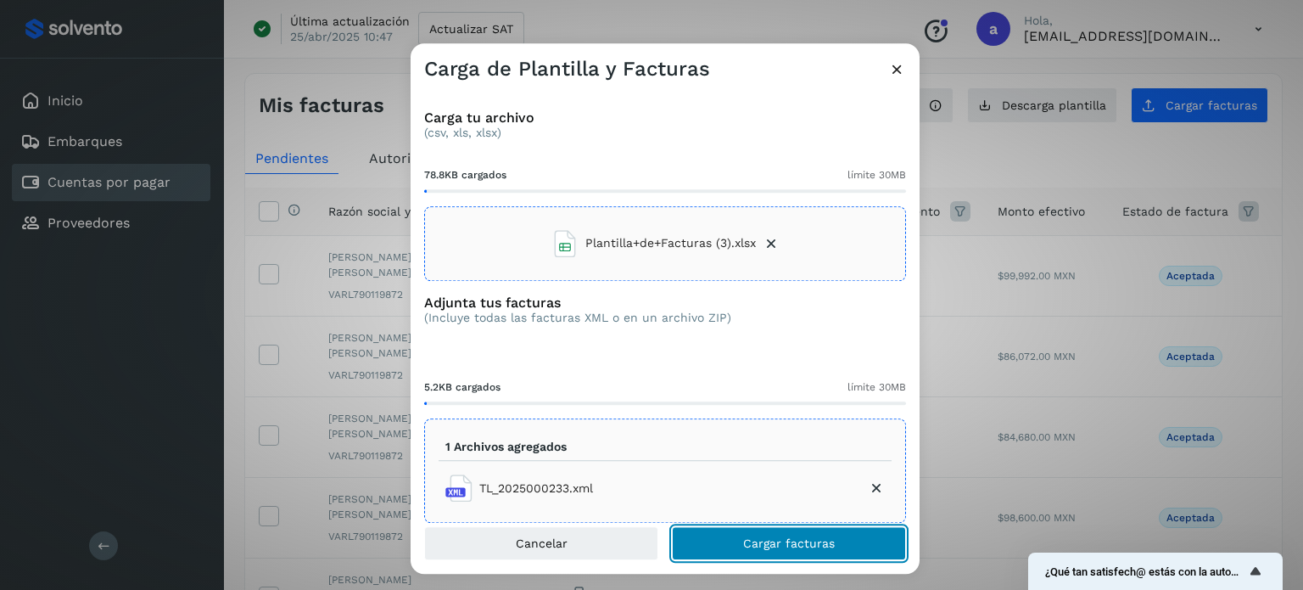
click at [765, 537] on span "Cargar facturas" at bounding box center [789, 543] width 92 height 12
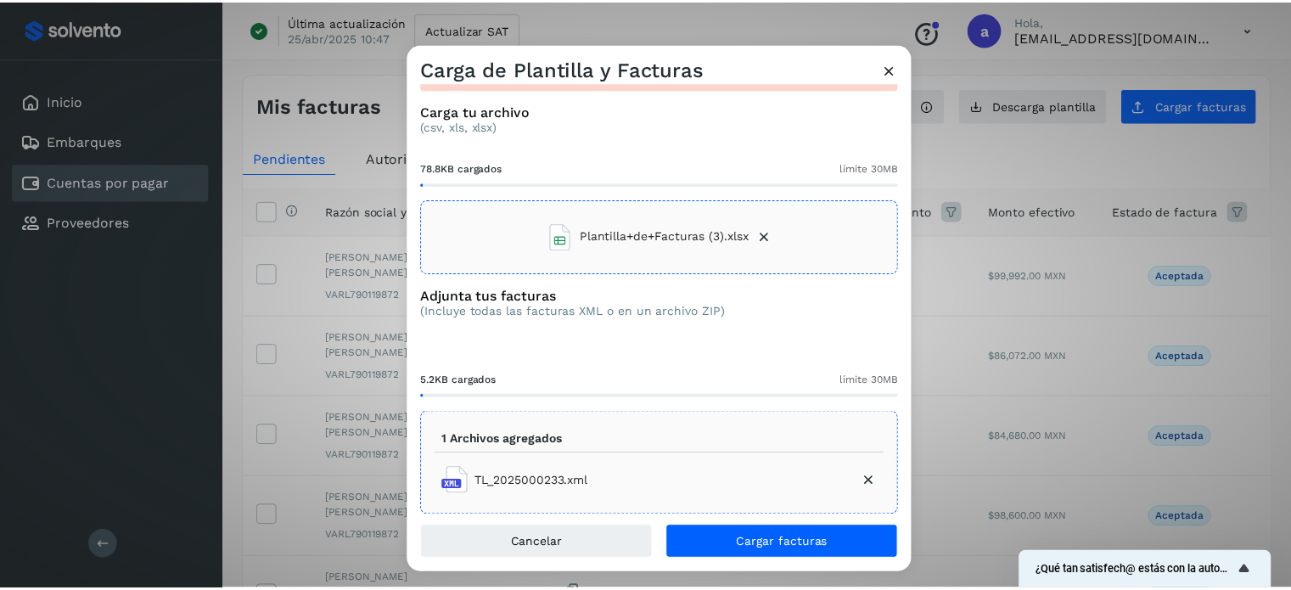
scroll to position [54, 0]
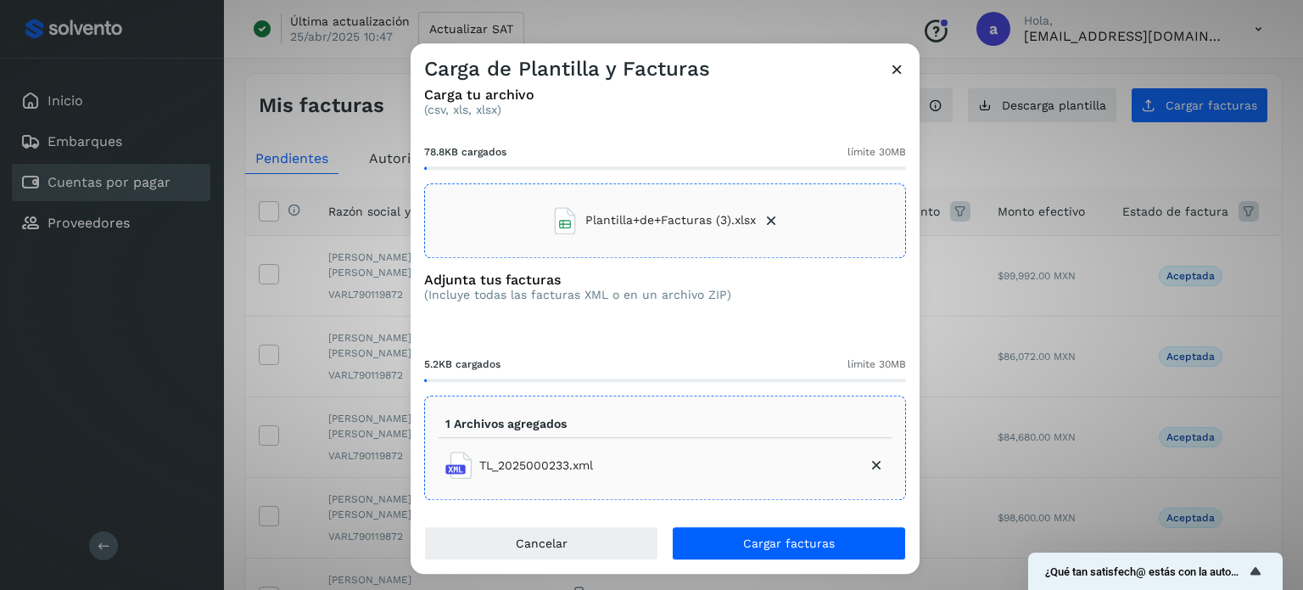
click at [894, 69] on icon at bounding box center [897, 69] width 18 height 18
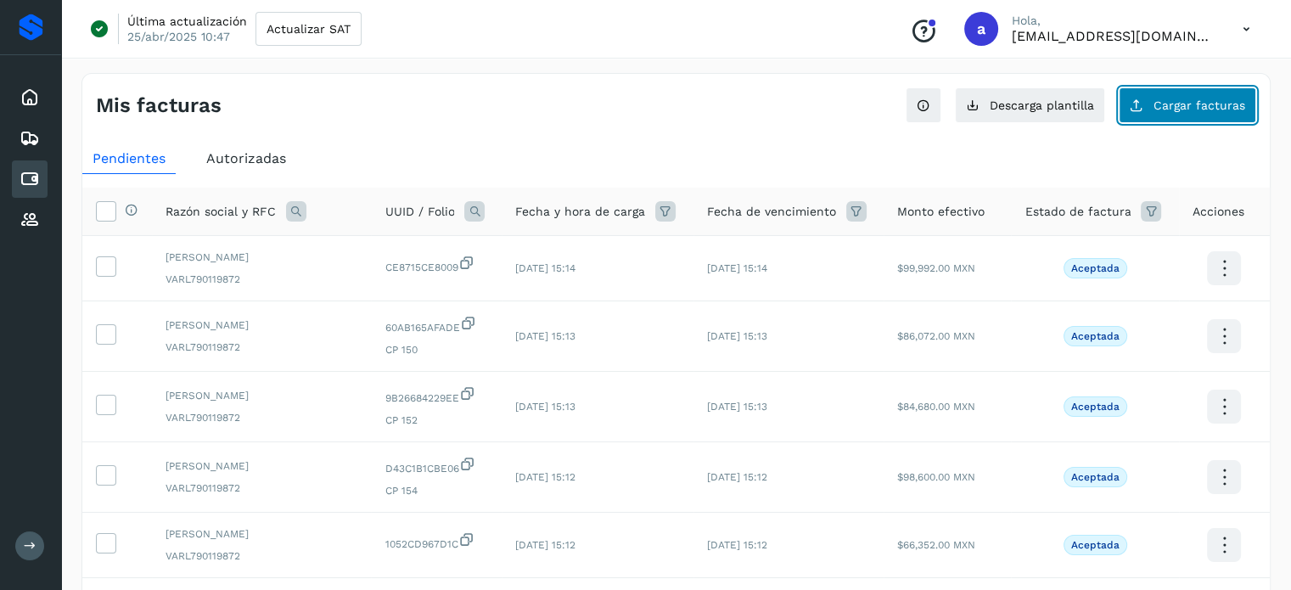
click at [1195, 109] on span "Cargar facturas" at bounding box center [1199, 105] width 92 height 12
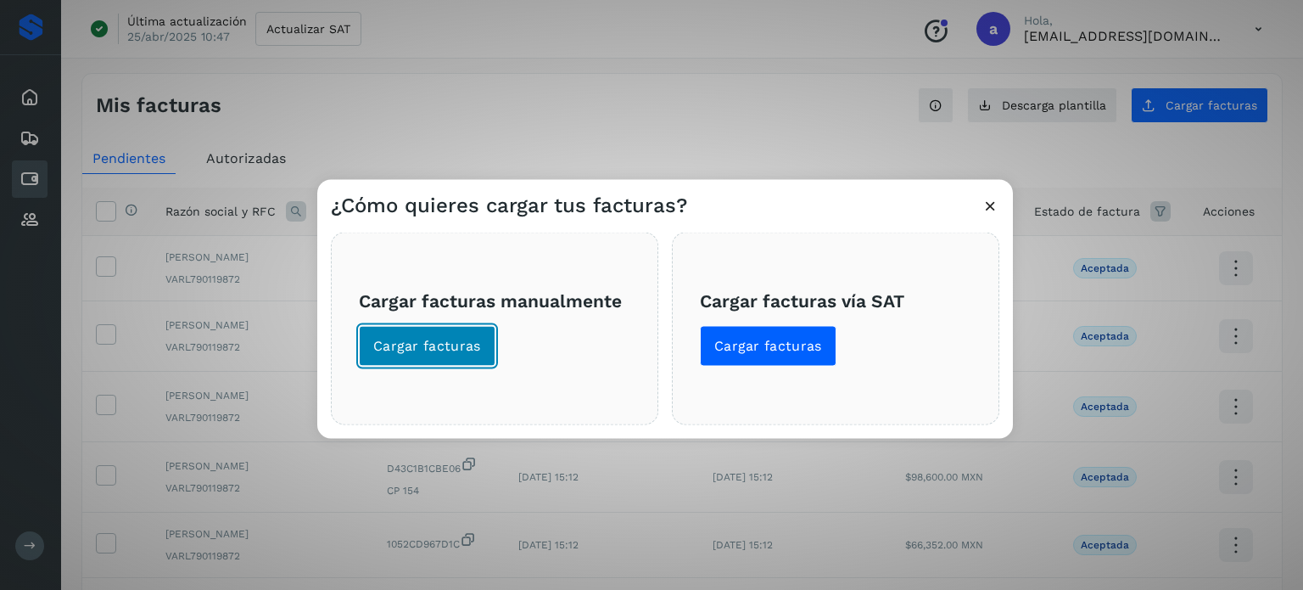
click at [455, 325] on button "Cargar facturas" at bounding box center [427, 345] width 137 height 41
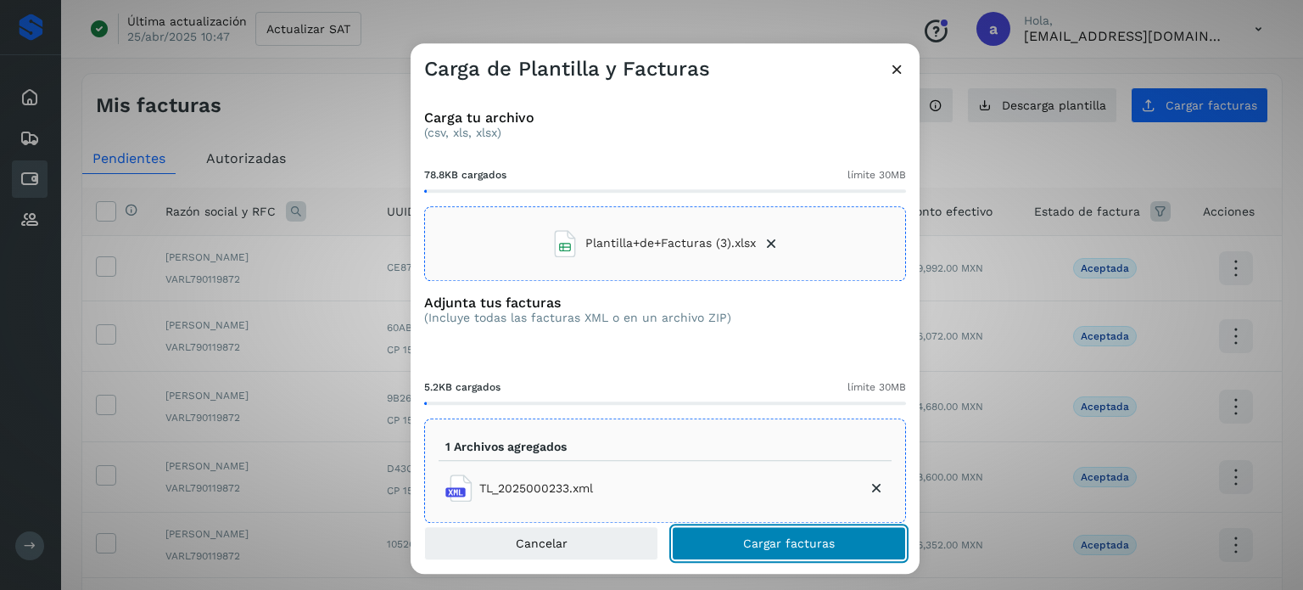
click at [757, 532] on button "Cargar facturas" at bounding box center [789, 543] width 234 height 34
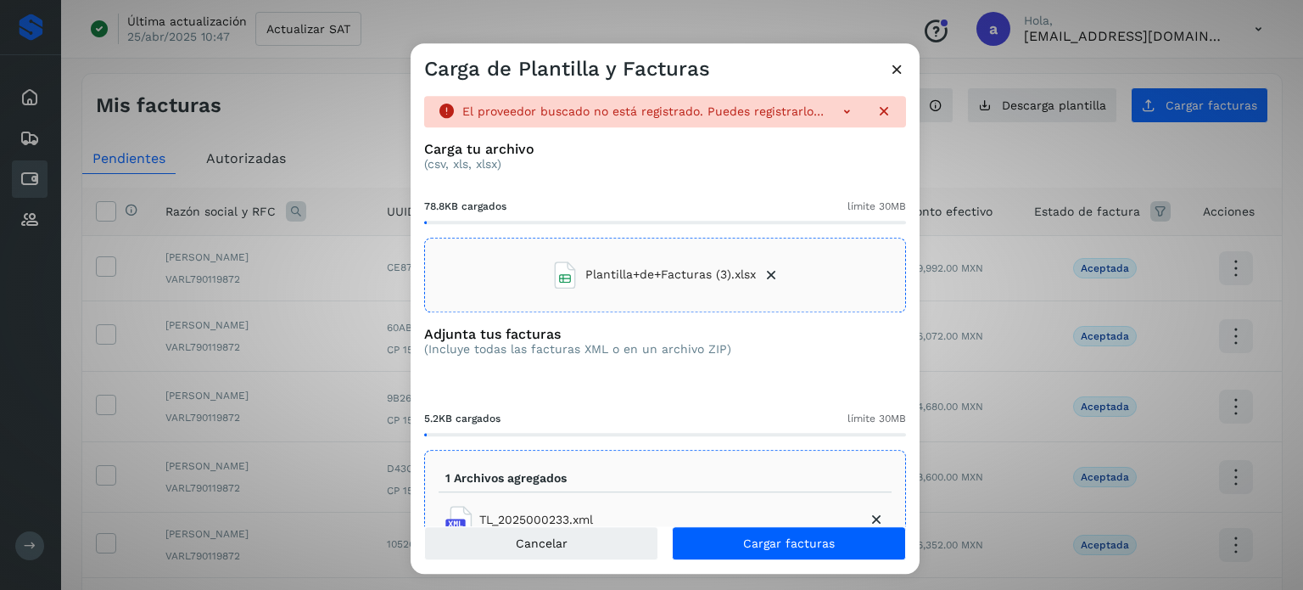
click at [838, 115] on icon at bounding box center [846, 111] width 17 height 17
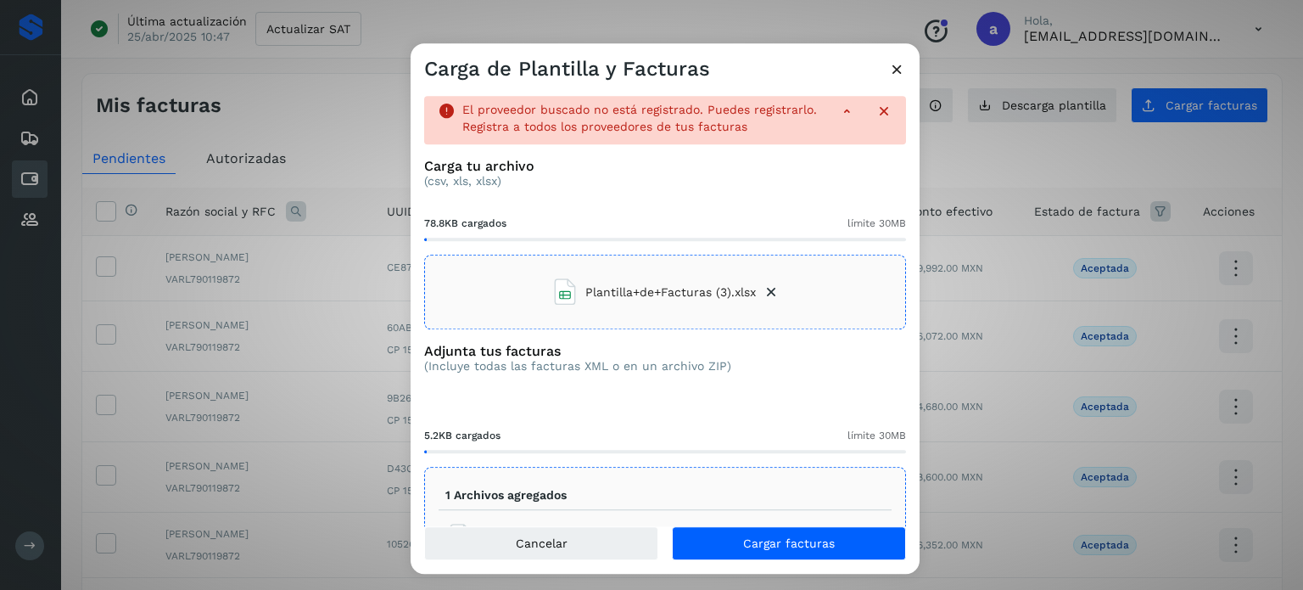
click at [893, 69] on icon at bounding box center [897, 69] width 18 height 18
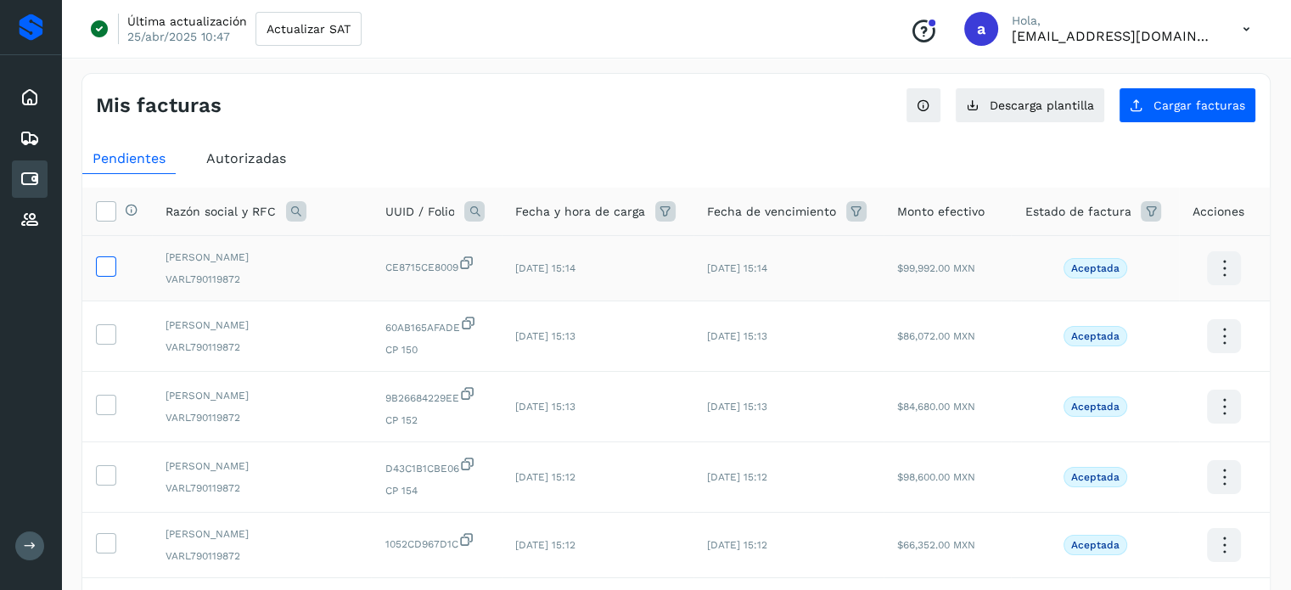
click at [105, 271] on icon at bounding box center [106, 265] width 18 height 18
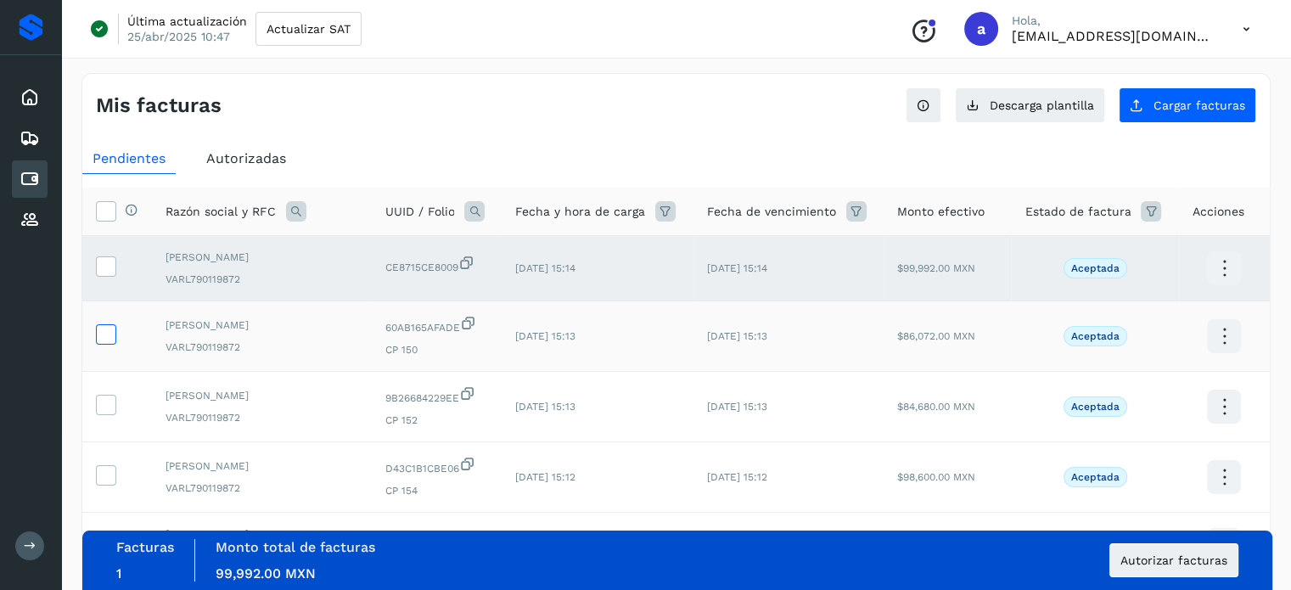
click at [104, 328] on icon at bounding box center [106, 333] width 18 height 18
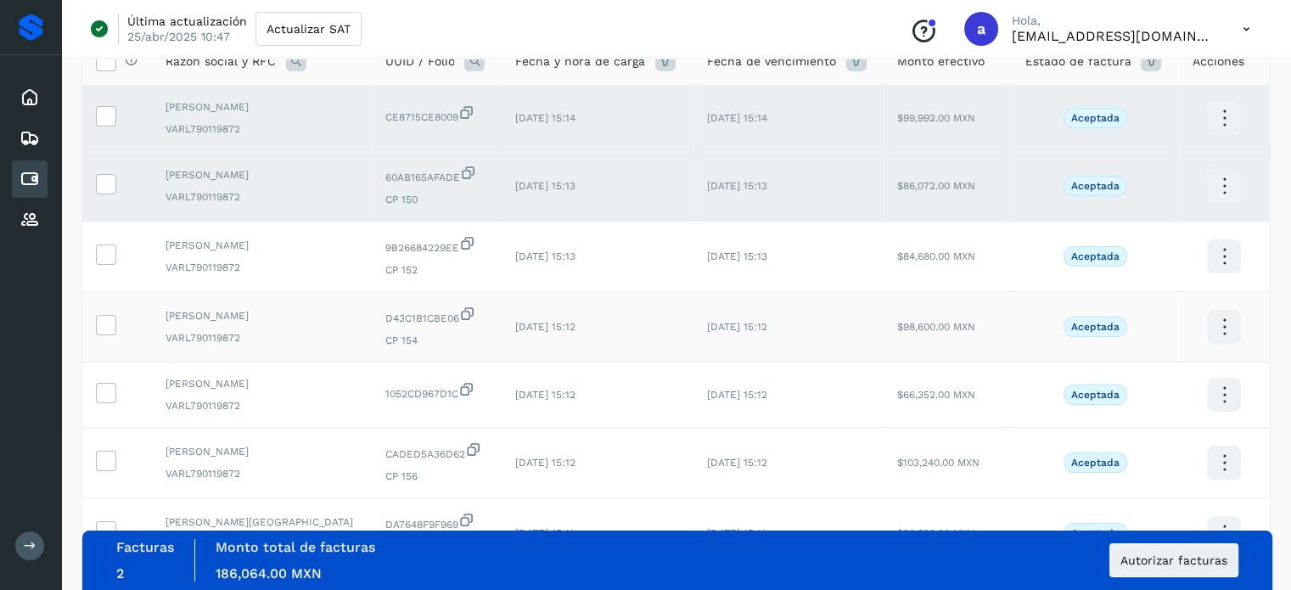
scroll to position [170, 0]
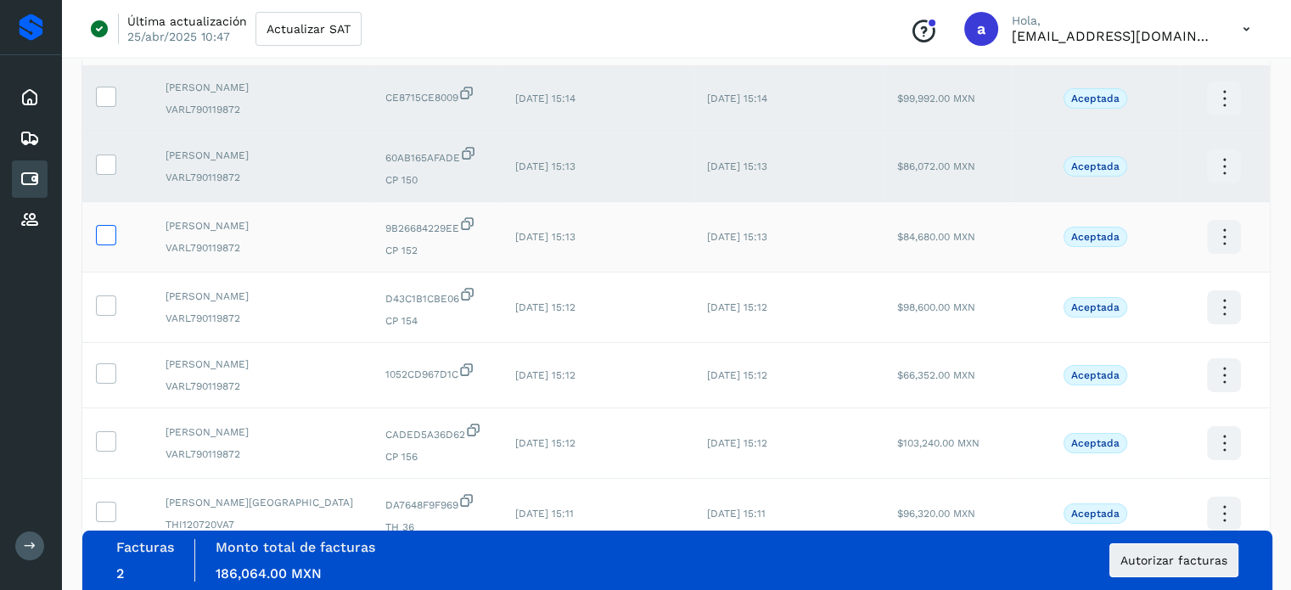
click at [101, 233] on icon at bounding box center [106, 234] width 18 height 18
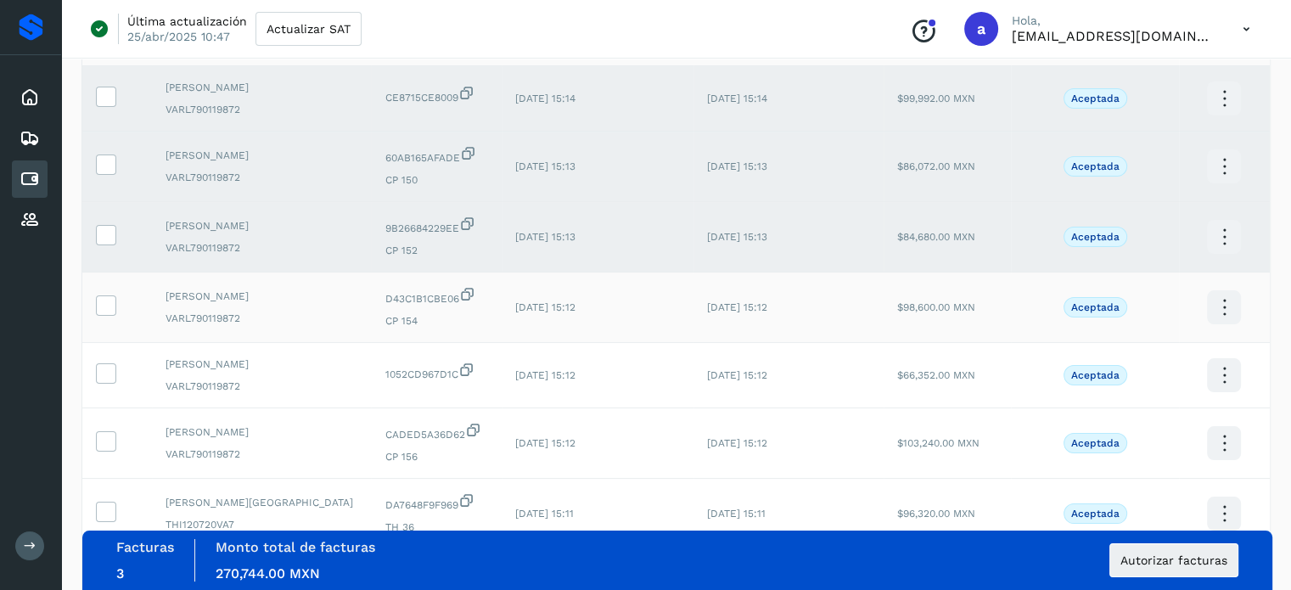
click at [101, 289] on td at bounding box center [117, 307] width 70 height 70
click at [99, 309] on icon at bounding box center [106, 304] width 18 height 18
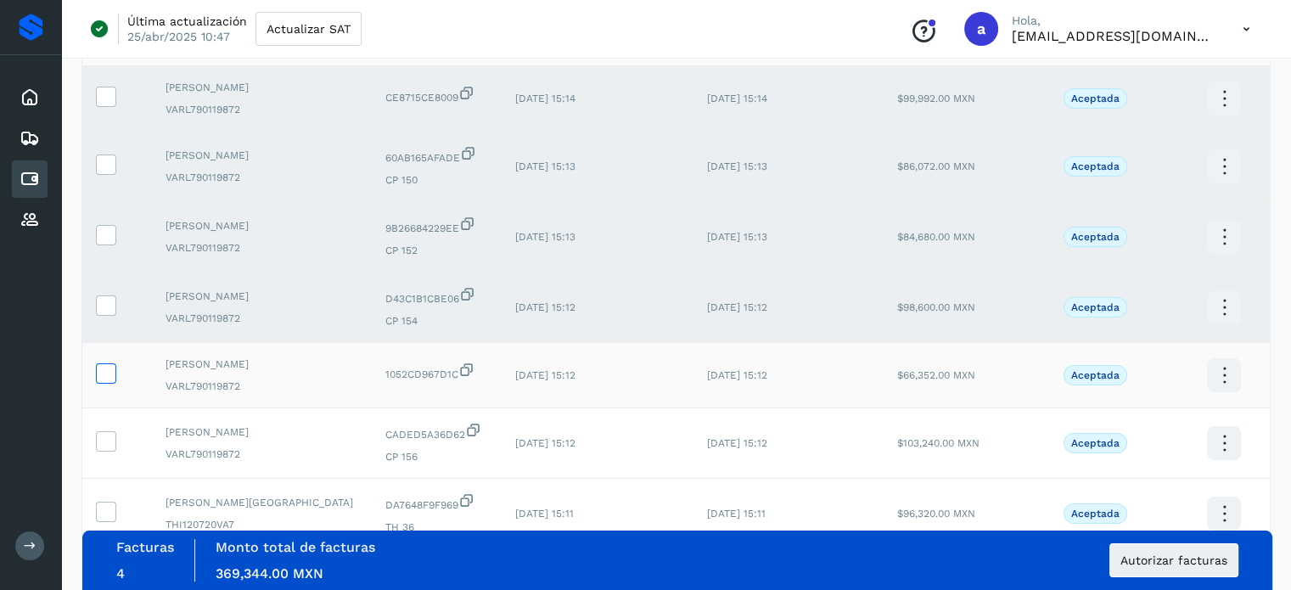
click at [103, 367] on icon at bounding box center [106, 372] width 18 height 18
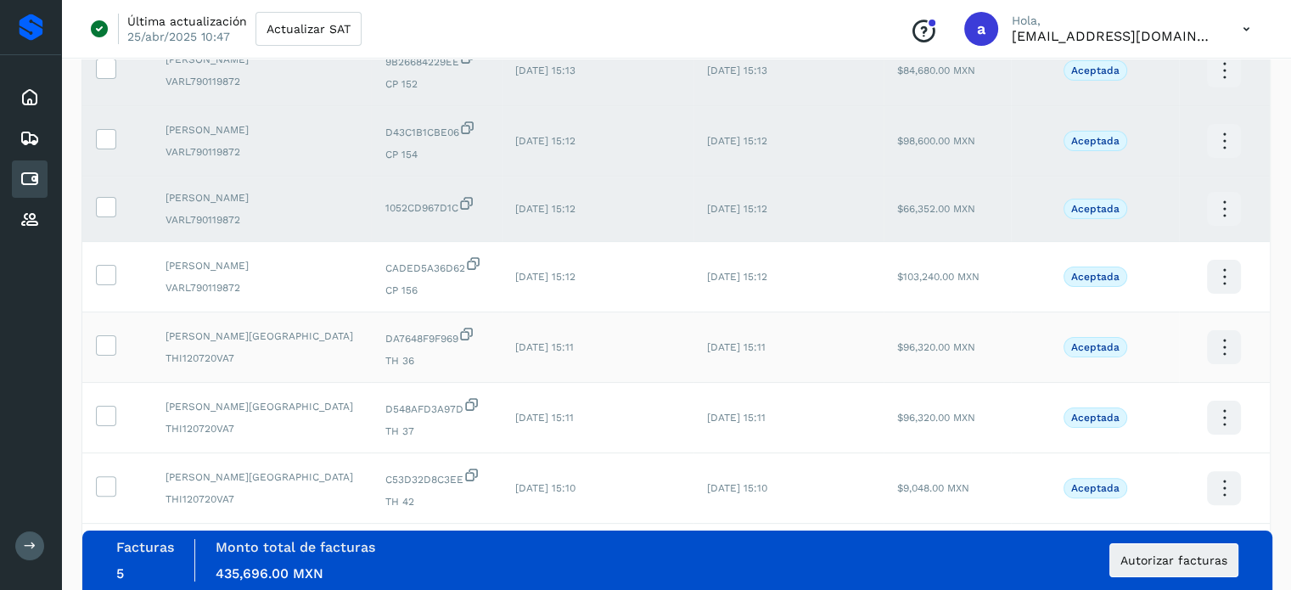
scroll to position [339, 0]
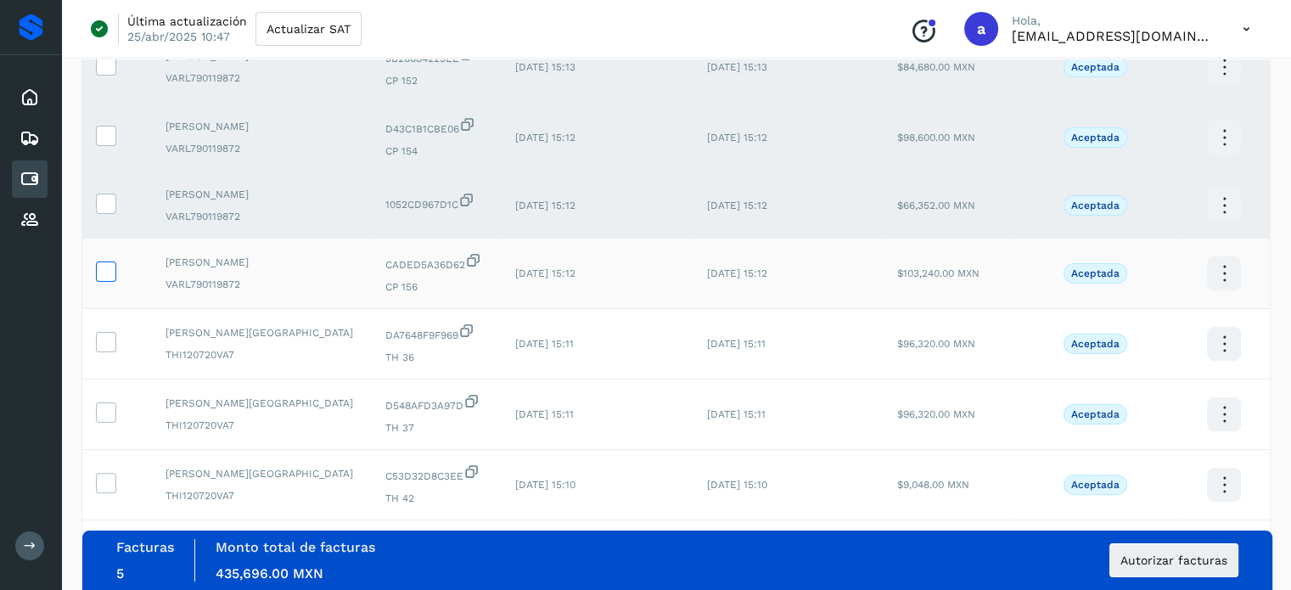
click at [114, 274] on label at bounding box center [106, 271] width 20 height 20
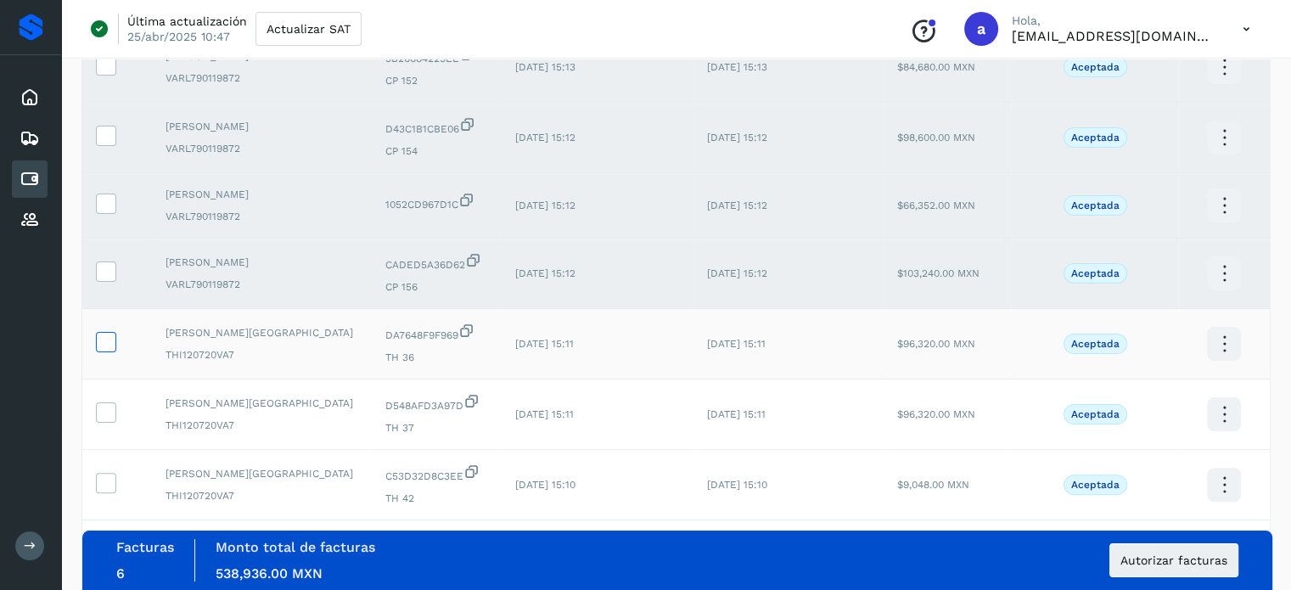
click at [104, 344] on icon at bounding box center [106, 341] width 18 height 18
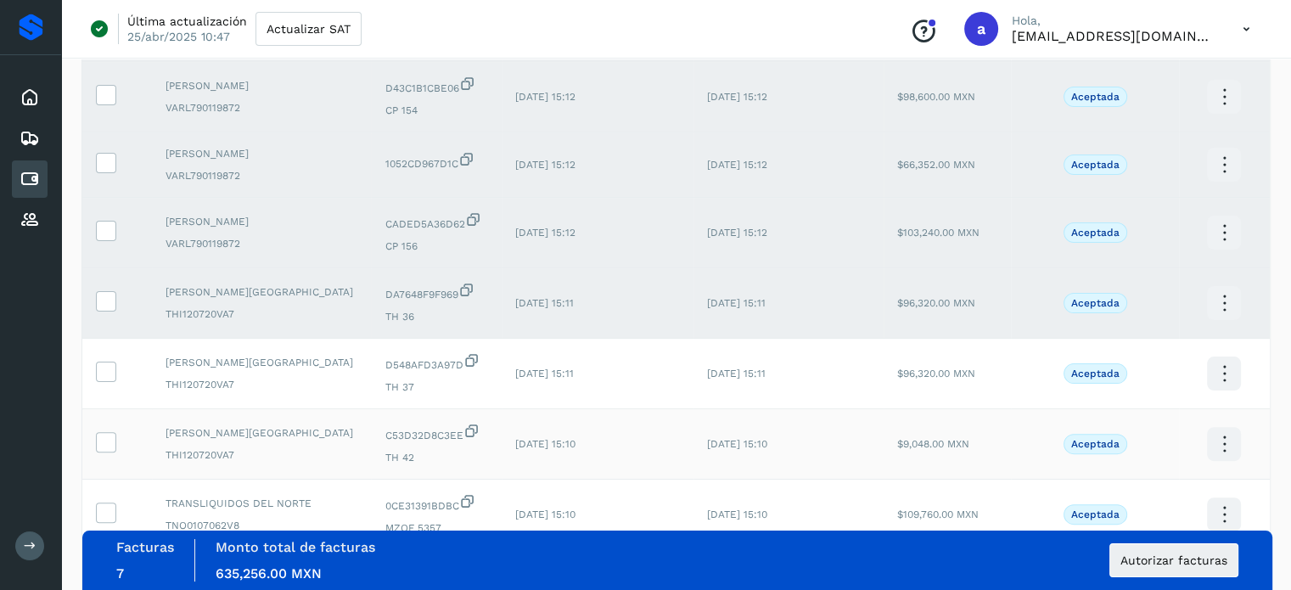
scroll to position [484, 0]
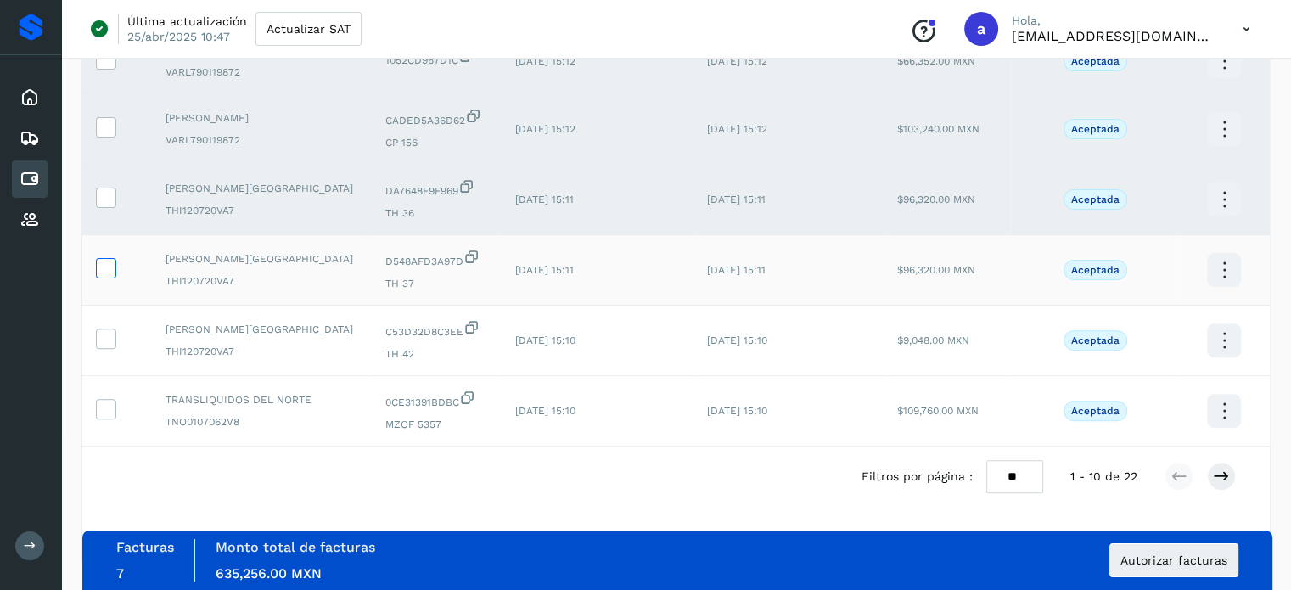
click at [105, 264] on icon at bounding box center [106, 267] width 18 height 18
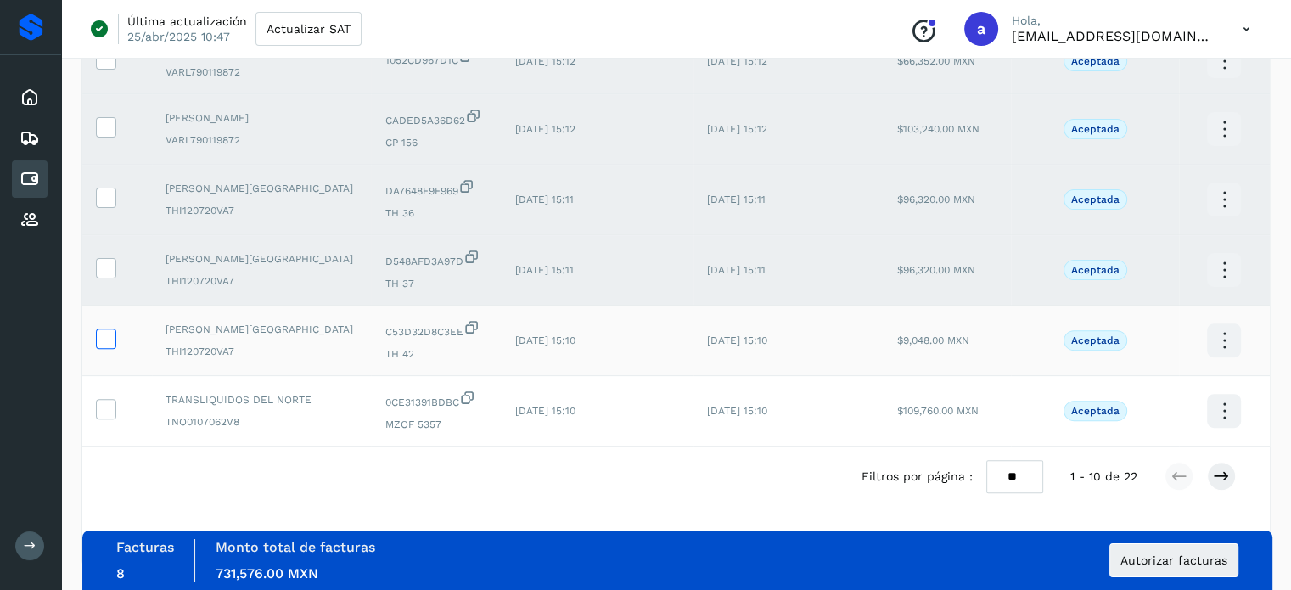
click at [109, 332] on icon at bounding box center [106, 337] width 18 height 18
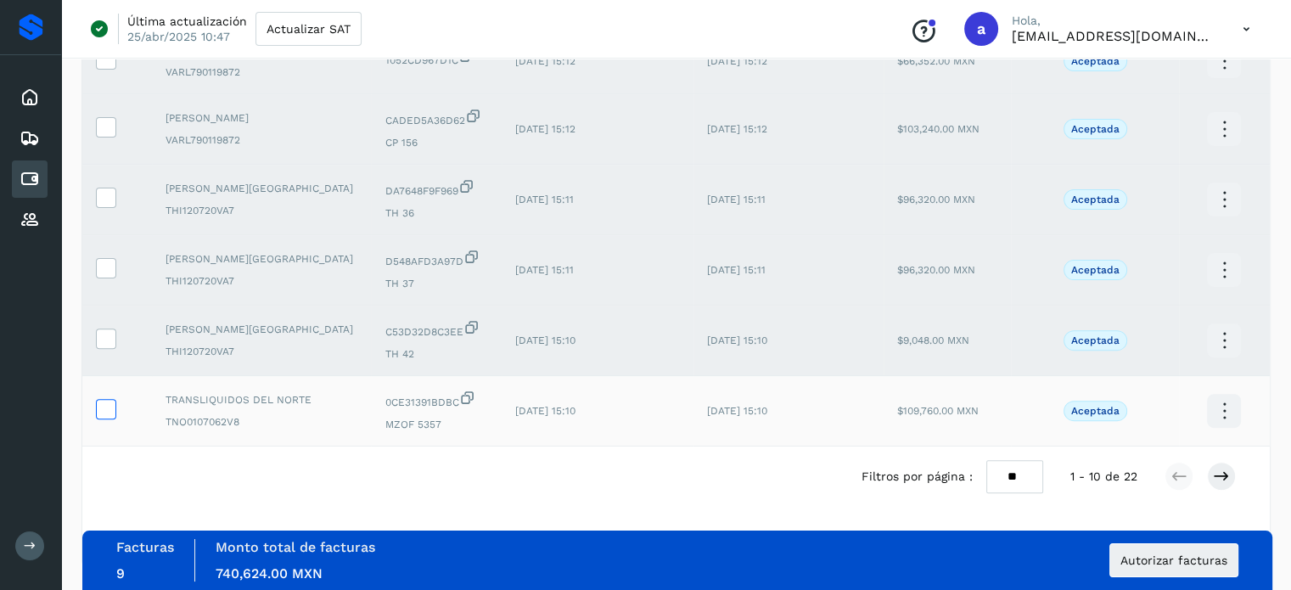
click at [109, 405] on icon at bounding box center [106, 408] width 18 height 18
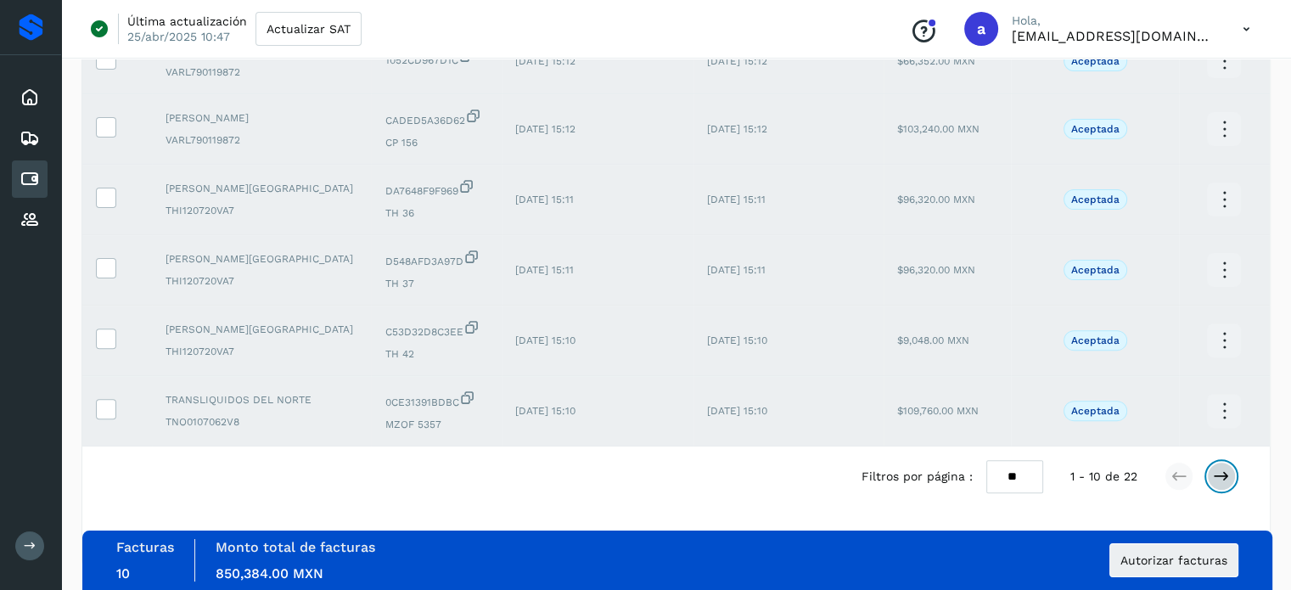
click at [1207, 473] on button at bounding box center [1221, 476] width 29 height 29
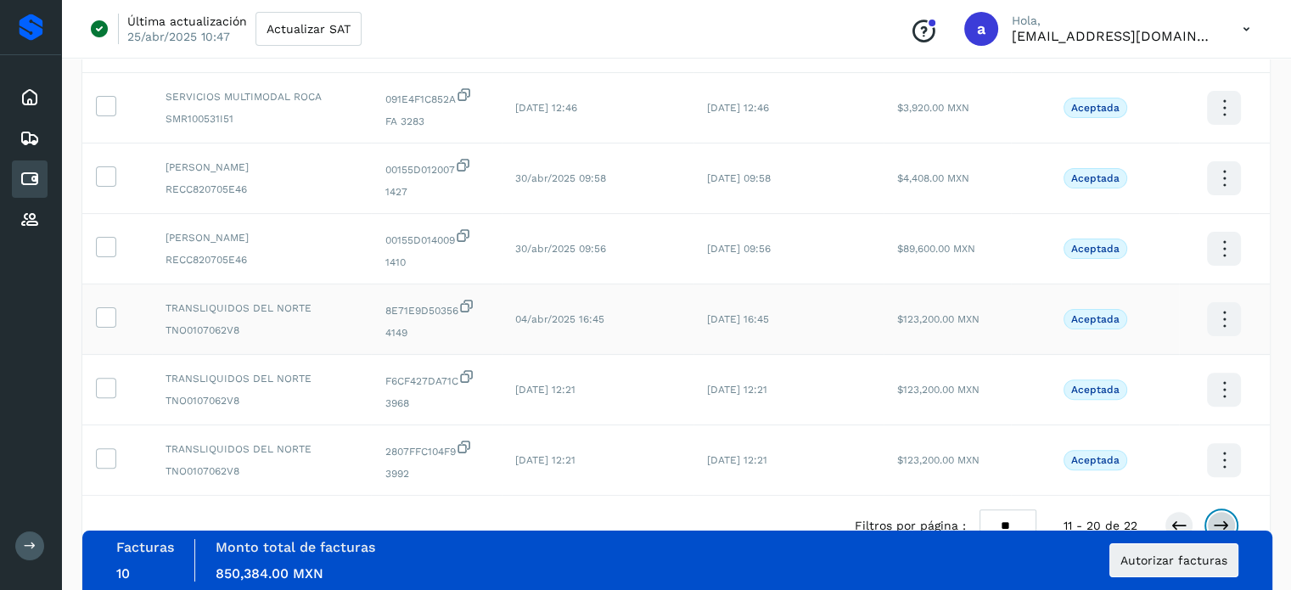
scroll to position [0, 0]
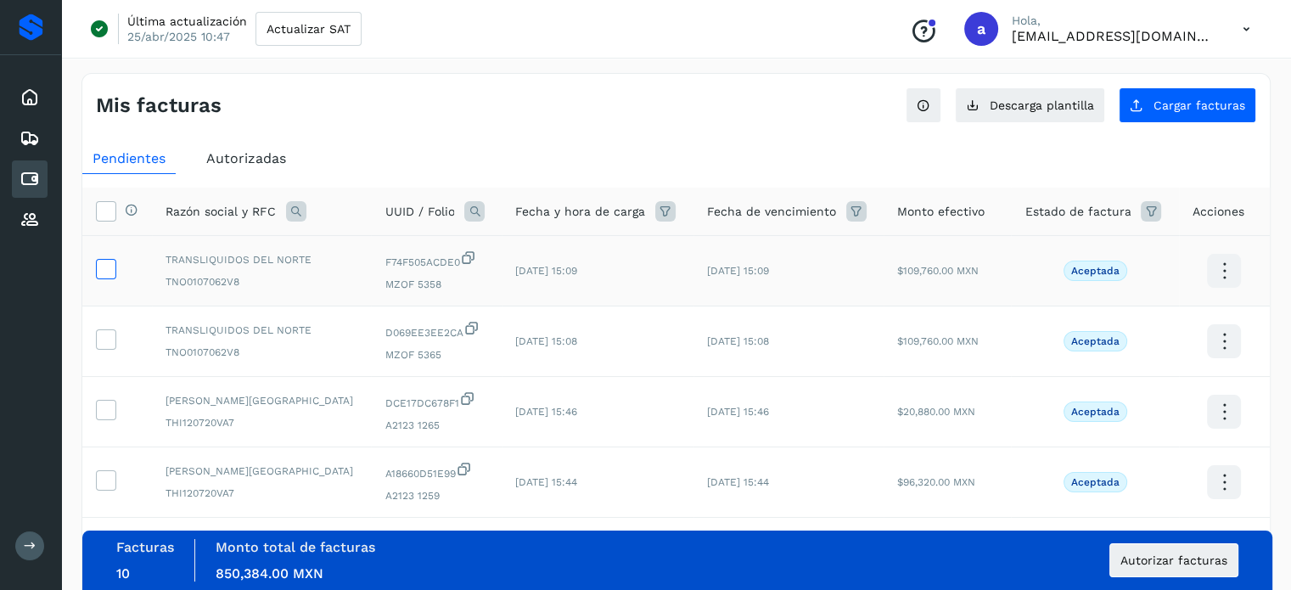
click at [110, 266] on icon at bounding box center [106, 268] width 18 height 18
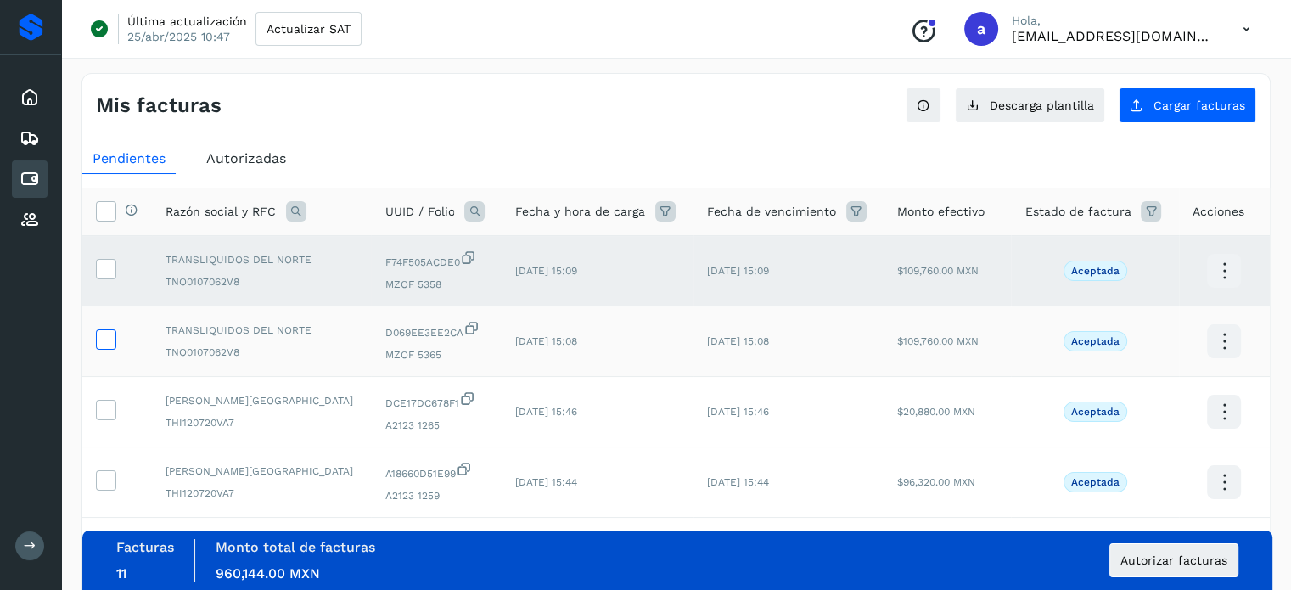
click at [101, 339] on icon at bounding box center [106, 338] width 18 height 18
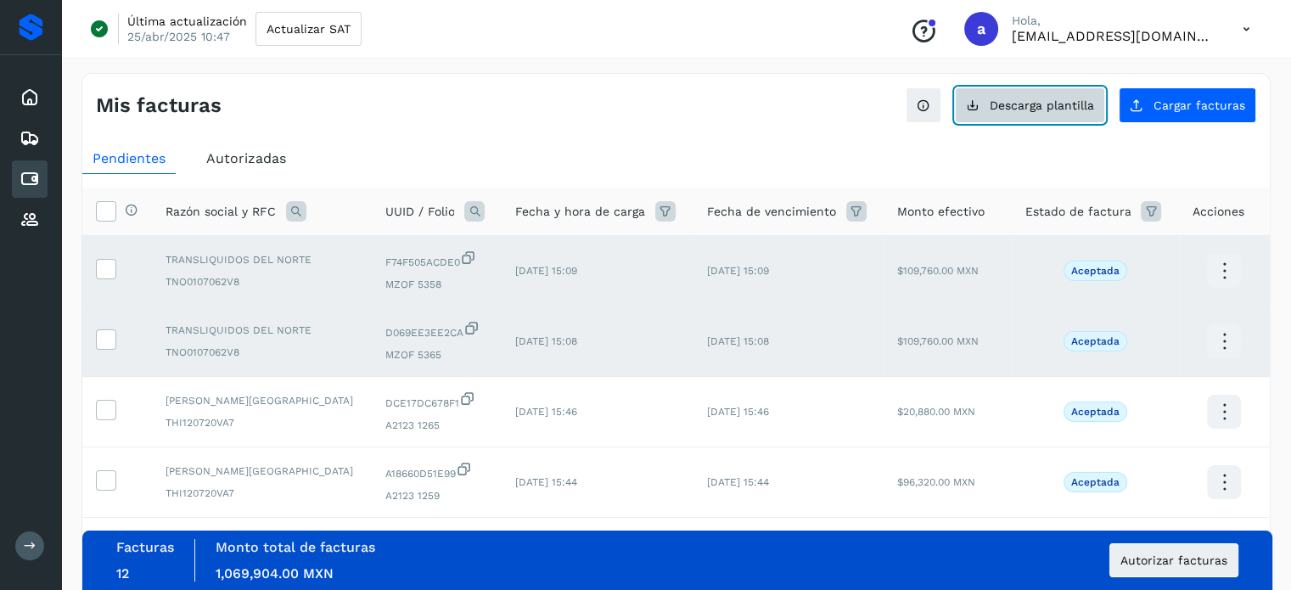
click at [1022, 109] on span "Descarga plantilla" at bounding box center [1041, 105] width 104 height 12
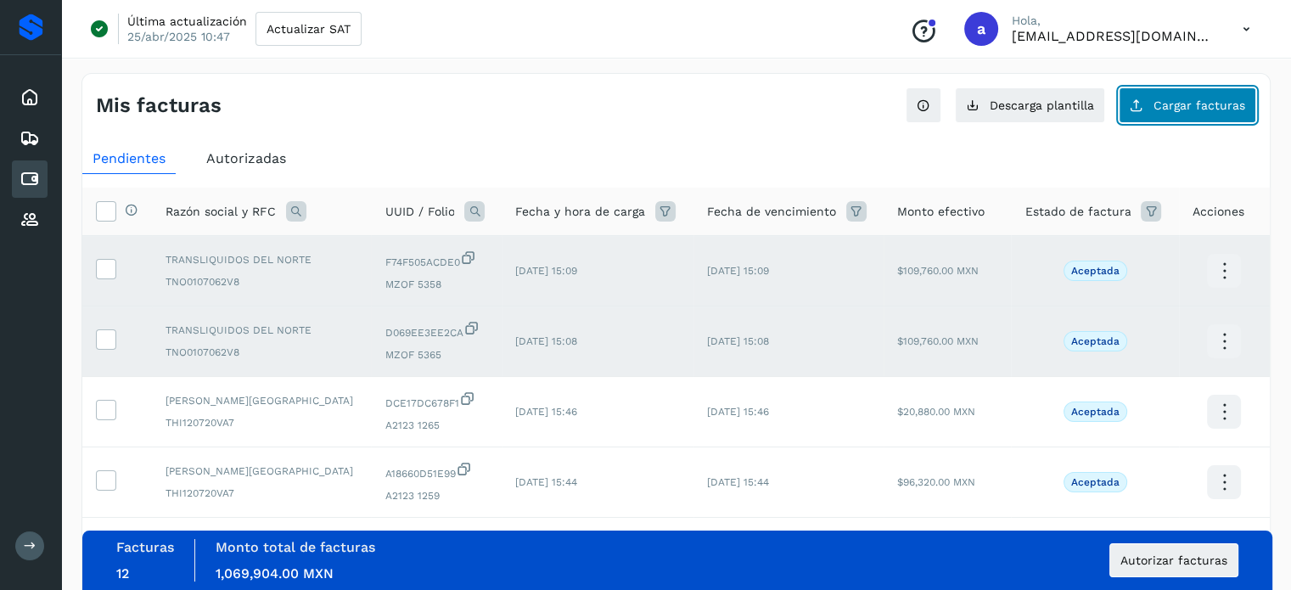
click at [1216, 112] on button "Cargar facturas" at bounding box center [1186, 105] width 137 height 36
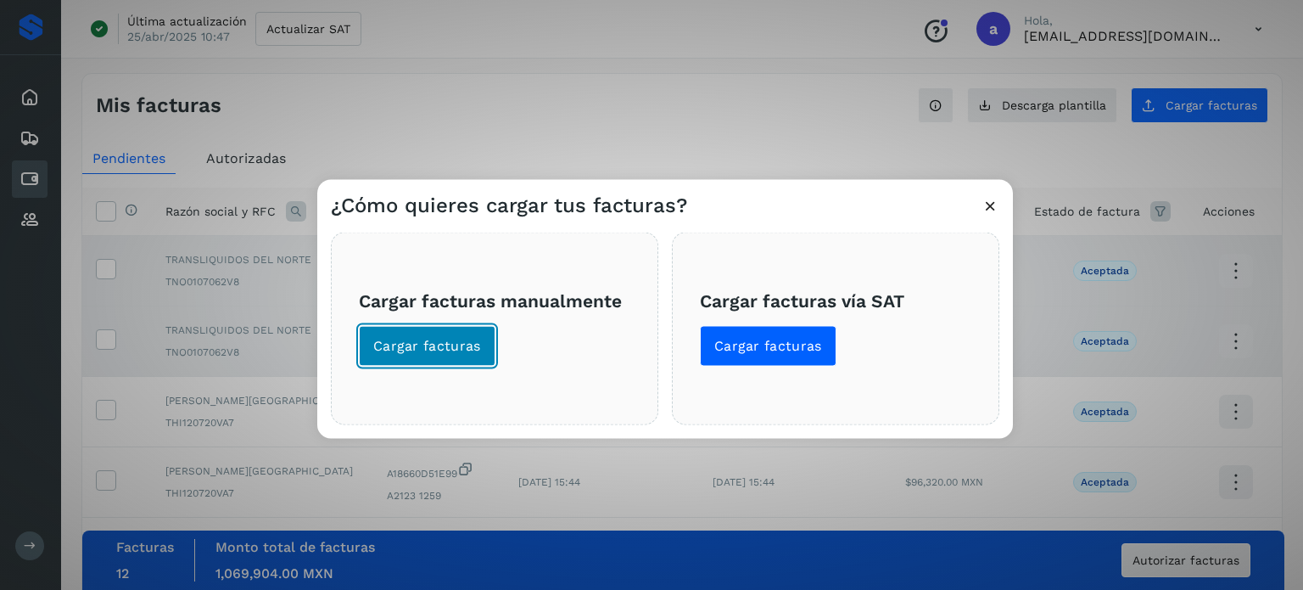
click at [418, 345] on span "Cargar facturas" at bounding box center [427, 345] width 108 height 19
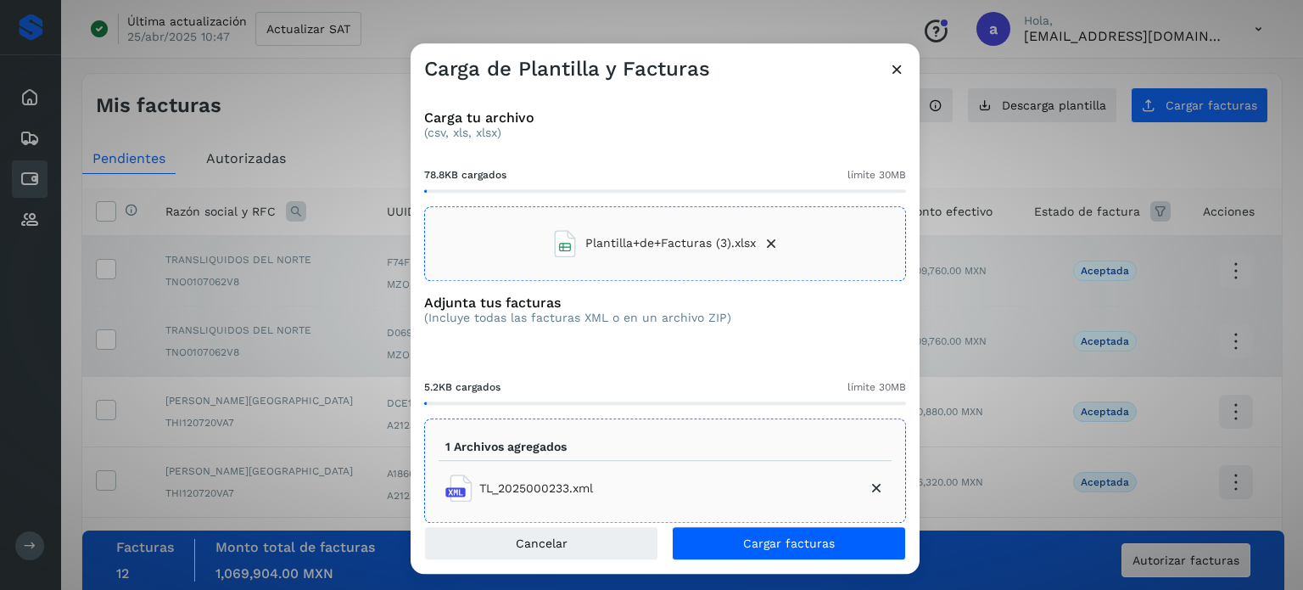
click at [739, 525] on div "Carga tu archivo (csv, xls, xlsx) 78.8KB cargados límite 30MB Plantilla+de+Fact…" at bounding box center [665, 304] width 509 height 445
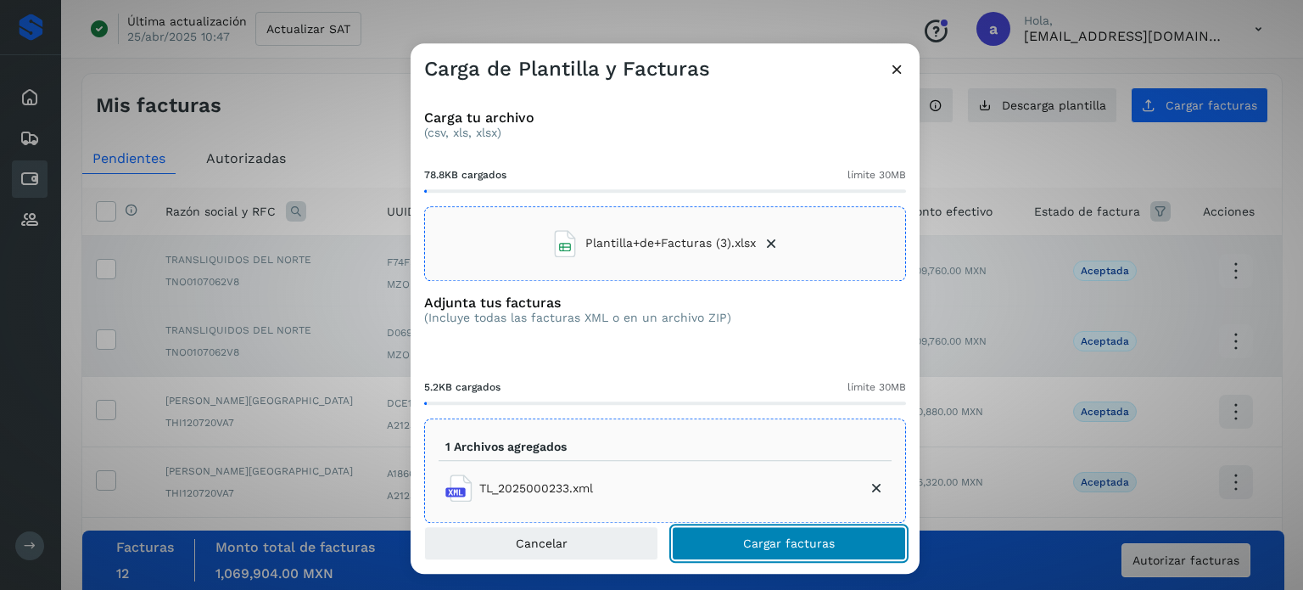
click at [744, 539] on span "Cargar facturas" at bounding box center [789, 543] width 92 height 12
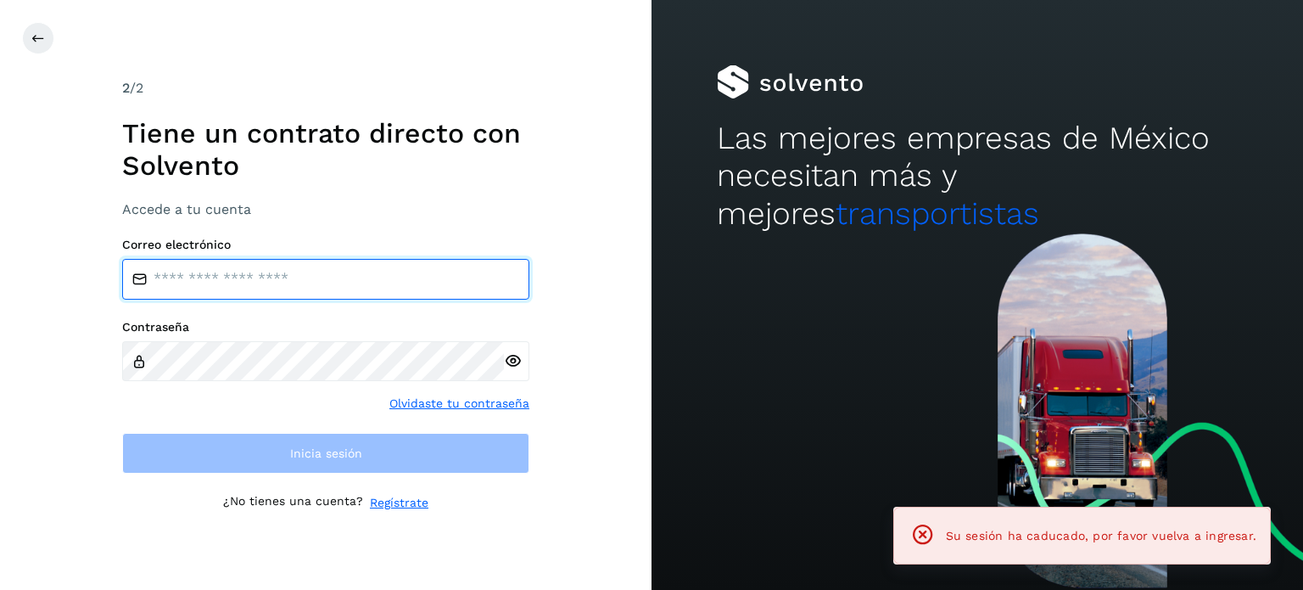
type input "**********"
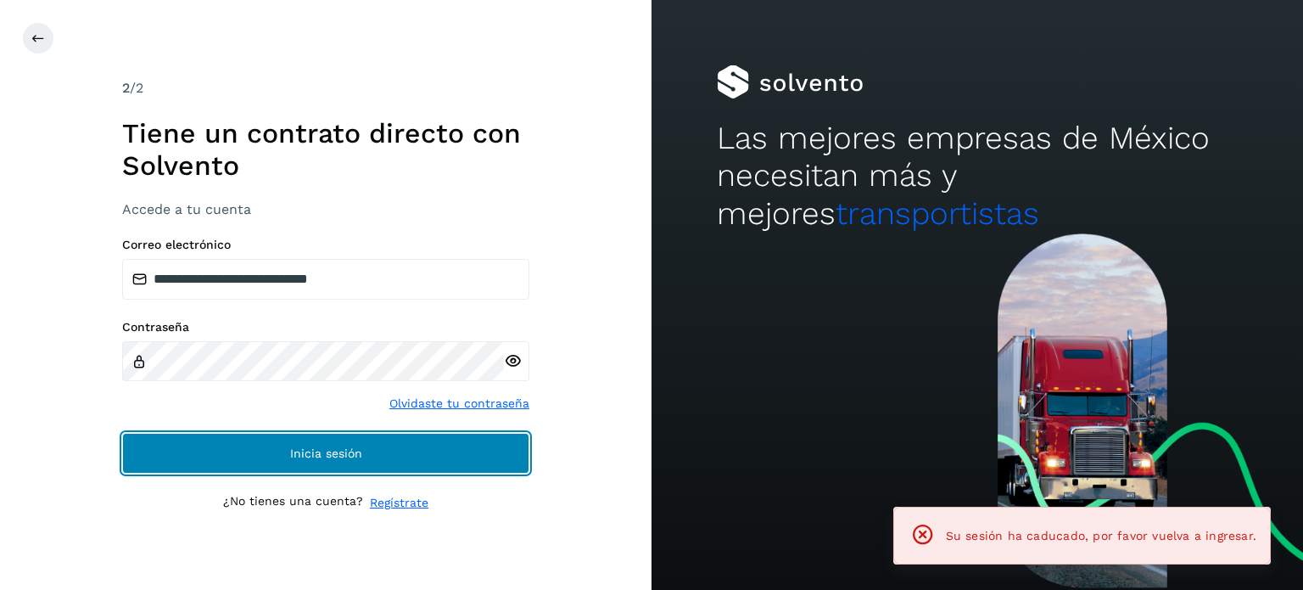
click at [180, 449] on button "Inicia sesión" at bounding box center [325, 453] width 407 height 41
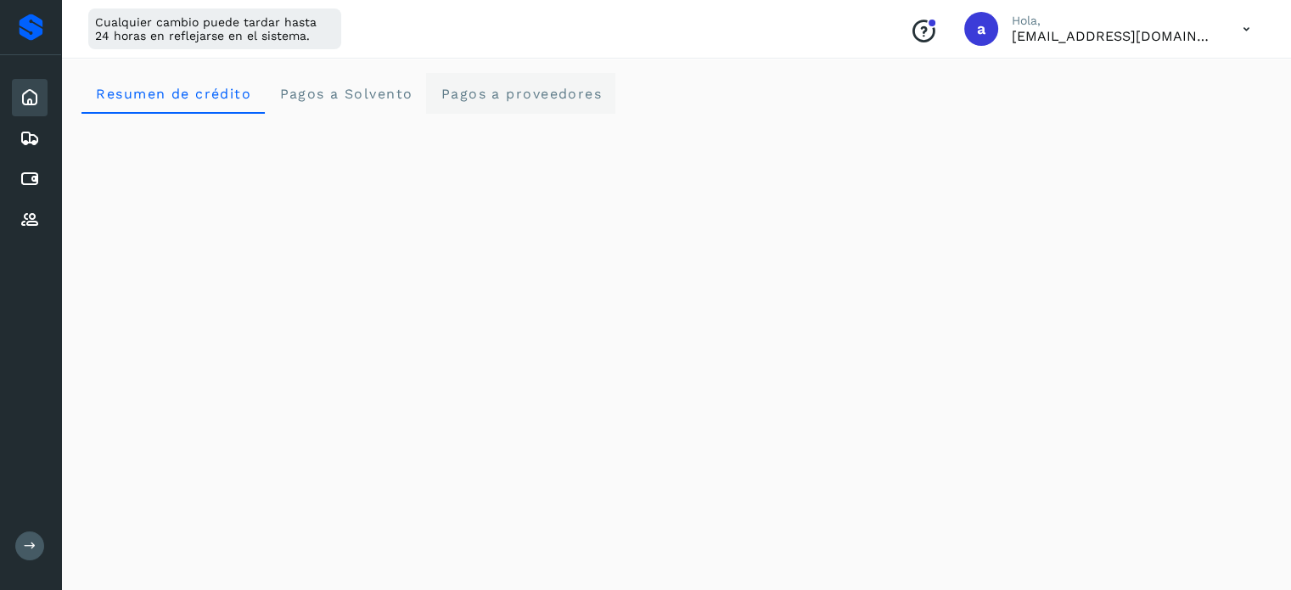
click at [516, 87] on span "Pagos a proveedores" at bounding box center [521, 94] width 162 height 16
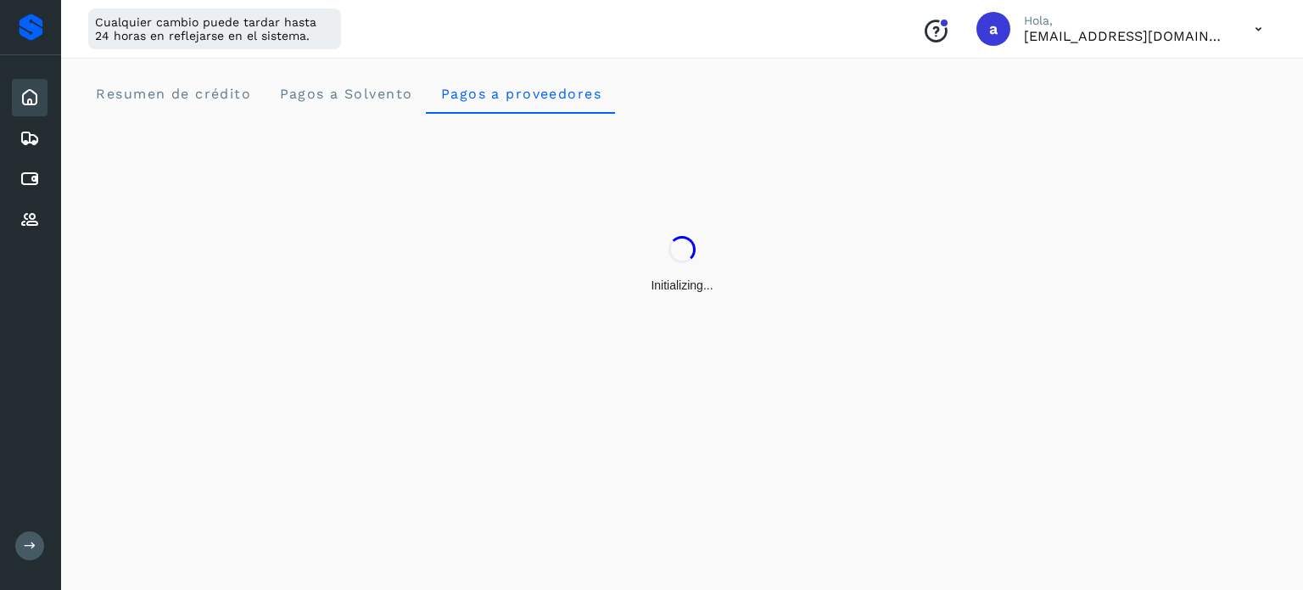
click at [38, 549] on button at bounding box center [29, 545] width 29 height 29
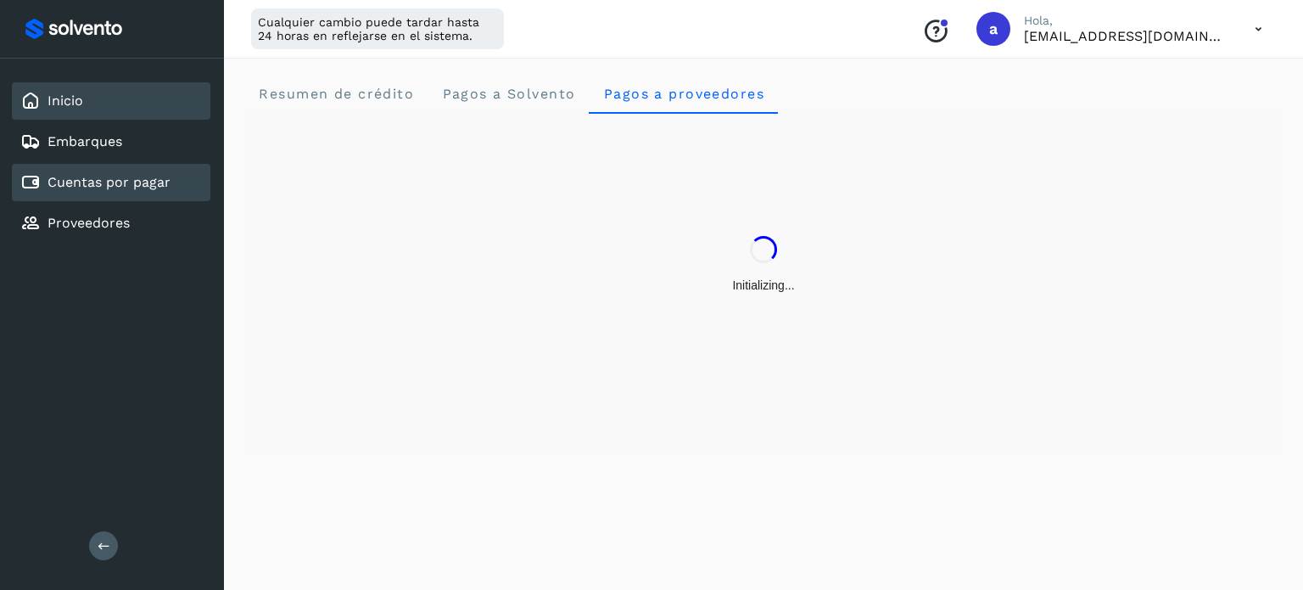
click at [115, 167] on div "Cuentas por pagar" at bounding box center [111, 182] width 199 height 37
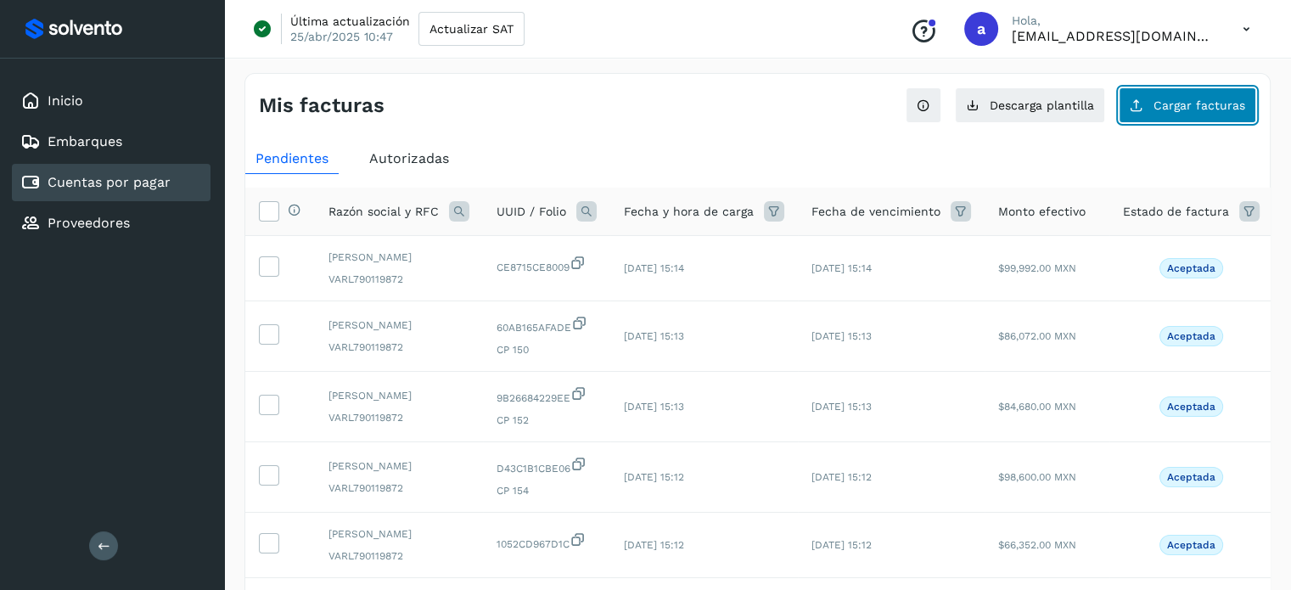
click at [1167, 89] on button "Cargar facturas" at bounding box center [1186, 105] width 137 height 36
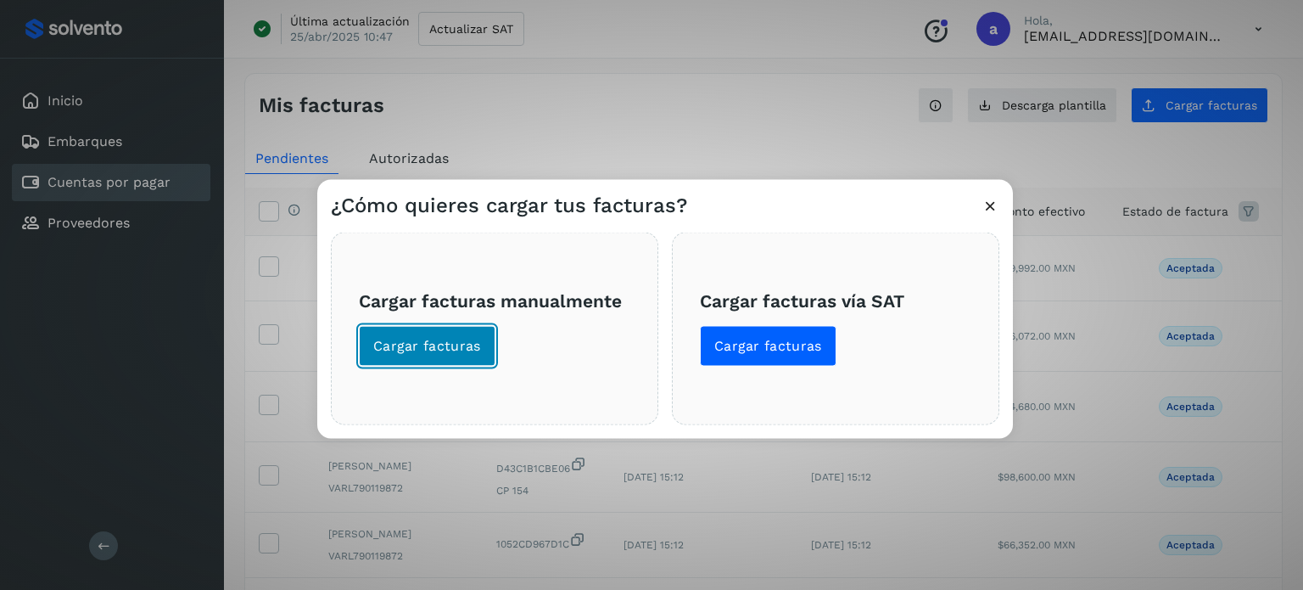
click at [424, 350] on span "Cargar facturas" at bounding box center [427, 345] width 108 height 19
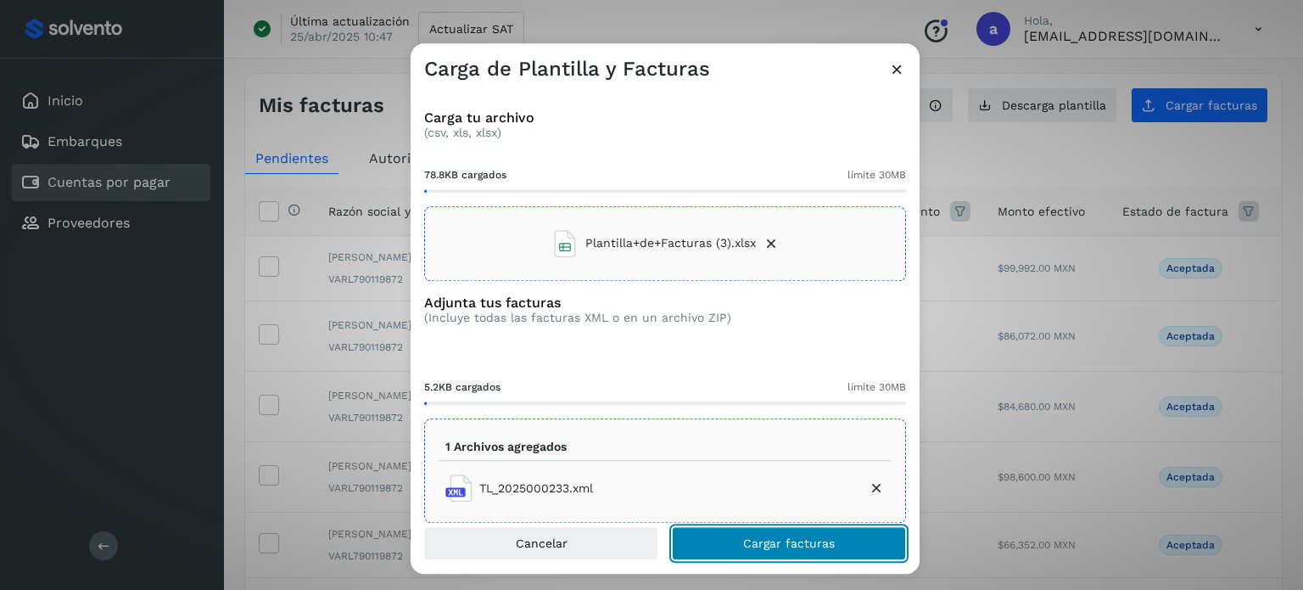
click at [777, 539] on span "Cargar facturas" at bounding box center [789, 543] width 92 height 12
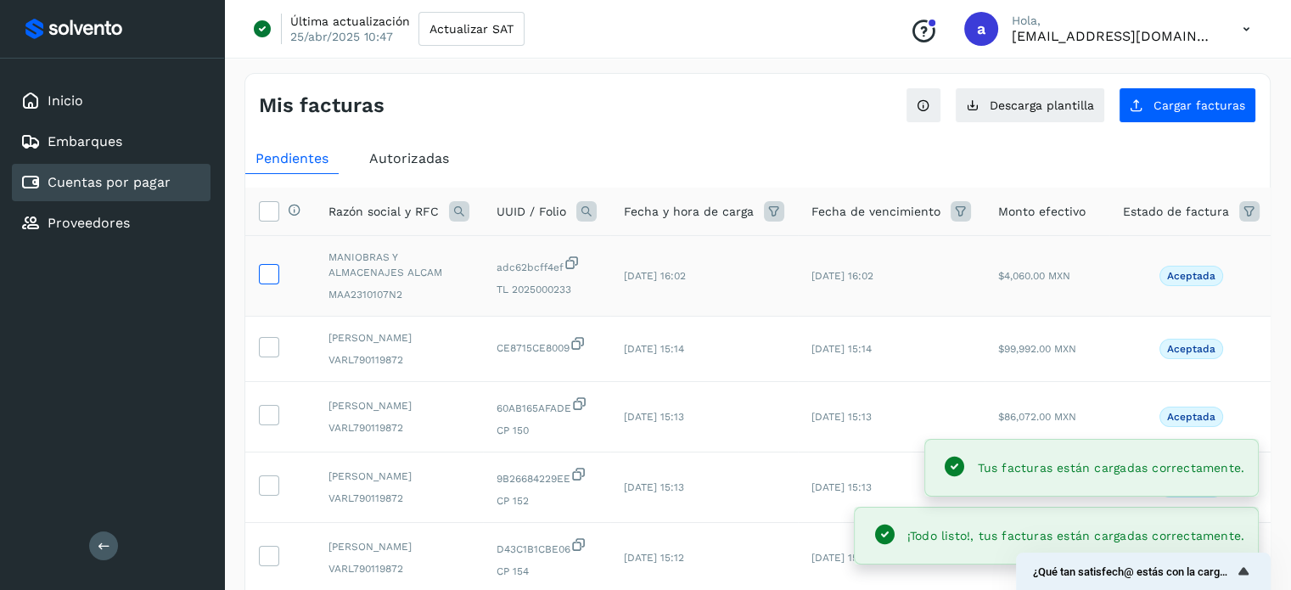
click at [268, 271] on icon at bounding box center [269, 273] width 18 height 18
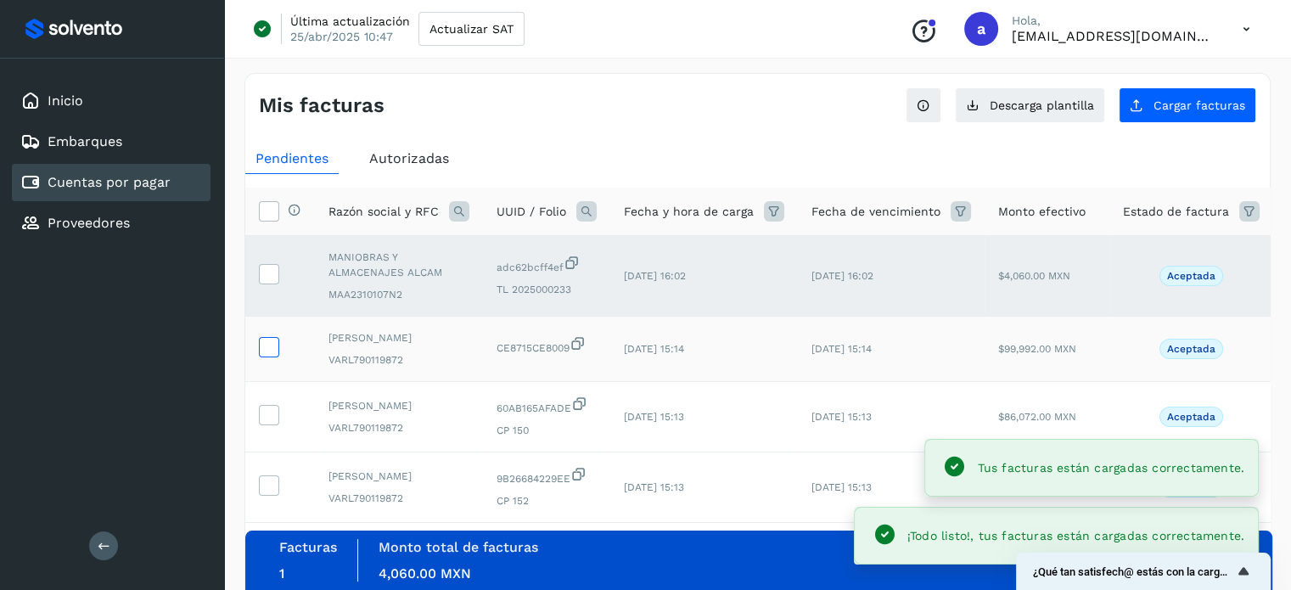
click at [263, 343] on icon at bounding box center [269, 346] width 18 height 18
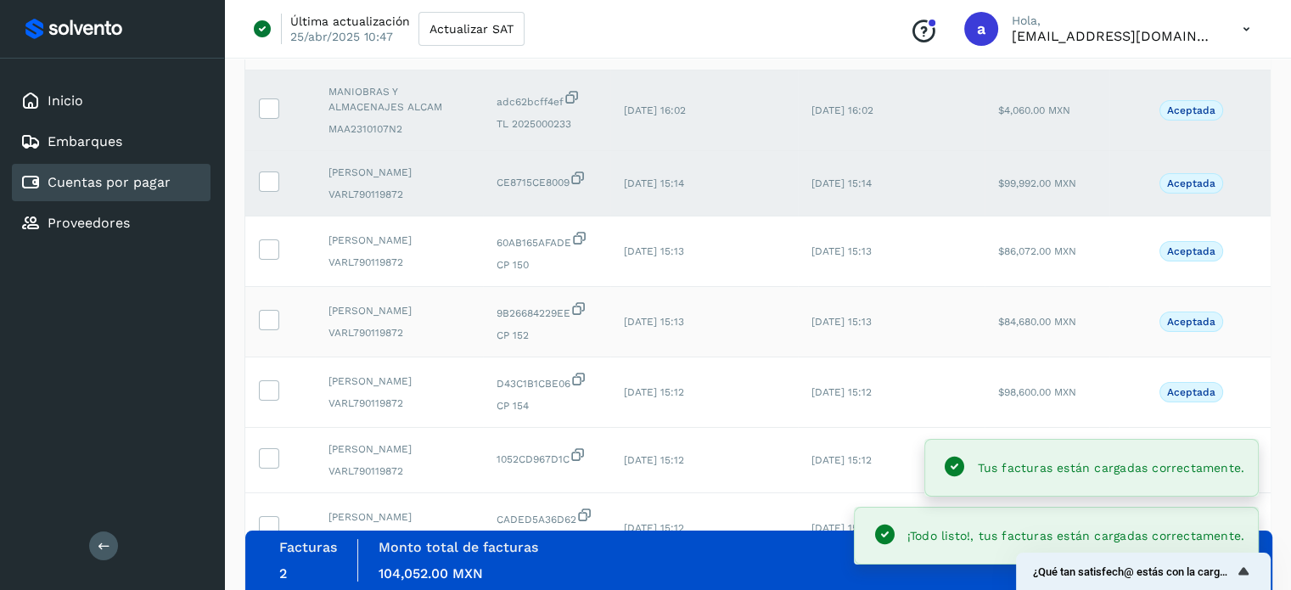
scroll to position [170, 0]
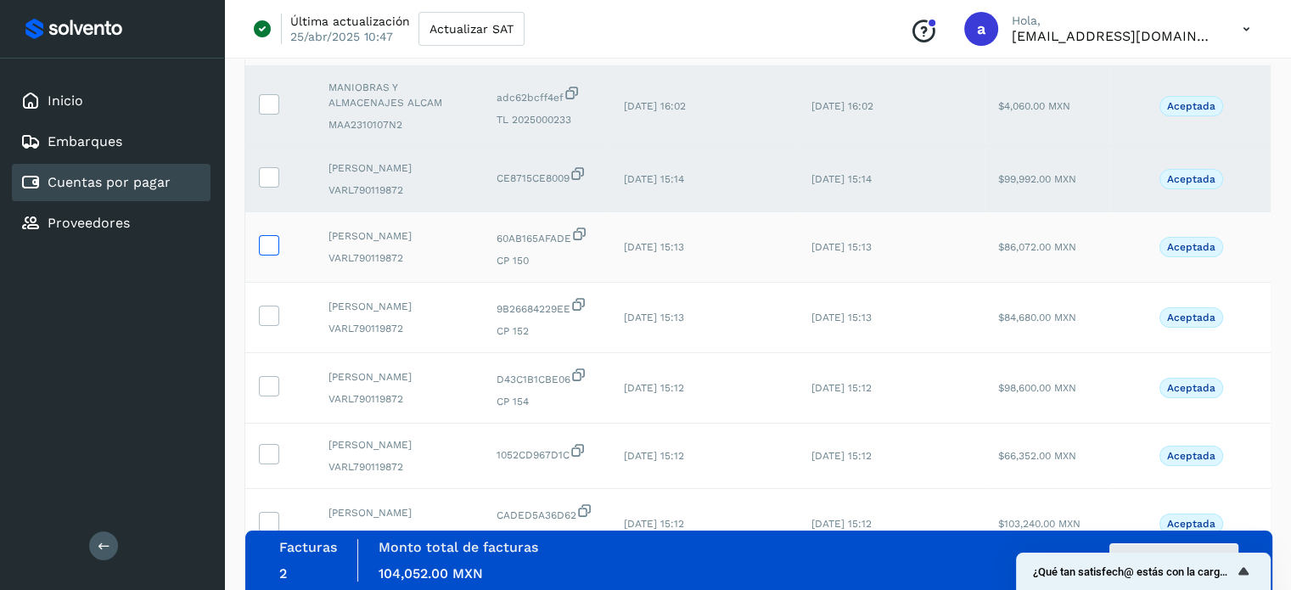
click at [272, 253] on icon at bounding box center [269, 244] width 18 height 18
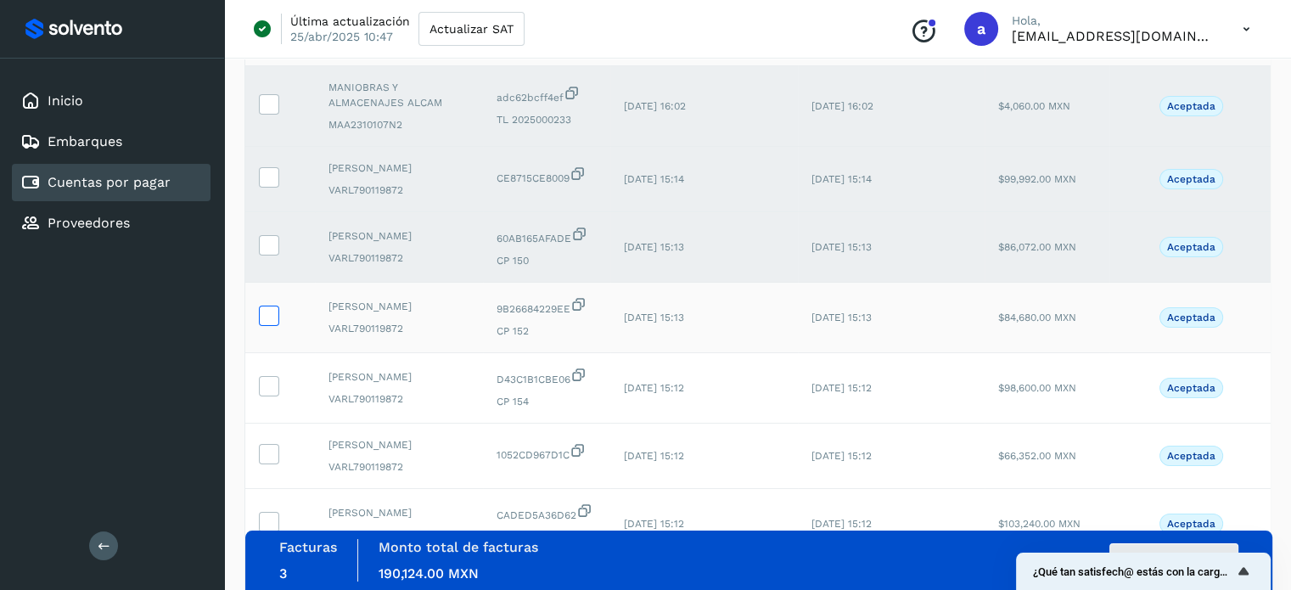
click at [265, 323] on icon at bounding box center [269, 314] width 18 height 18
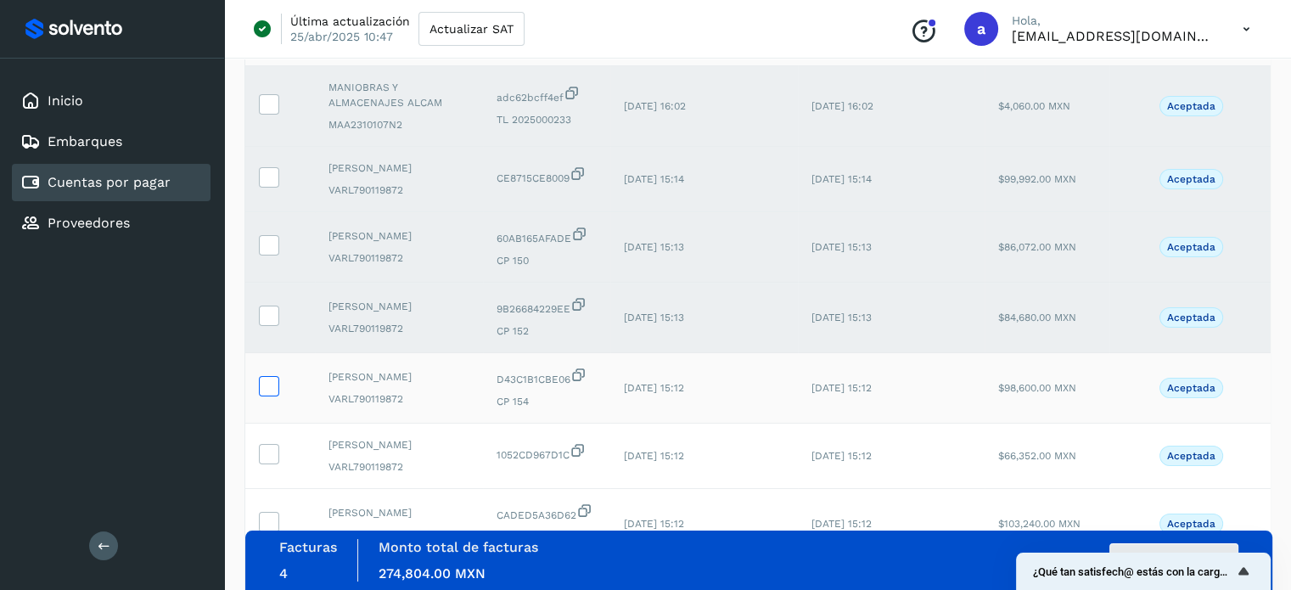
click at [265, 394] on icon at bounding box center [269, 385] width 18 height 18
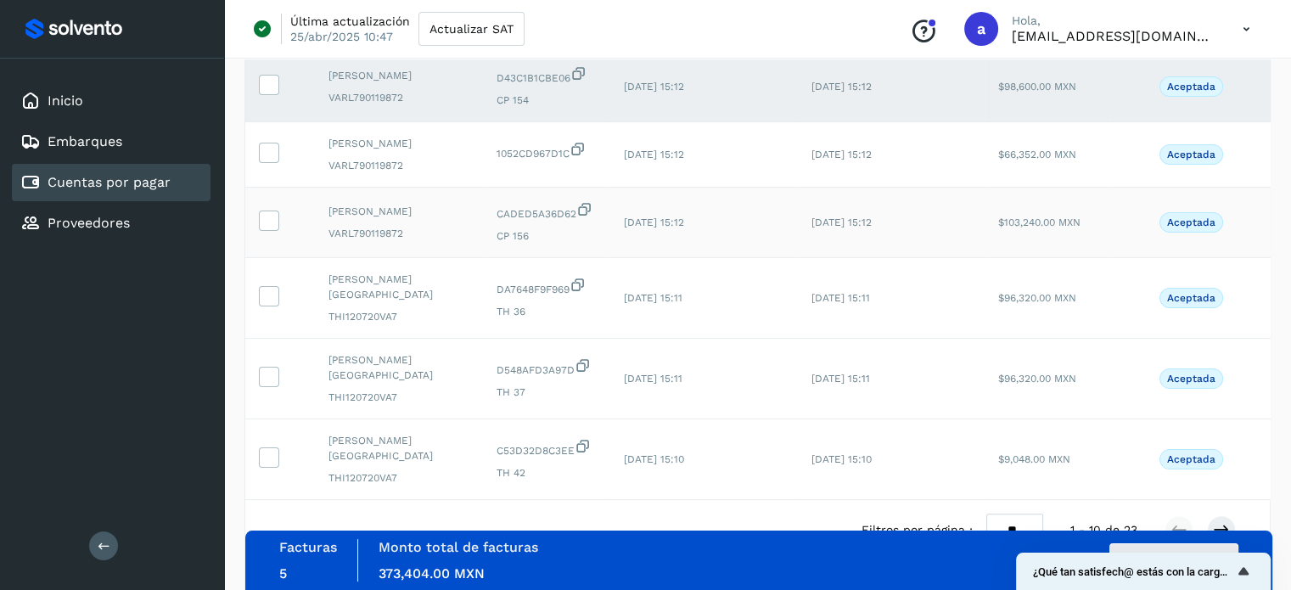
scroll to position [509, 0]
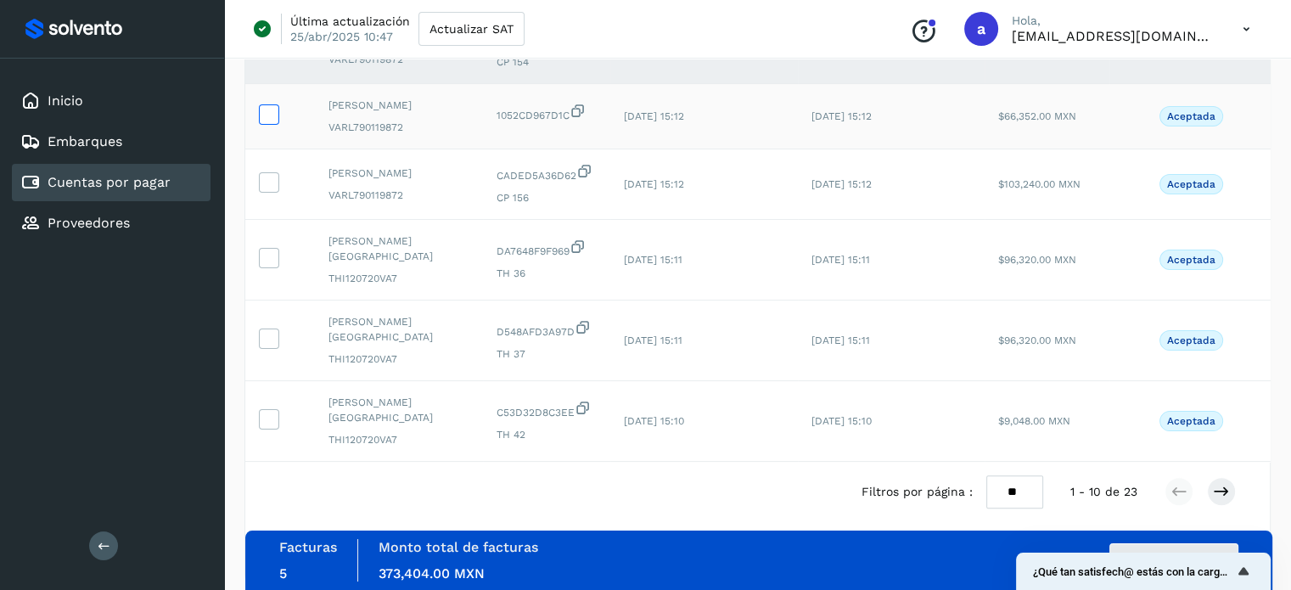
click at [272, 122] on icon at bounding box center [269, 113] width 18 height 18
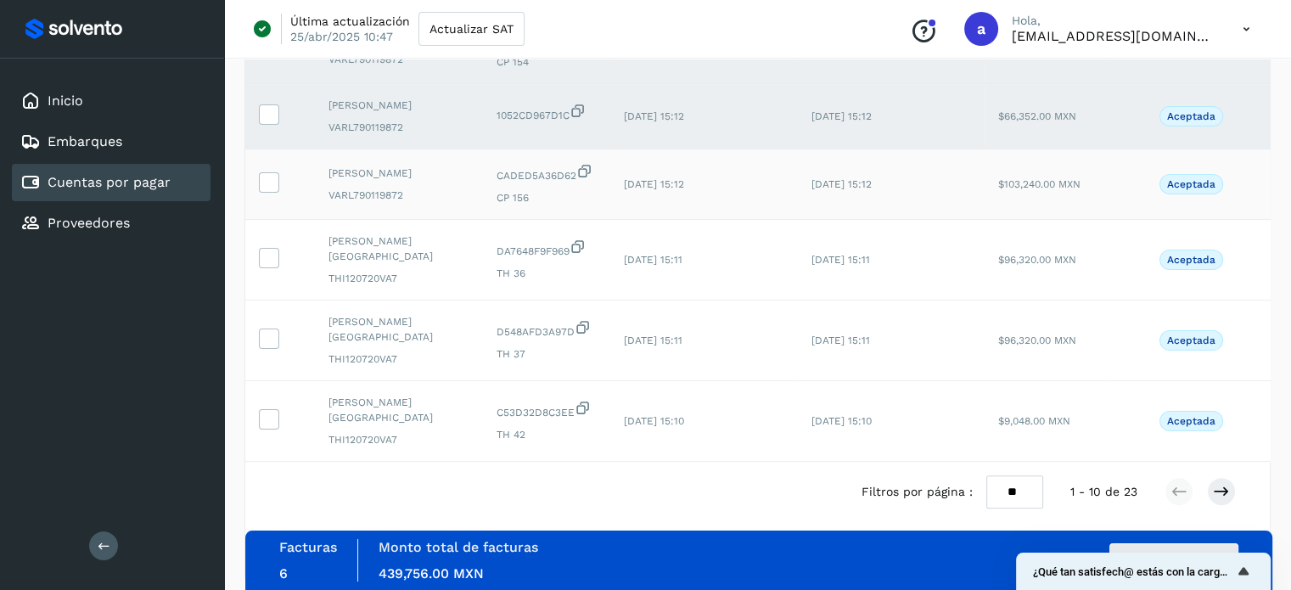
click at [268, 220] on td at bounding box center [280, 184] width 70 height 70
click at [272, 190] on icon at bounding box center [269, 181] width 18 height 18
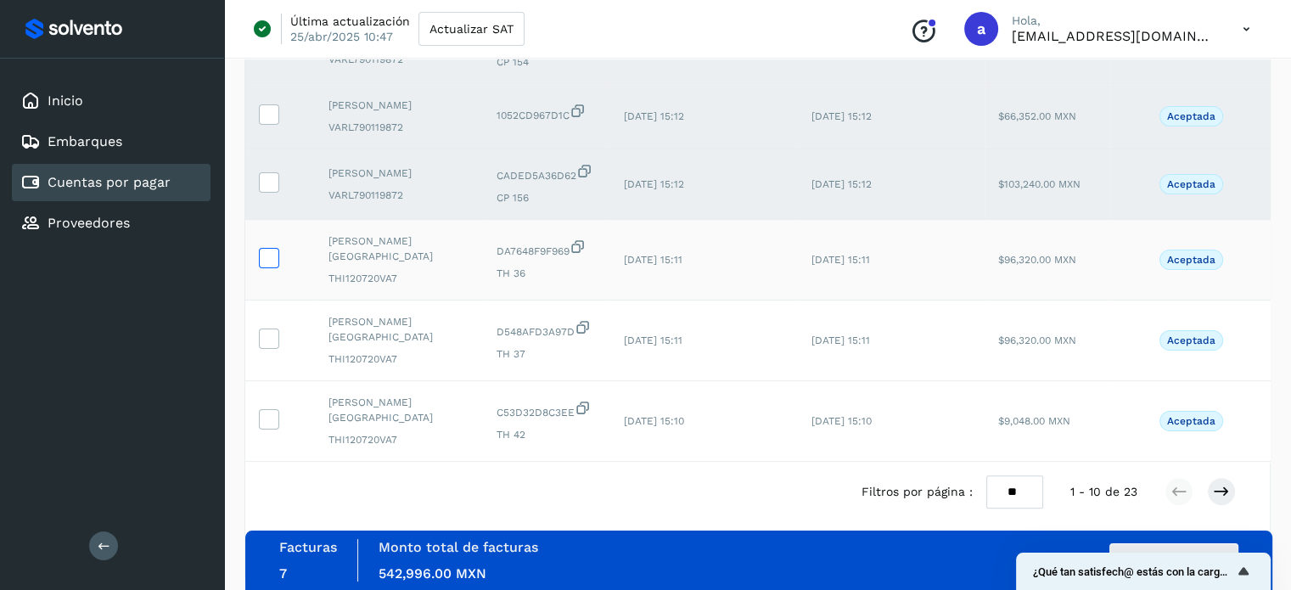
click at [264, 266] on icon at bounding box center [269, 257] width 18 height 18
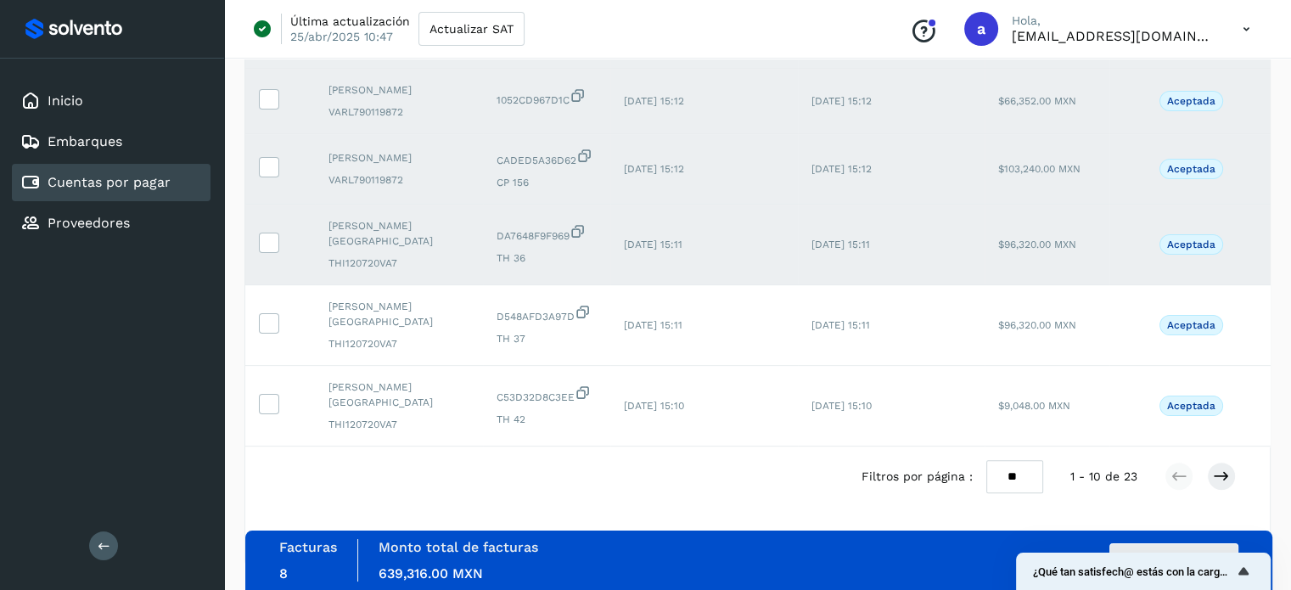
scroll to position [576, 0]
click at [266, 323] on icon at bounding box center [269, 322] width 18 height 18
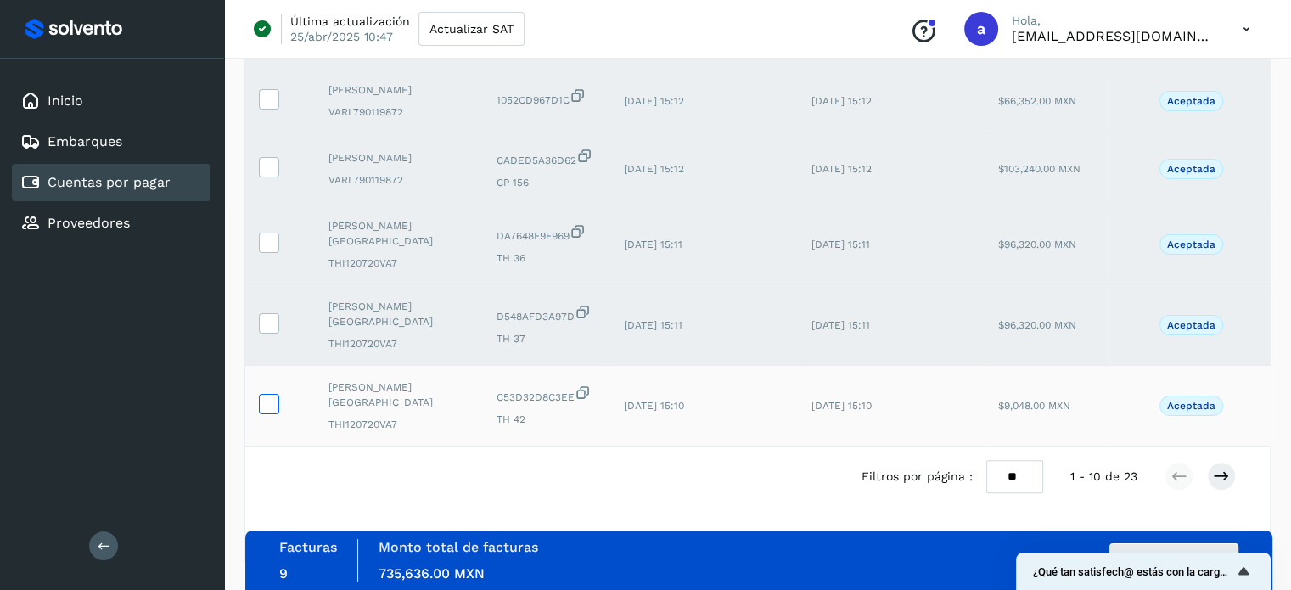
click at [265, 403] on icon at bounding box center [269, 403] width 18 height 18
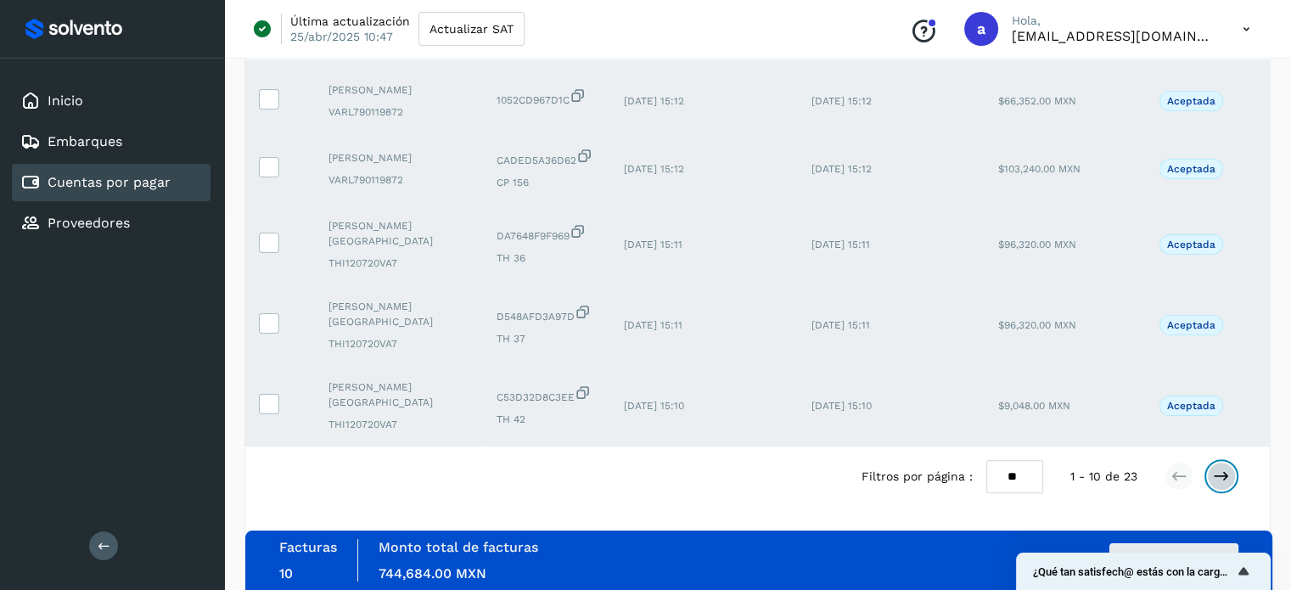
click at [1216, 474] on icon at bounding box center [1220, 475] width 17 height 17
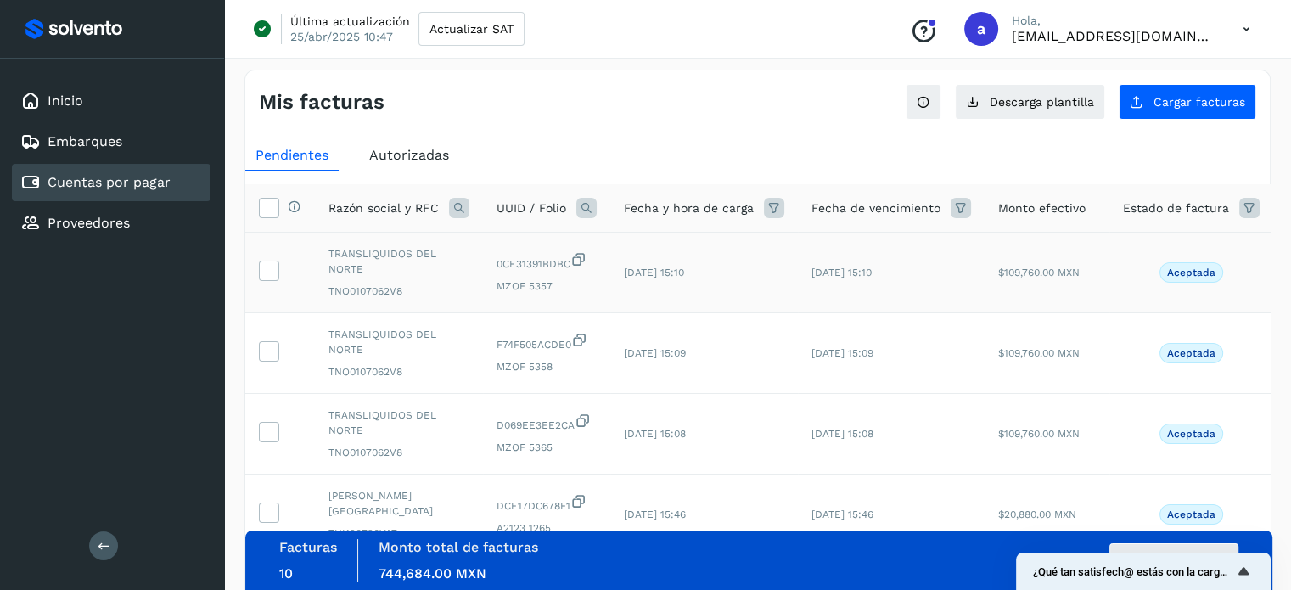
scroll to position [0, 0]
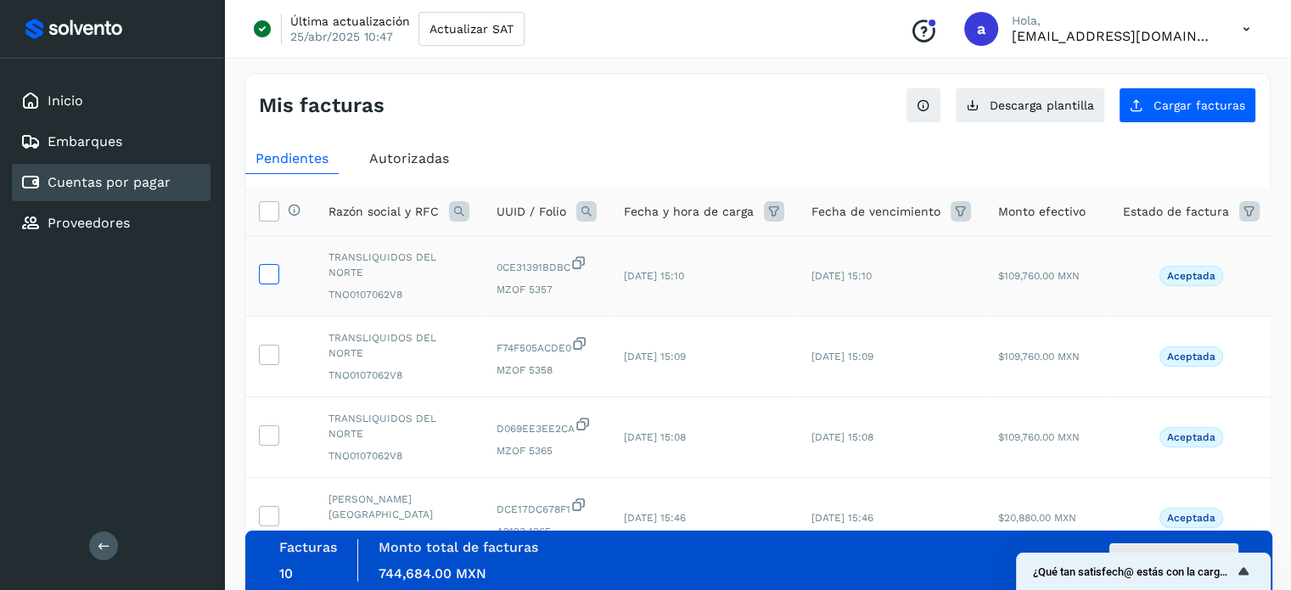
click at [266, 273] on icon at bounding box center [269, 273] width 18 height 18
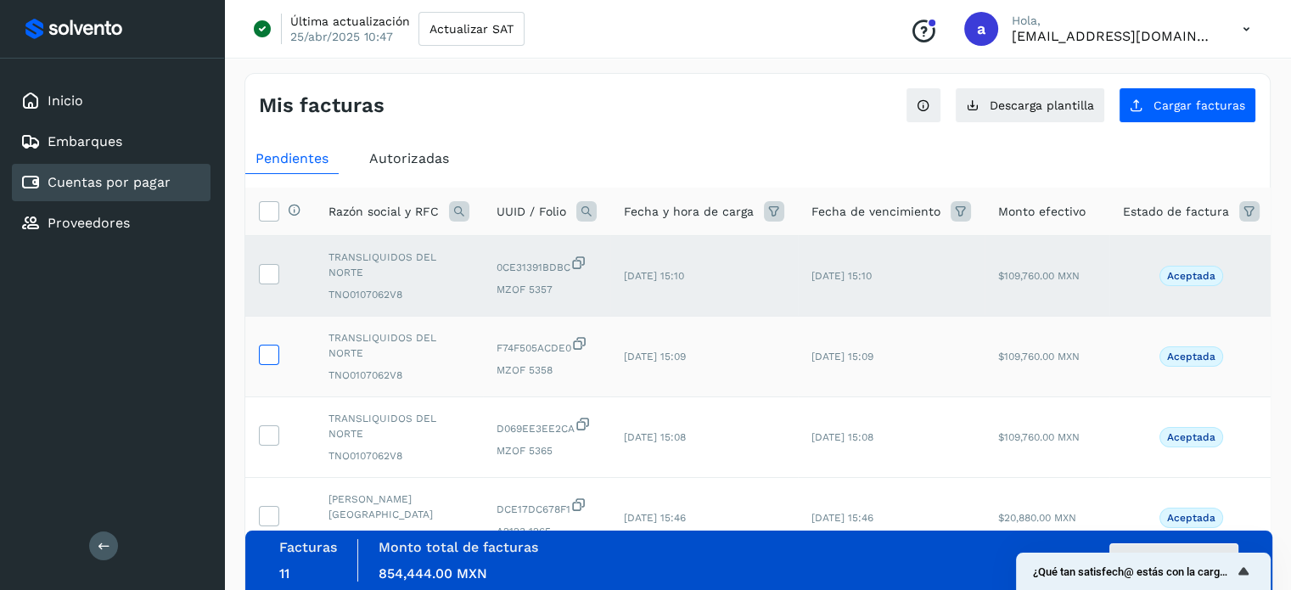
click at [263, 344] on icon at bounding box center [269, 353] width 18 height 18
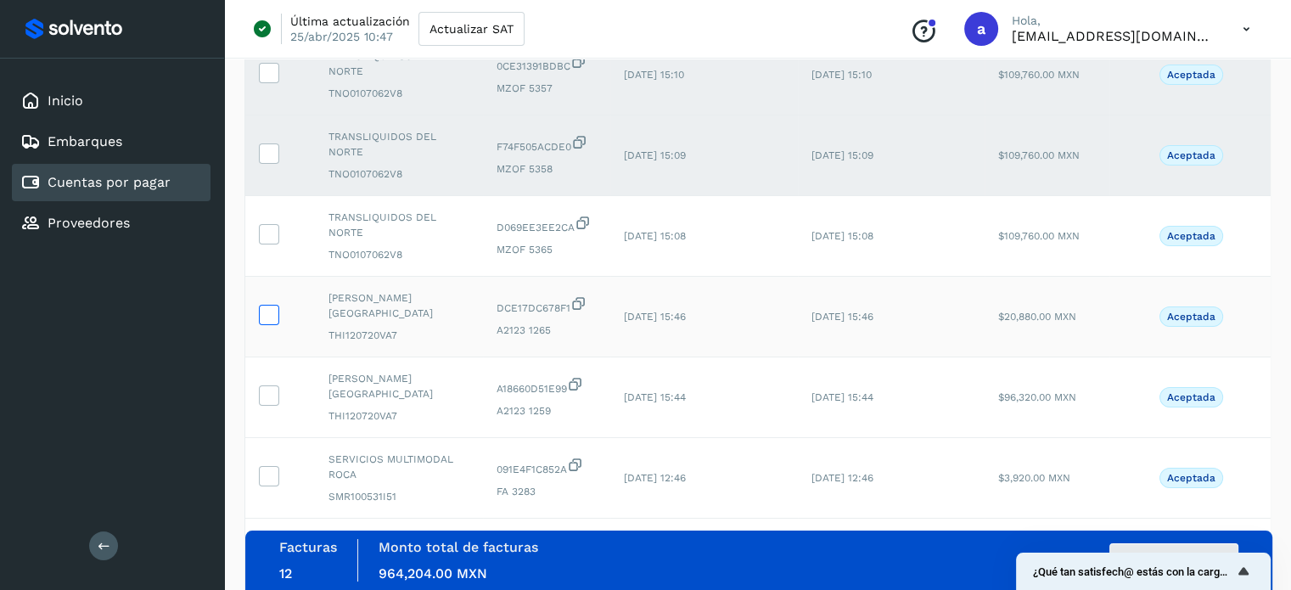
scroll to position [255, 0]
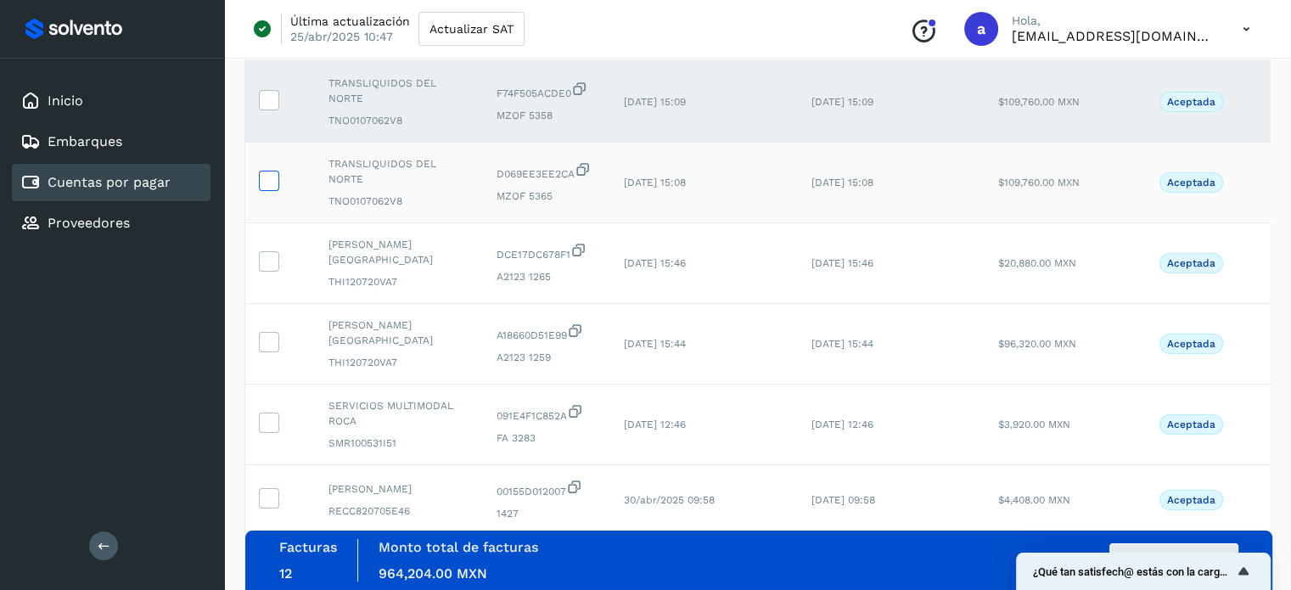
click at [265, 182] on icon at bounding box center [269, 180] width 18 height 18
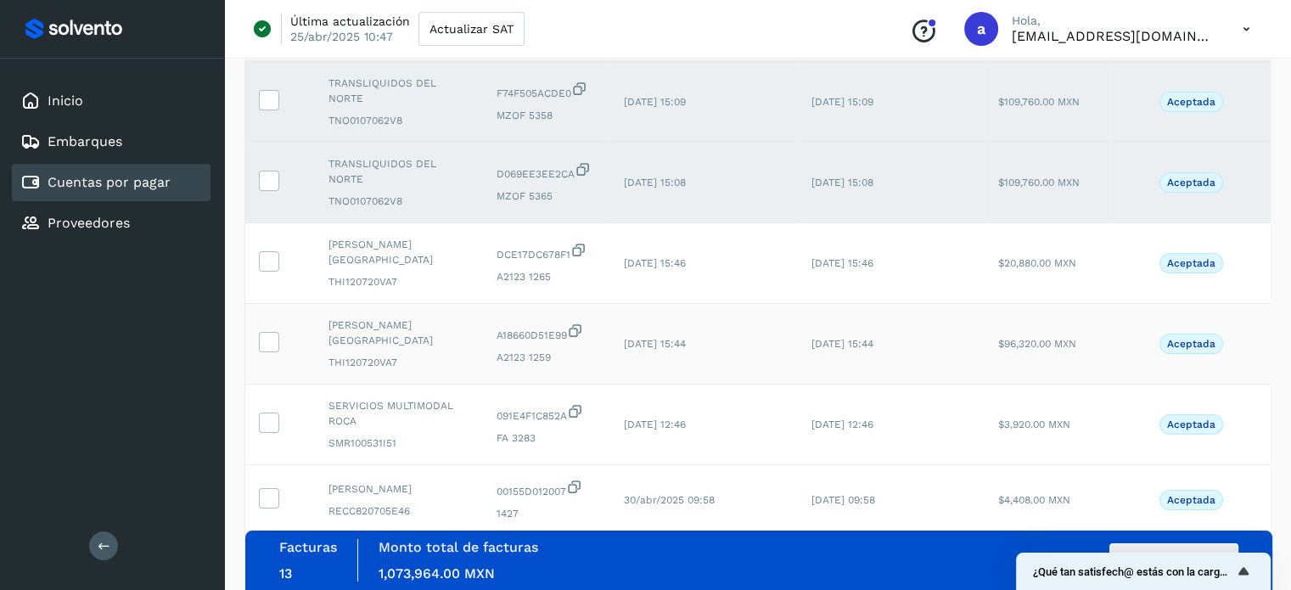
scroll to position [170, 0]
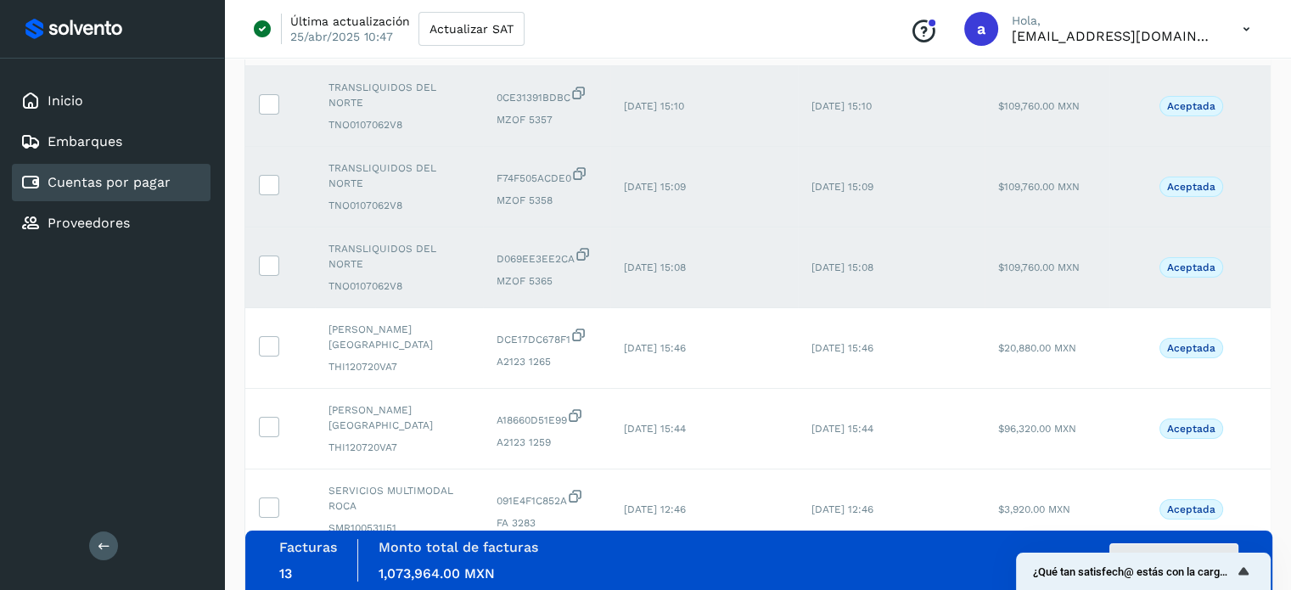
click at [957, 563] on div "Facturas 13 Monto total de facturas Monto total 1,073,964.00 MXN Autorizar fact…" at bounding box center [758, 560] width 959 height 42
click at [1151, 542] on div "Facturas 13 Monto total de facturas Monto total 1,073,964.00 MXN Autorizar fact…" at bounding box center [758, 560] width 959 height 42
click at [1153, 545] on button "Autorizar facturas" at bounding box center [1173, 560] width 129 height 34
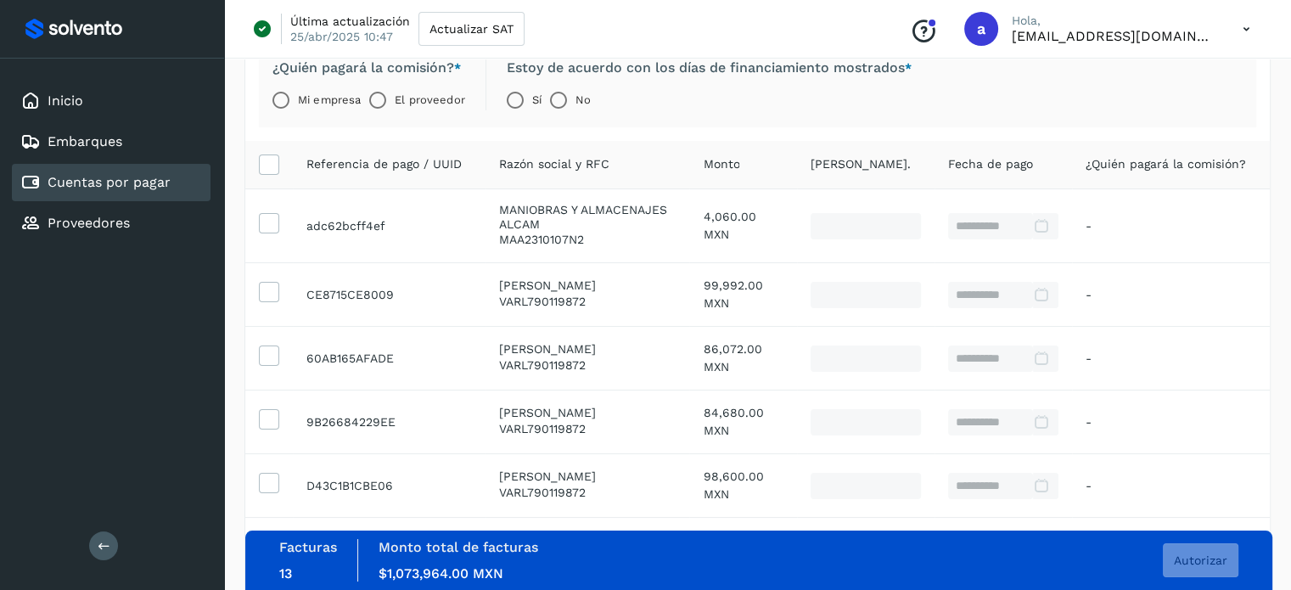
scroll to position [85, 0]
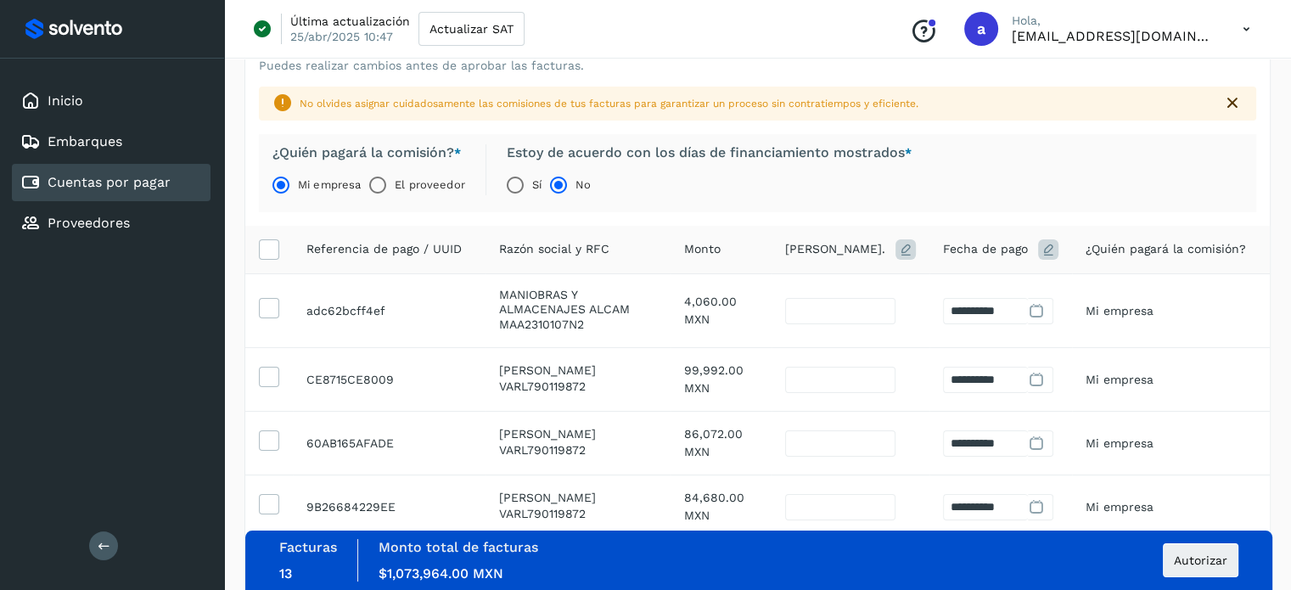
click at [1034, 310] on icon at bounding box center [1036, 311] width 18 height 18
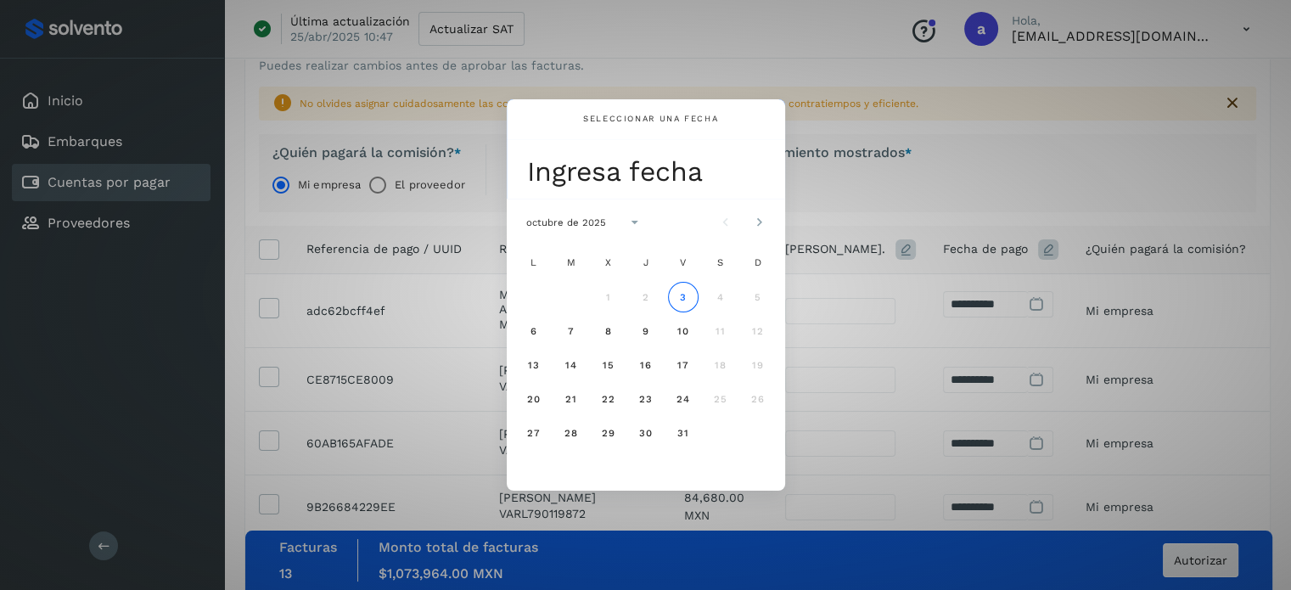
click at [886, 165] on div "Seleccionar una fecha Ingresa fecha octubre de 2025 L M X J V S D 1 2 3 4 5 6 7…" at bounding box center [645, 295] width 1291 height 590
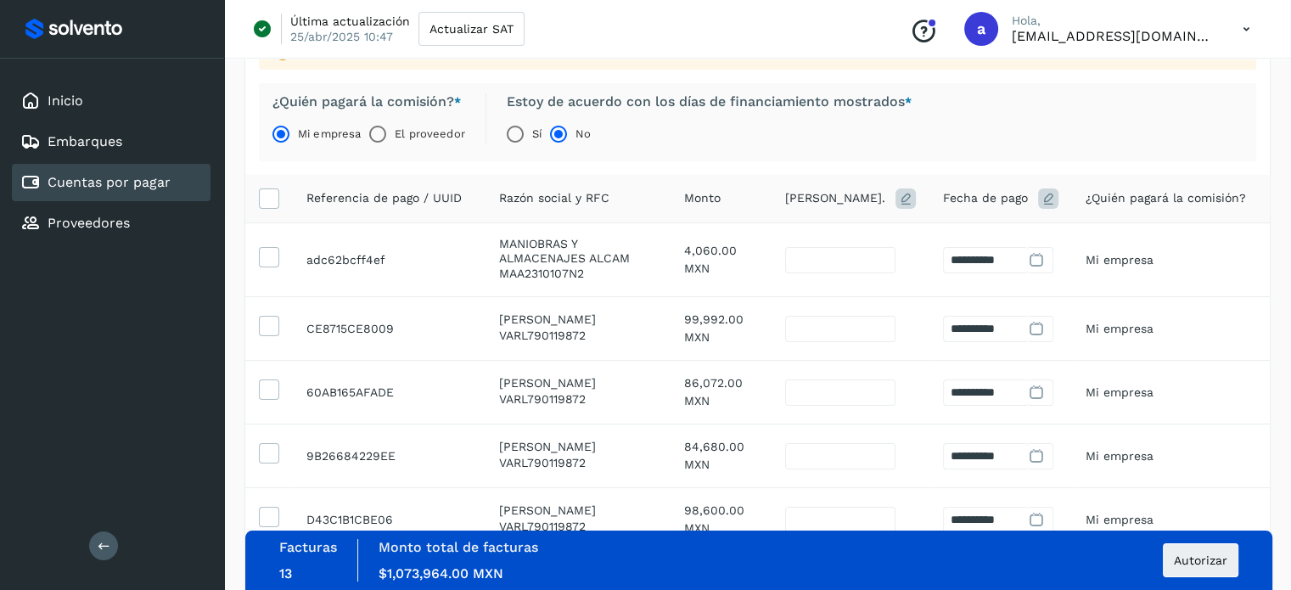
scroll to position [78, 0]
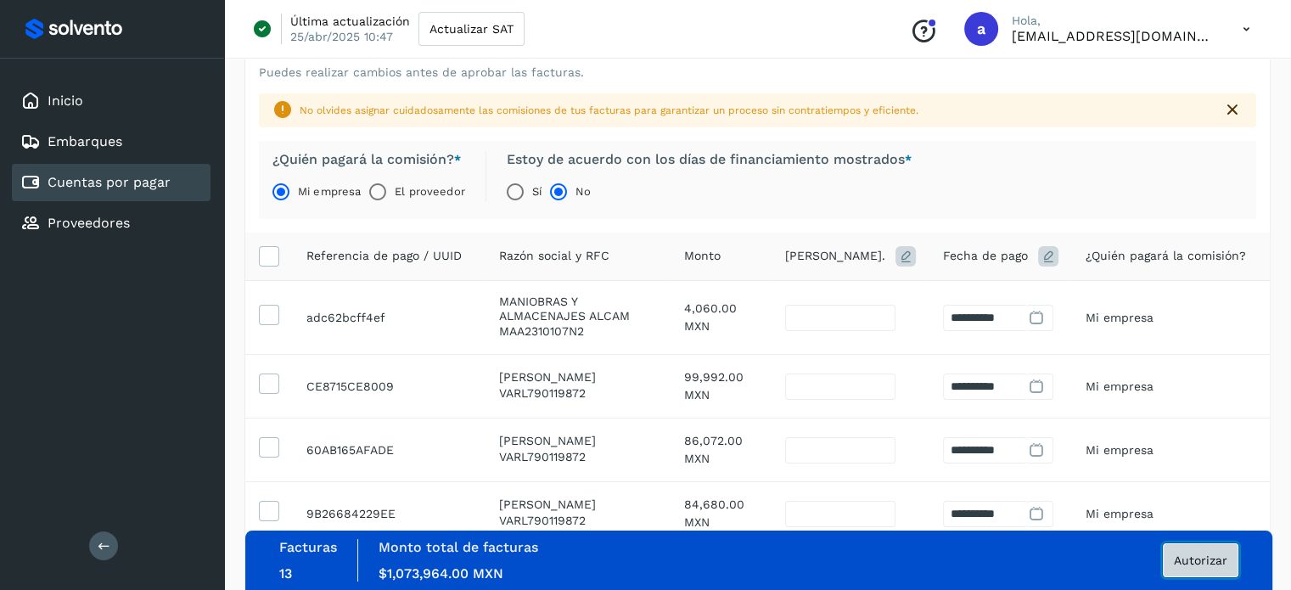
click at [1205, 558] on span "Autorizar" at bounding box center [1199, 560] width 53 height 12
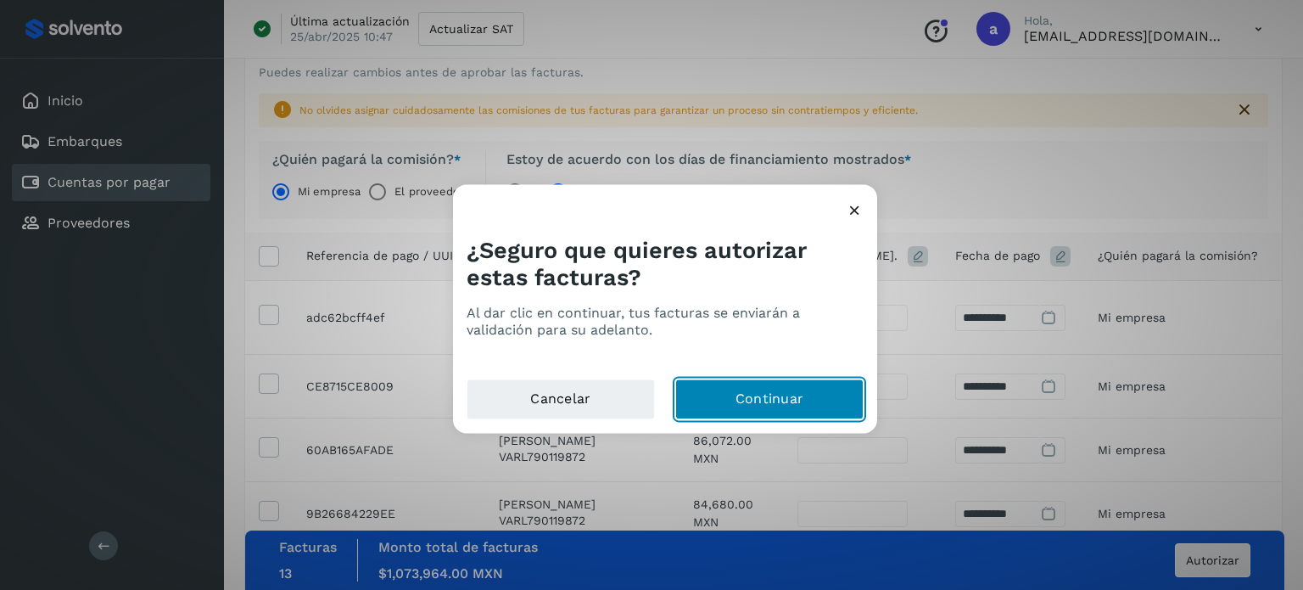
click at [764, 389] on button "Continuar" at bounding box center [769, 398] width 188 height 41
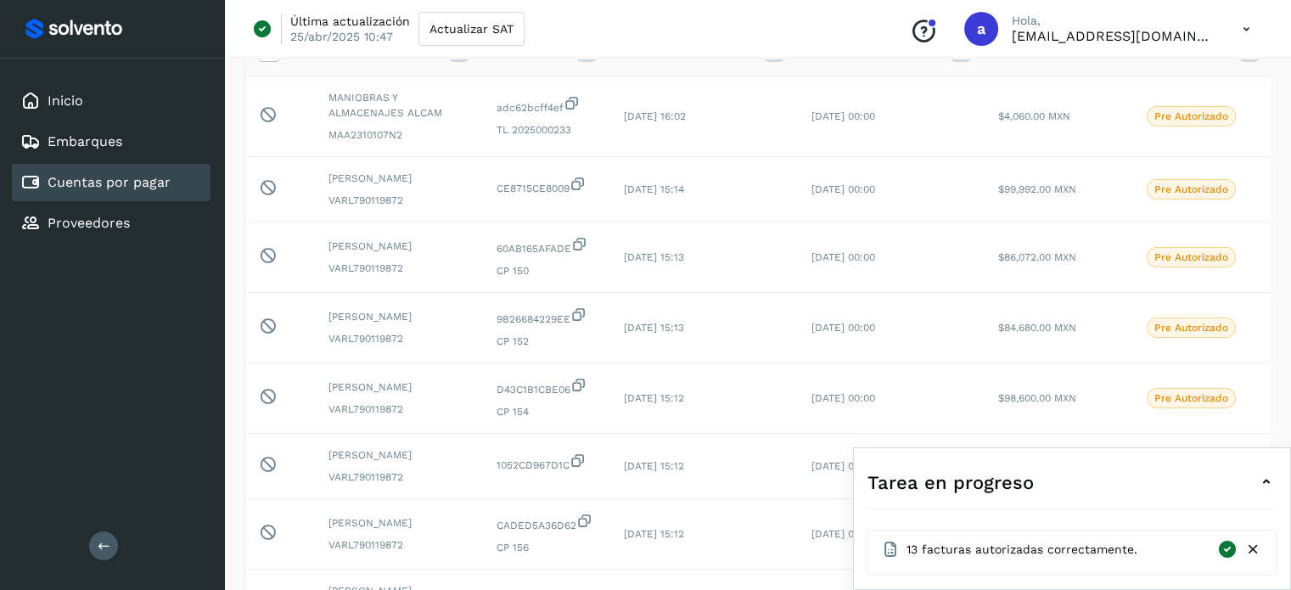
scroll to position [576, 0]
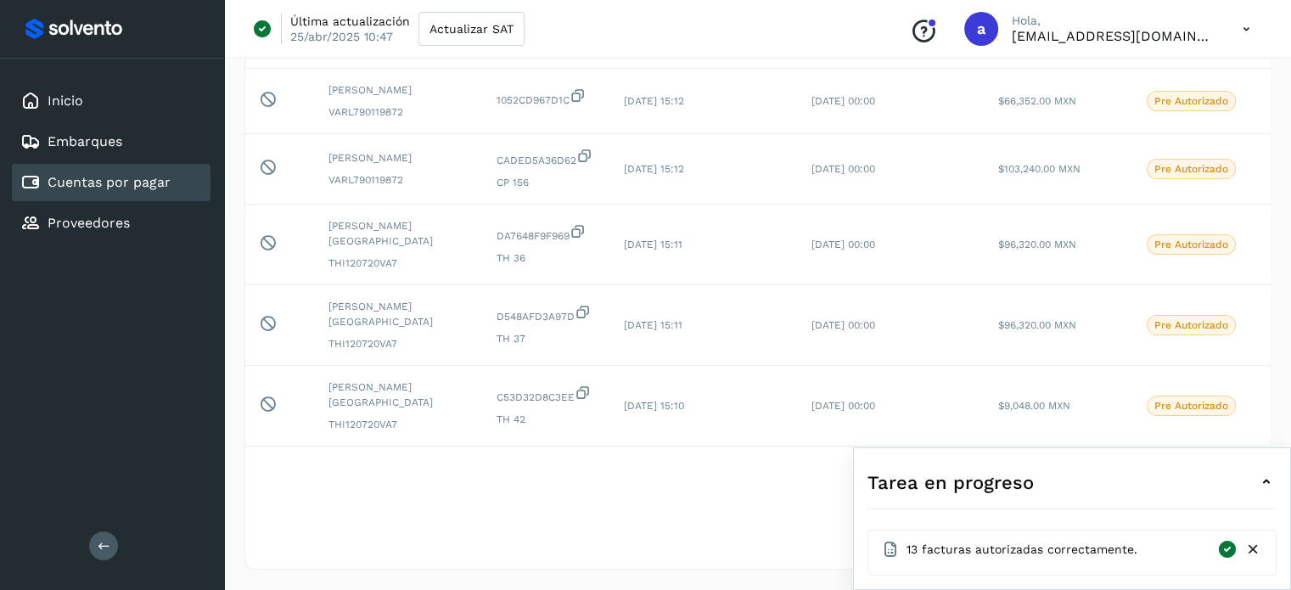
click at [1256, 551] on icon at bounding box center [1253, 549] width 18 height 18
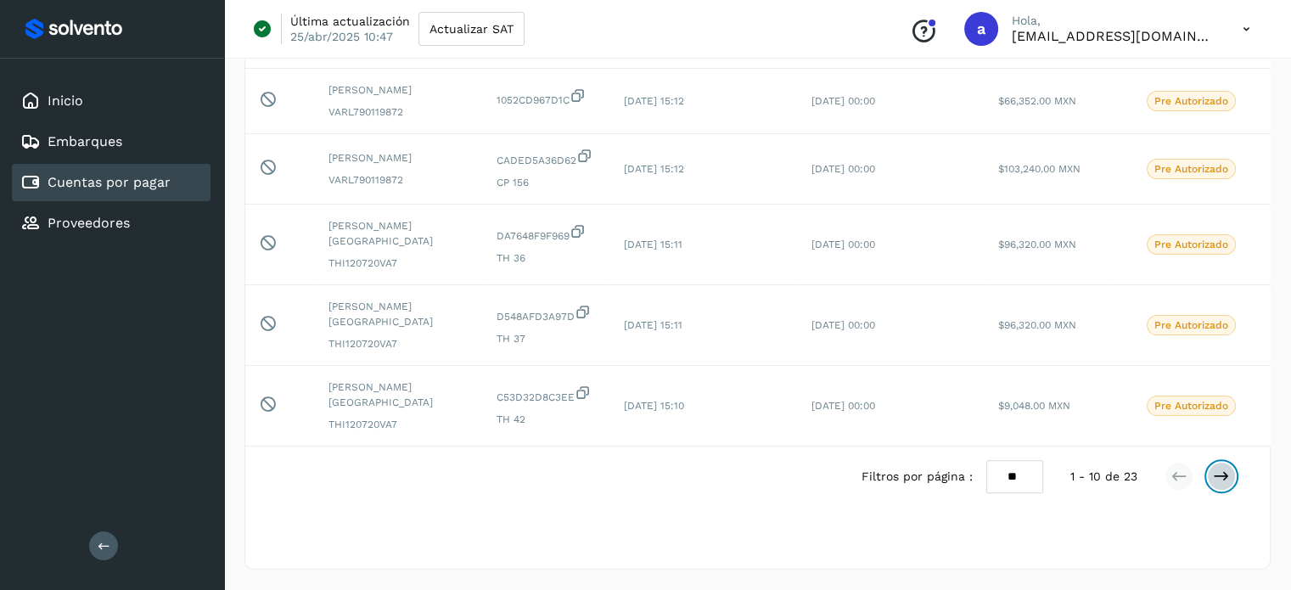
click at [1223, 481] on icon at bounding box center [1220, 475] width 17 height 17
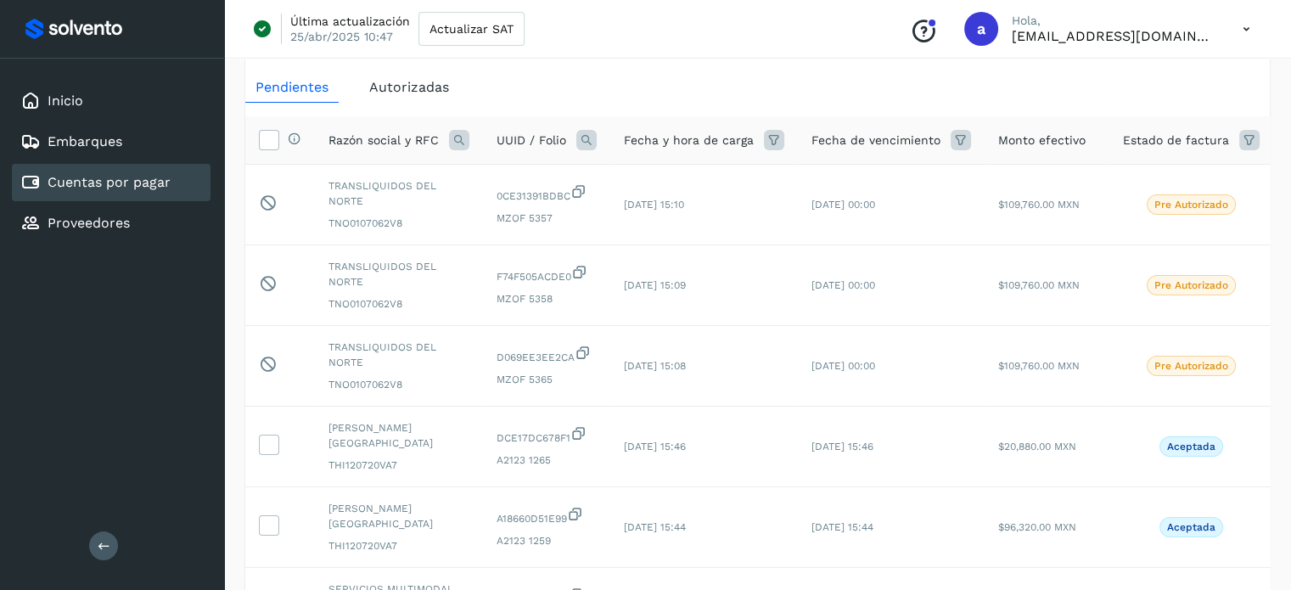
scroll to position [0, 0]
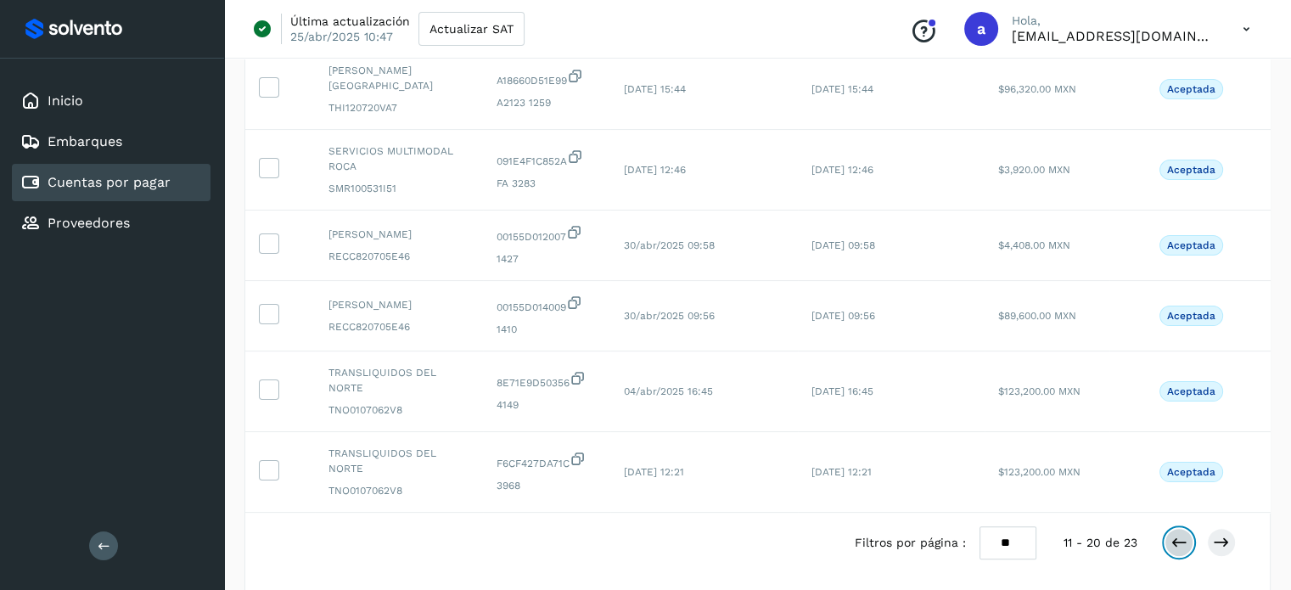
click at [1182, 557] on button at bounding box center [1178, 542] width 29 height 29
